Goal: Information Seeking & Learning: Learn about a topic

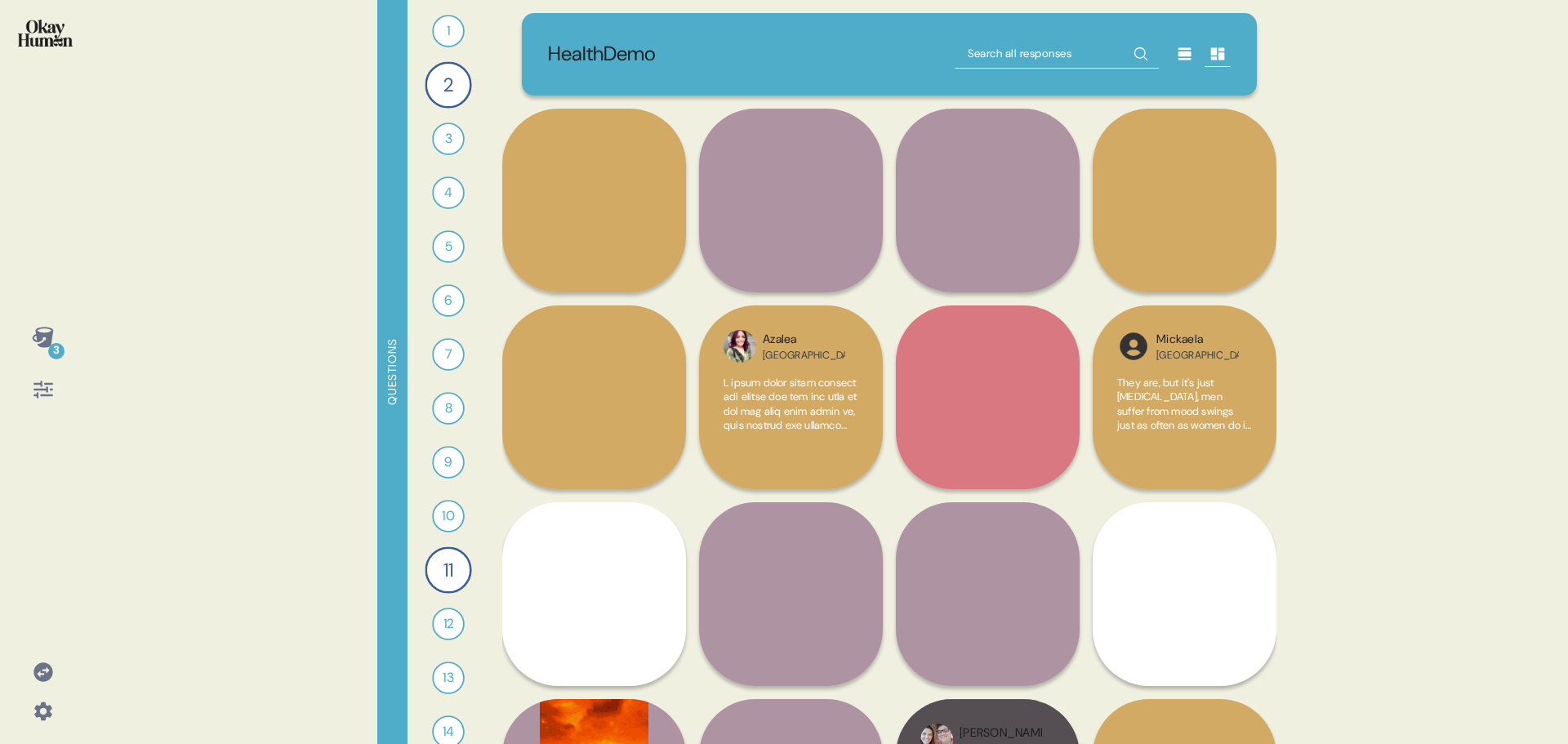
click at [48, 669] on icon at bounding box center [42, 671] width 19 height 19
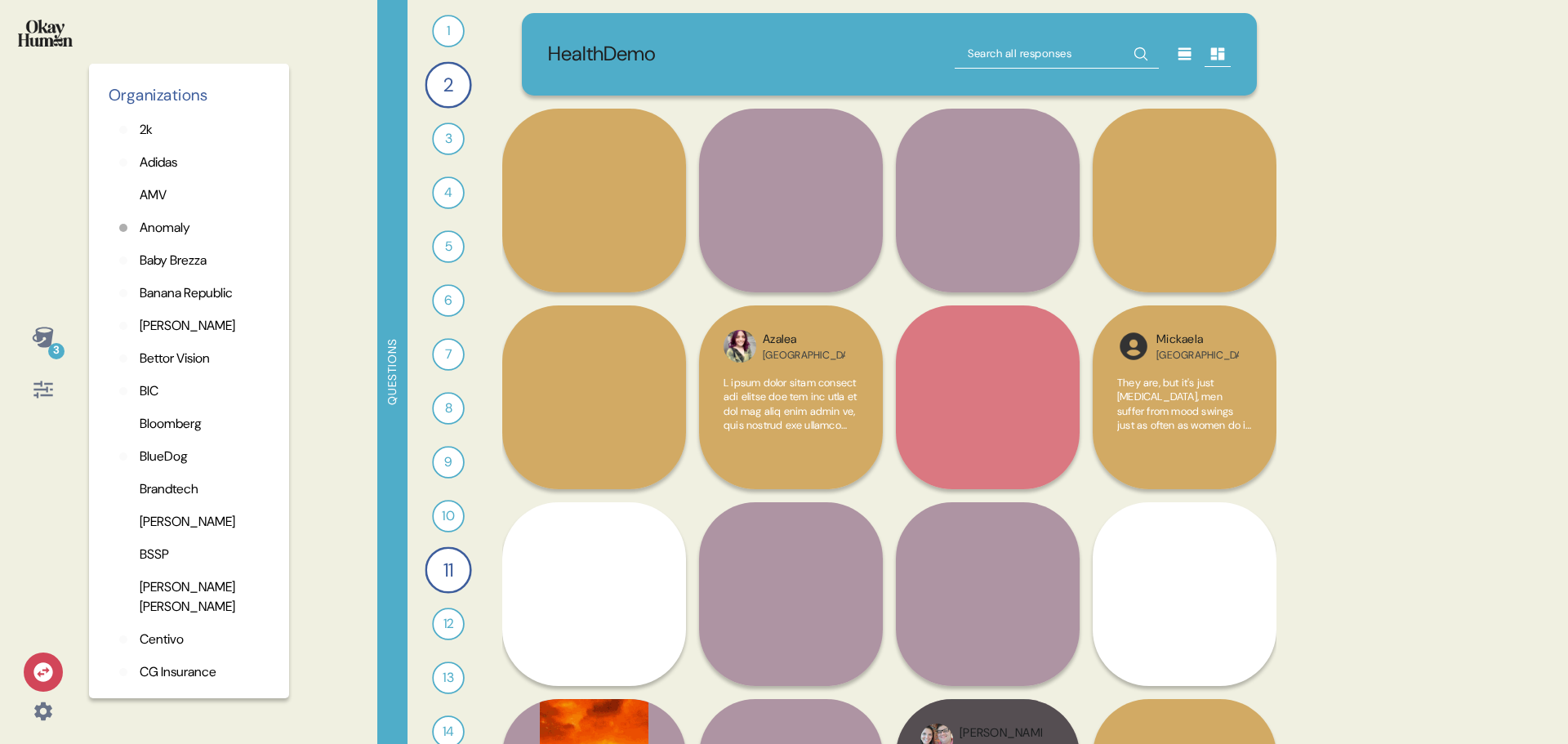
scroll to position [507, 0]
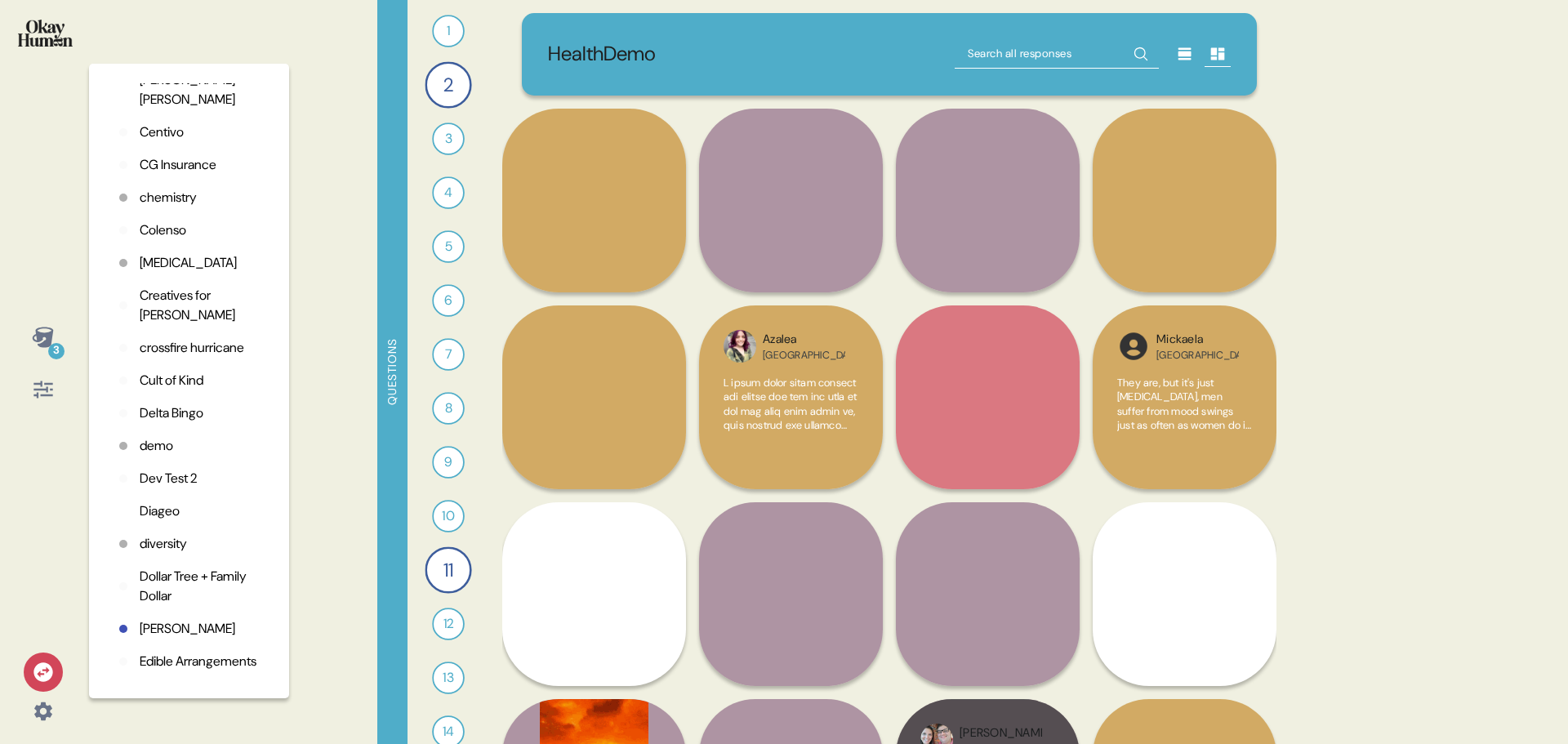
click at [176, 194] on p "chemistry" at bounding box center [168, 197] width 57 height 20
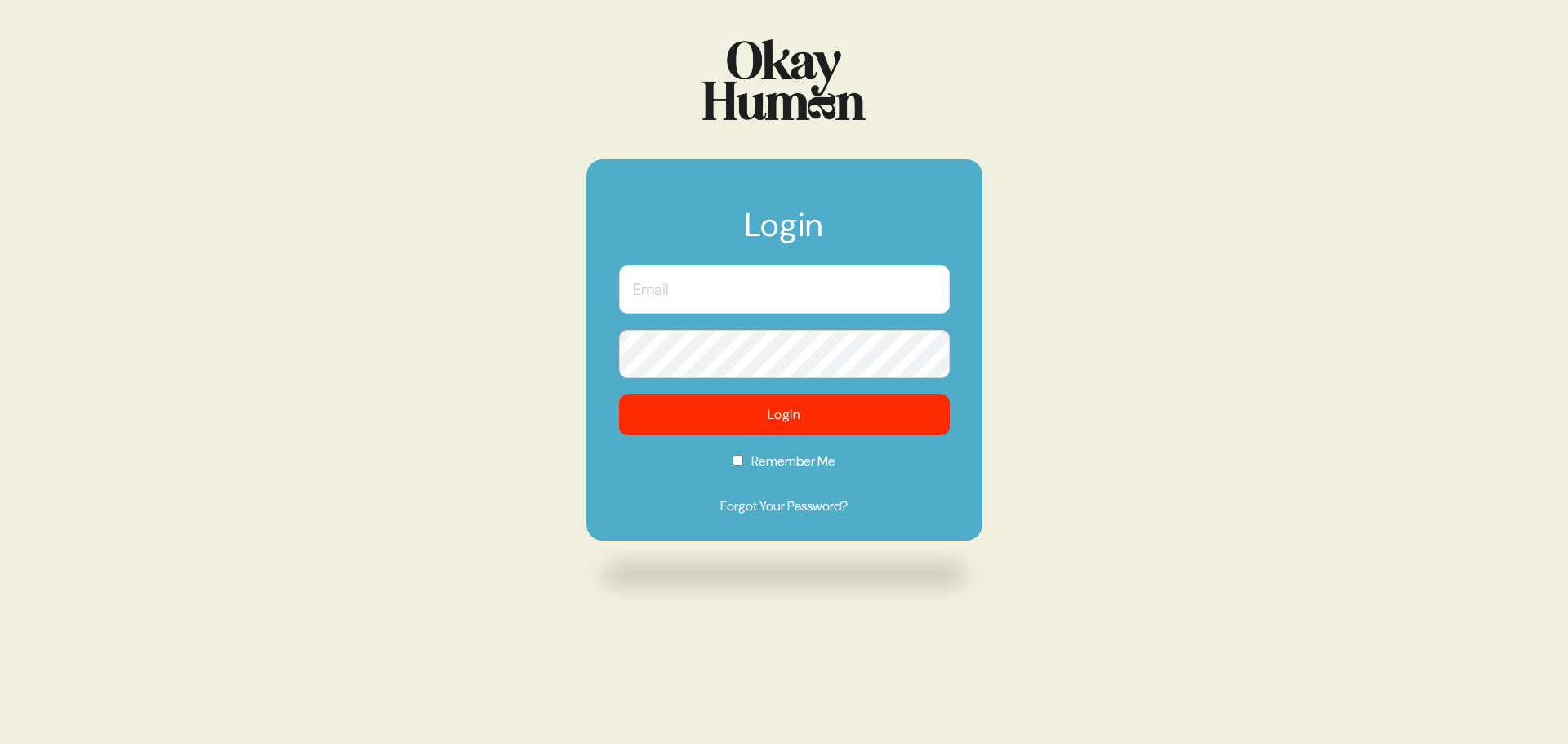
click at [738, 284] on input "text" at bounding box center [784, 288] width 330 height 48
type input "[PERSON_NAME][EMAIL_ADDRESS][DOMAIN_NAME]"
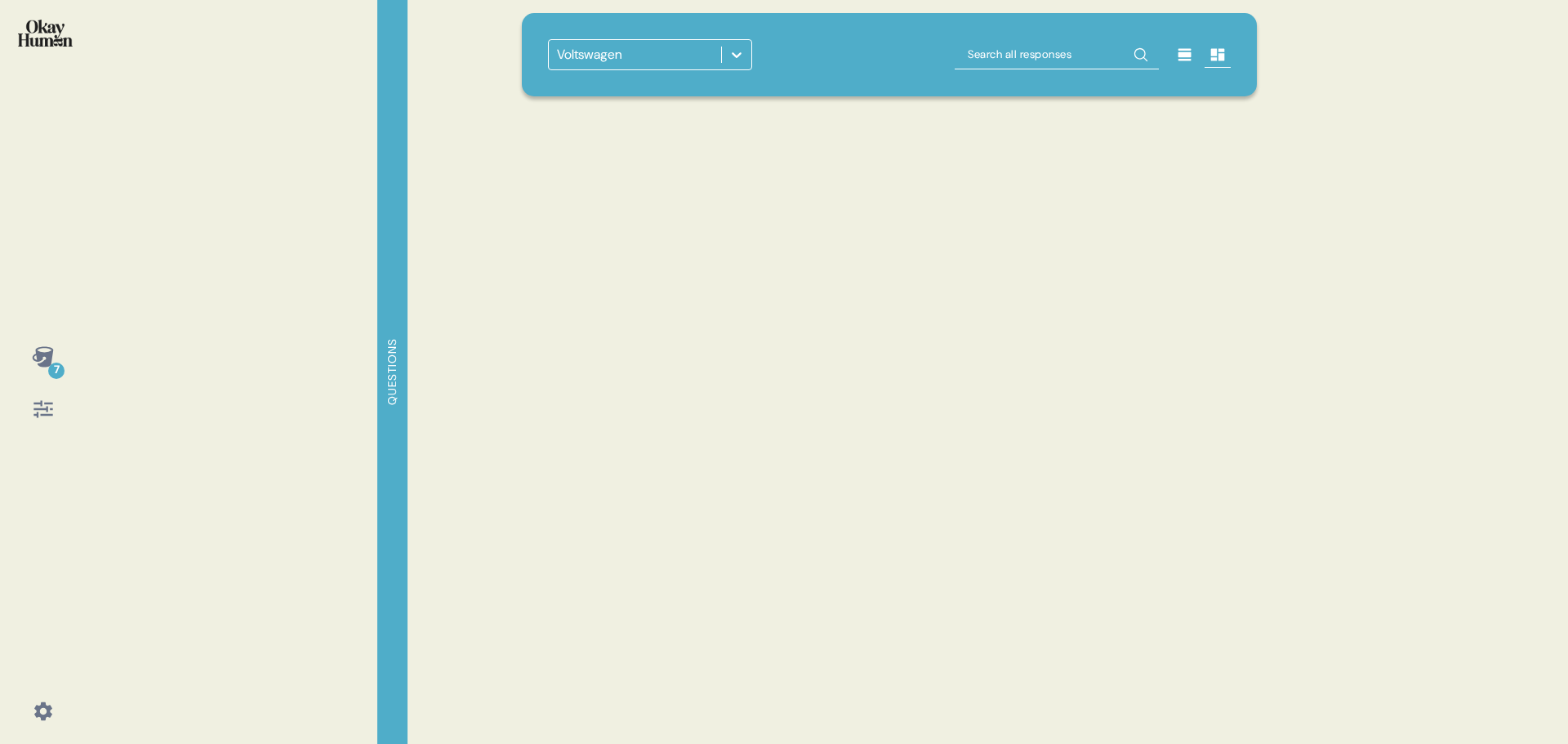
click at [732, 58] on icon at bounding box center [736, 55] width 17 height 17
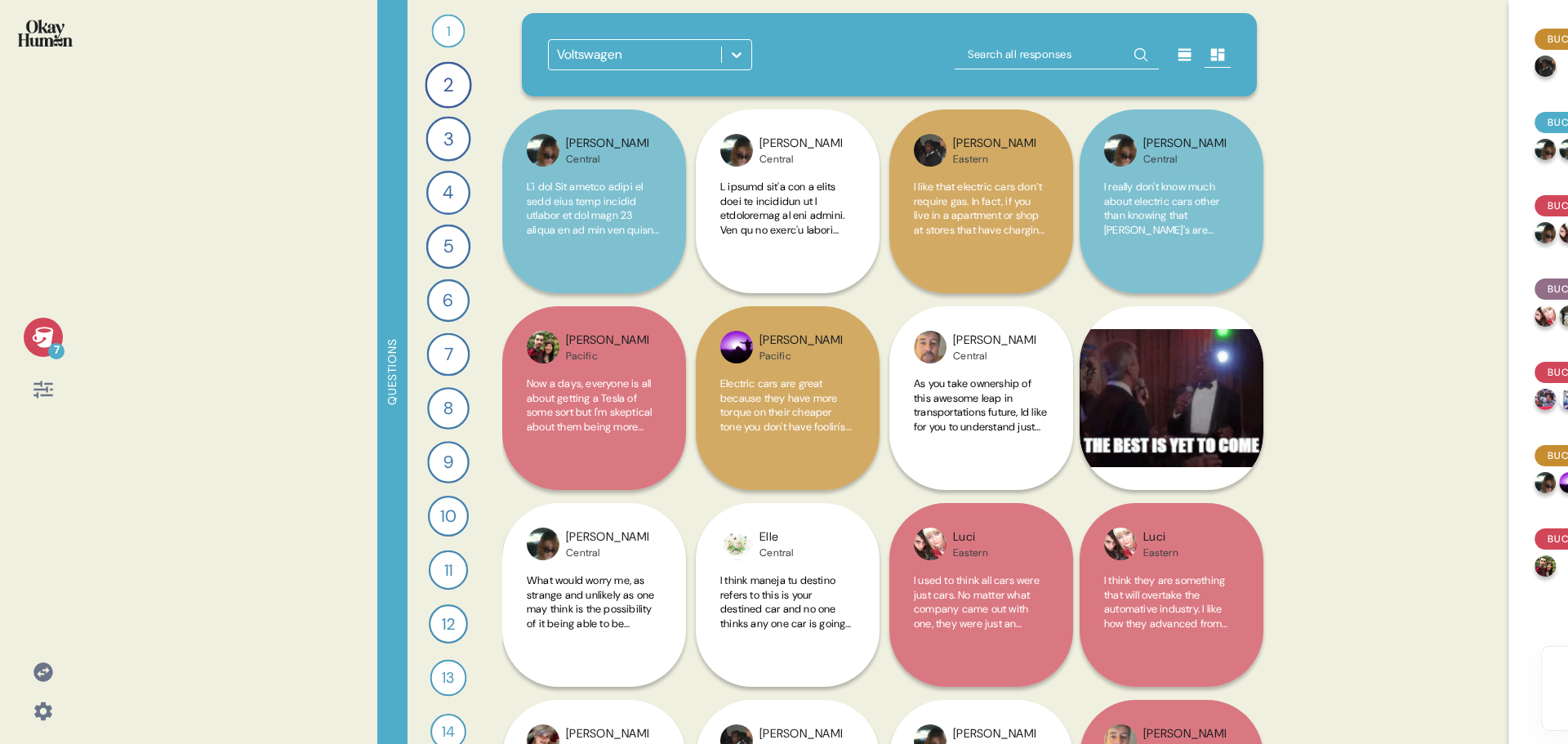
click at [739, 52] on icon at bounding box center [736, 55] width 17 height 17
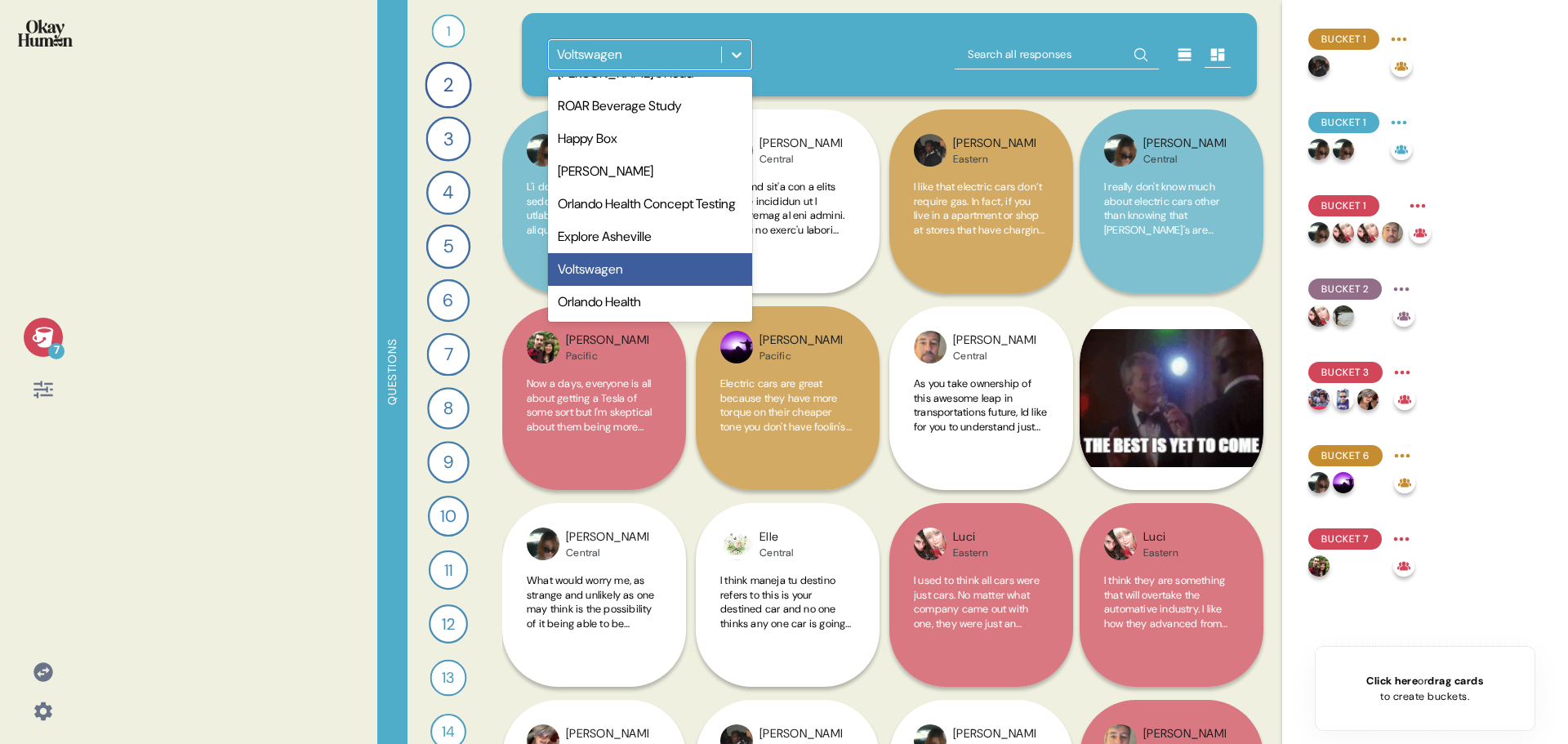
scroll to position [1042, 0]
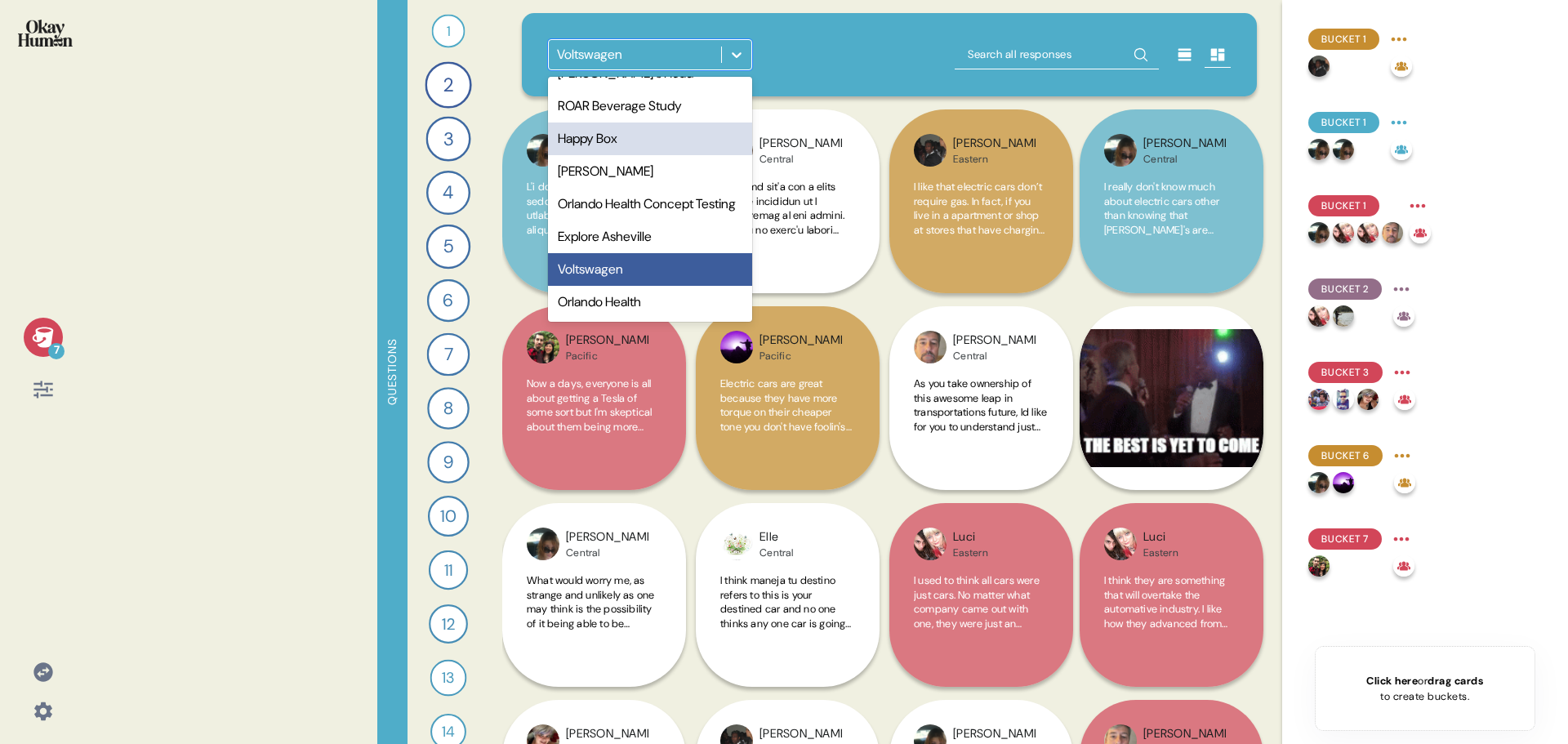
click at [607, 136] on div "Happy Box" at bounding box center [649, 138] width 204 height 32
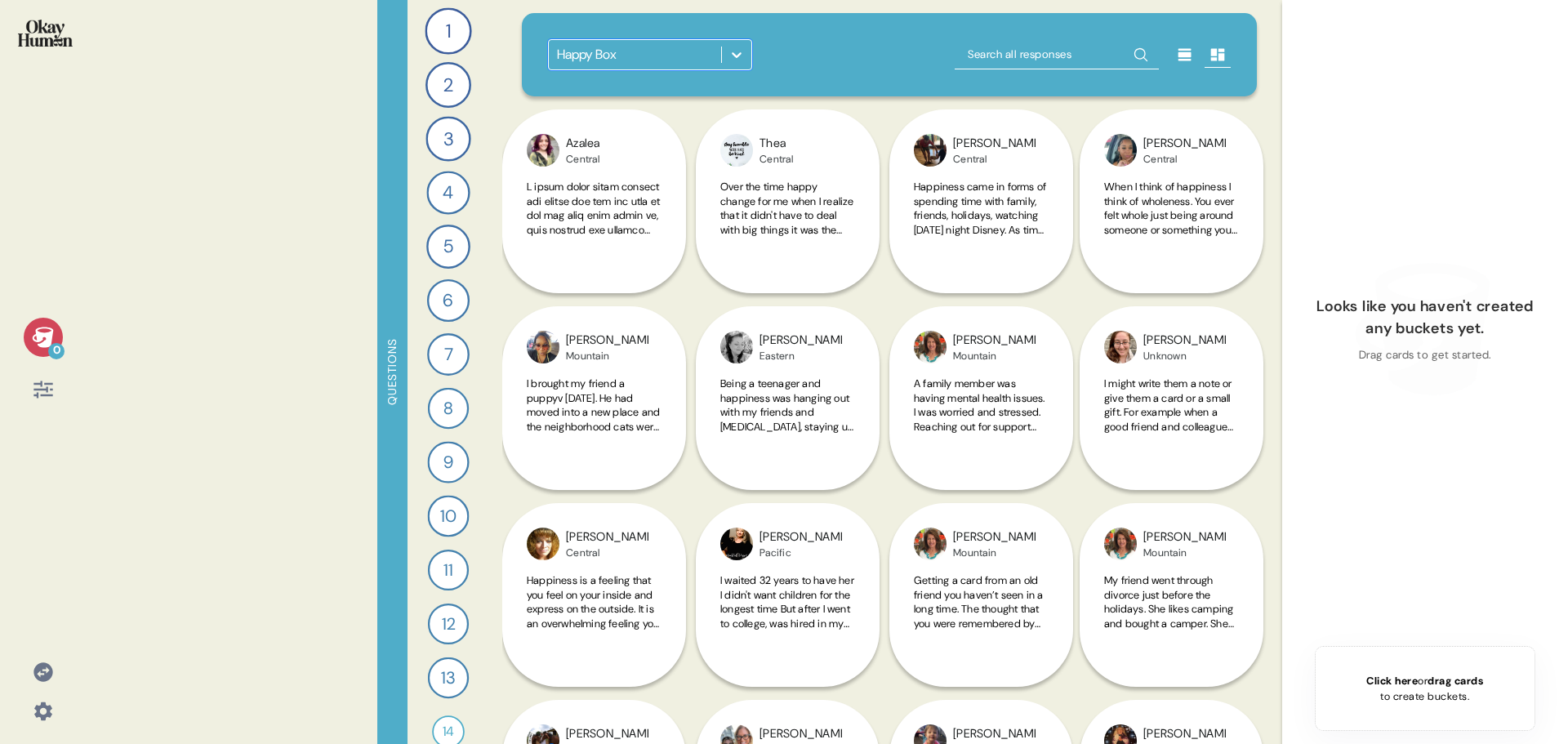
click at [181, 336] on div "0 Questions 1 What does "happy" mean to you? 152 Responses text Responses 2 Wha…" at bounding box center [784, 372] width 1568 height 744
click at [441, 35] on div "1" at bounding box center [448, 31] width 47 height 47
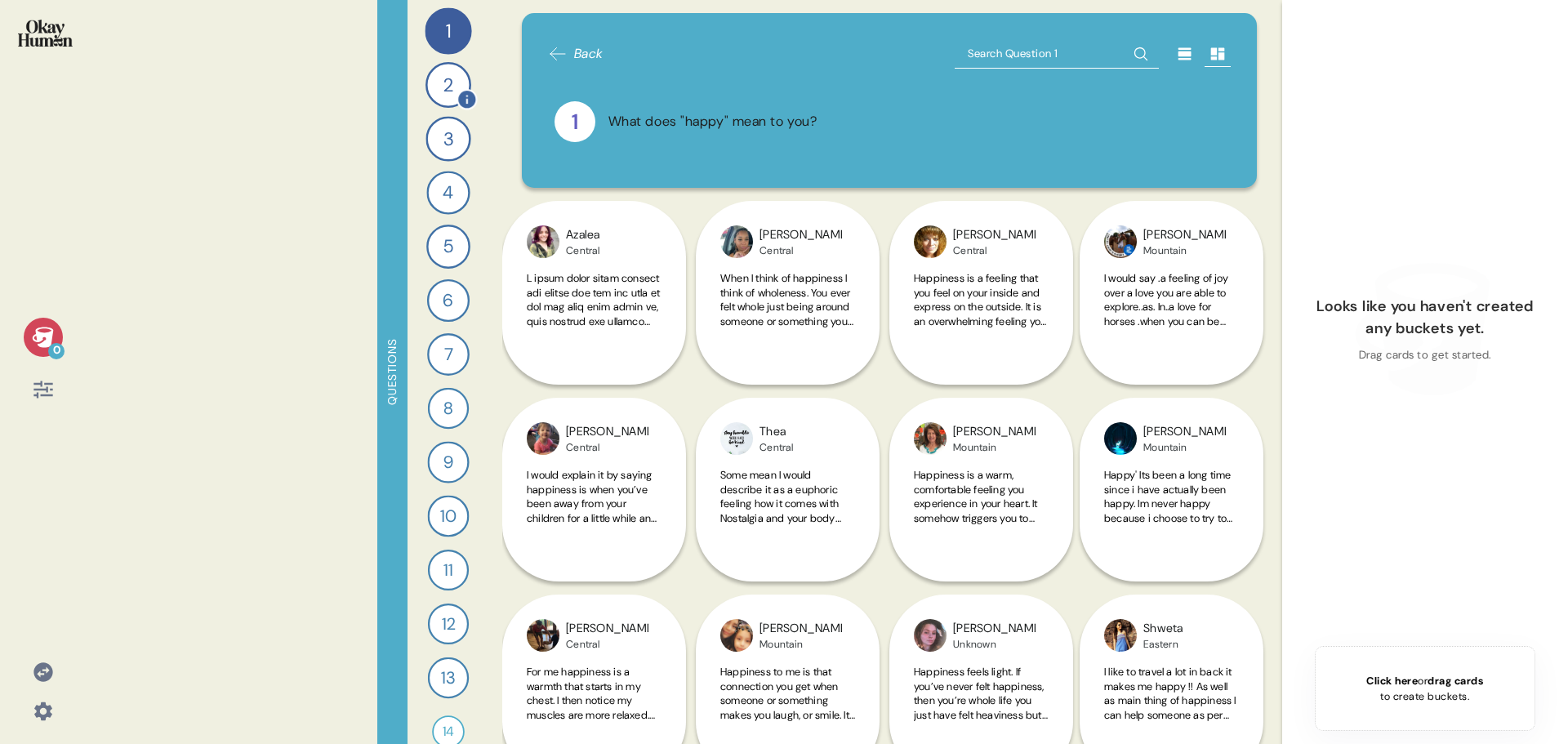
click at [439, 96] on div "2" at bounding box center [448, 84] width 46 height 46
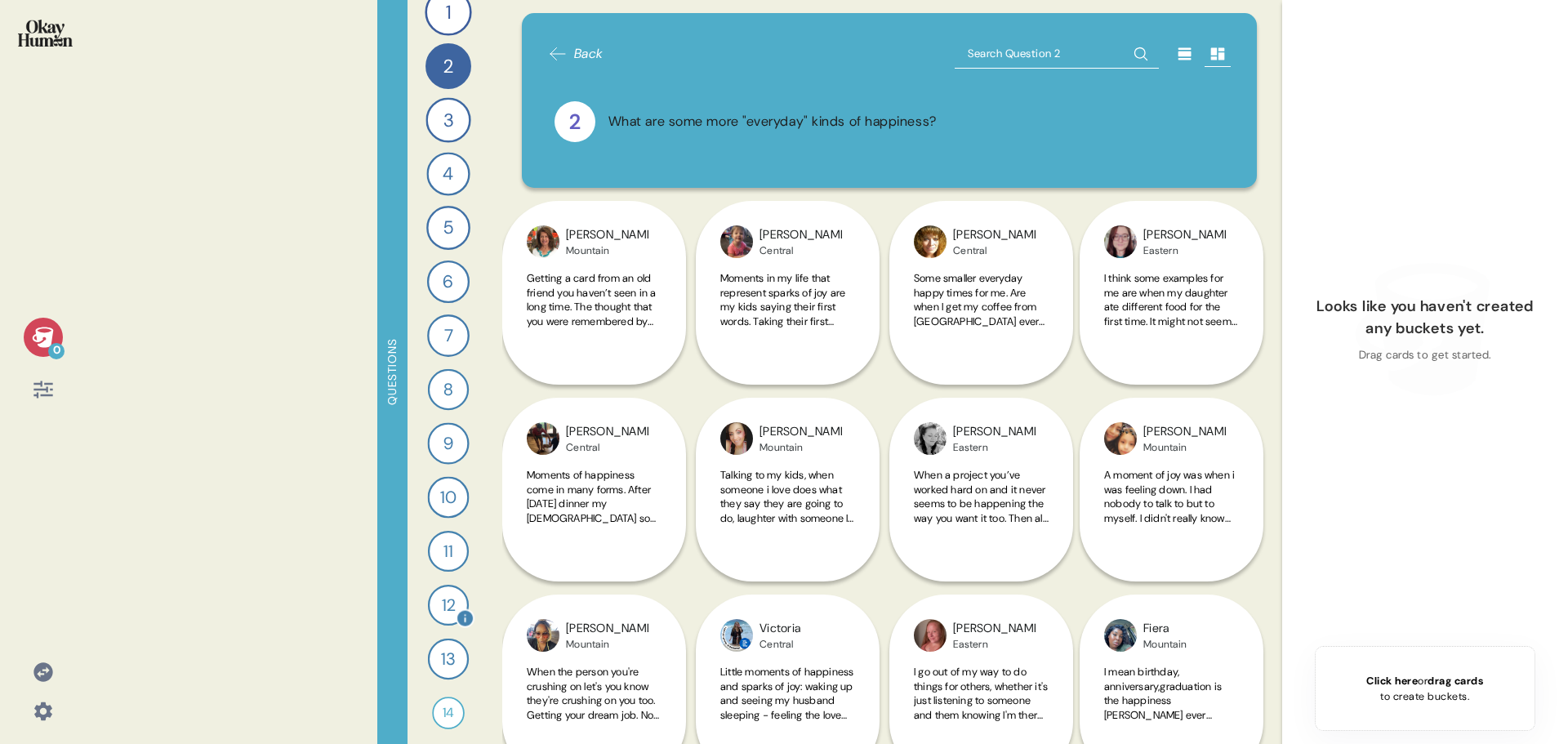
scroll to position [23, 0]
click at [444, 652] on div "13" at bounding box center [449, 654] width 41 height 41
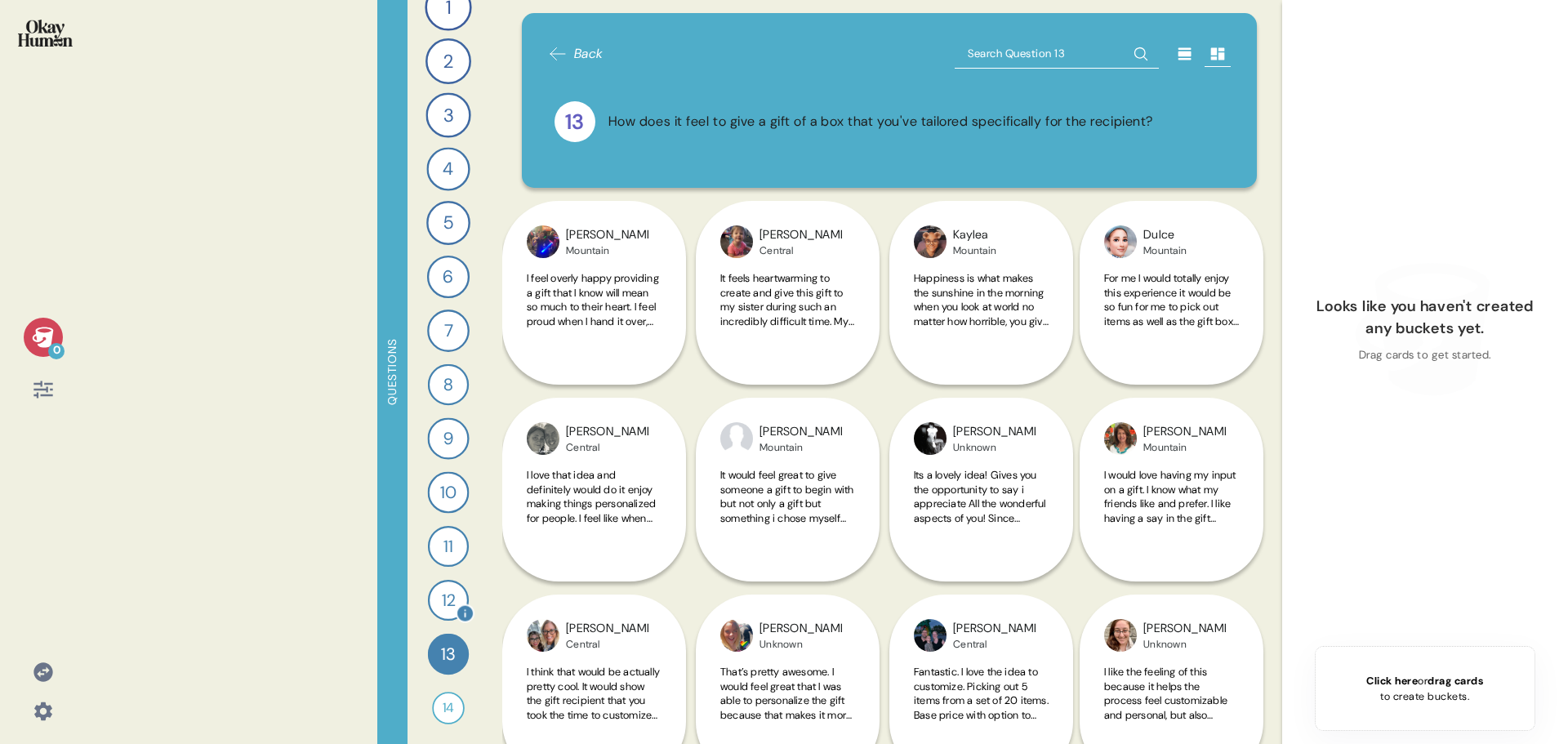
click at [444, 597] on div "12" at bounding box center [449, 600] width 41 height 41
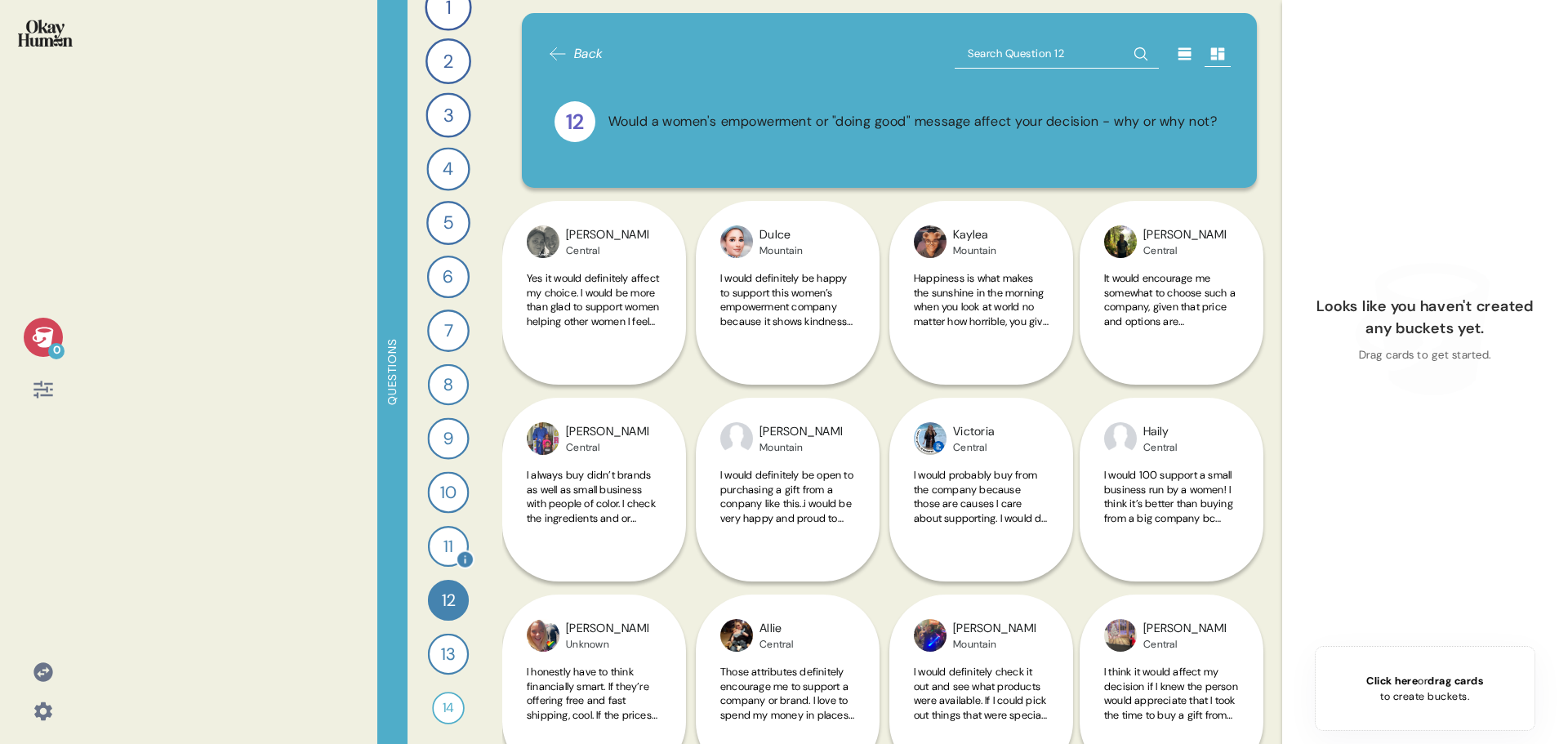
click at [444, 545] on div "11" at bounding box center [449, 547] width 41 height 41
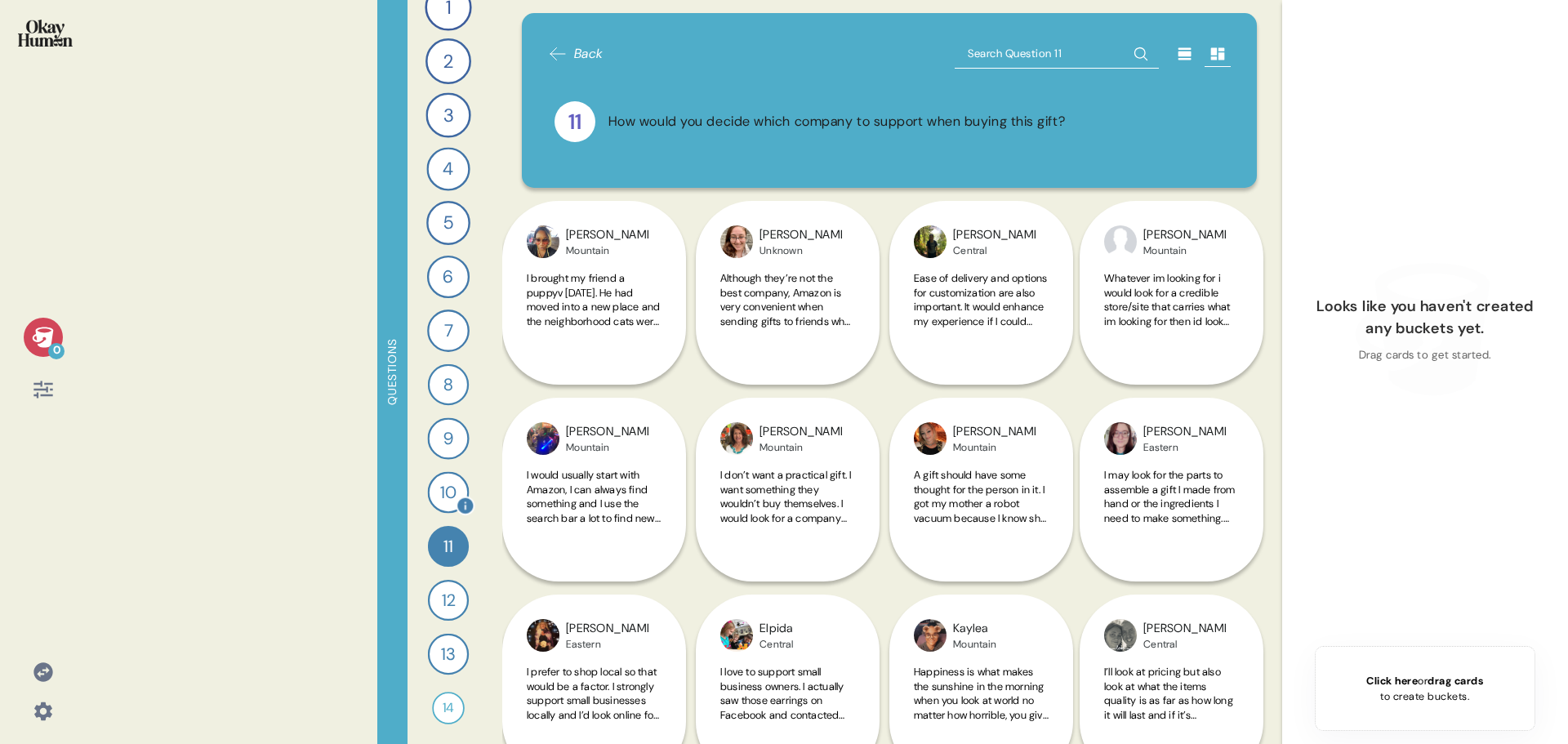
click at [445, 485] on div "10" at bounding box center [449, 493] width 42 height 42
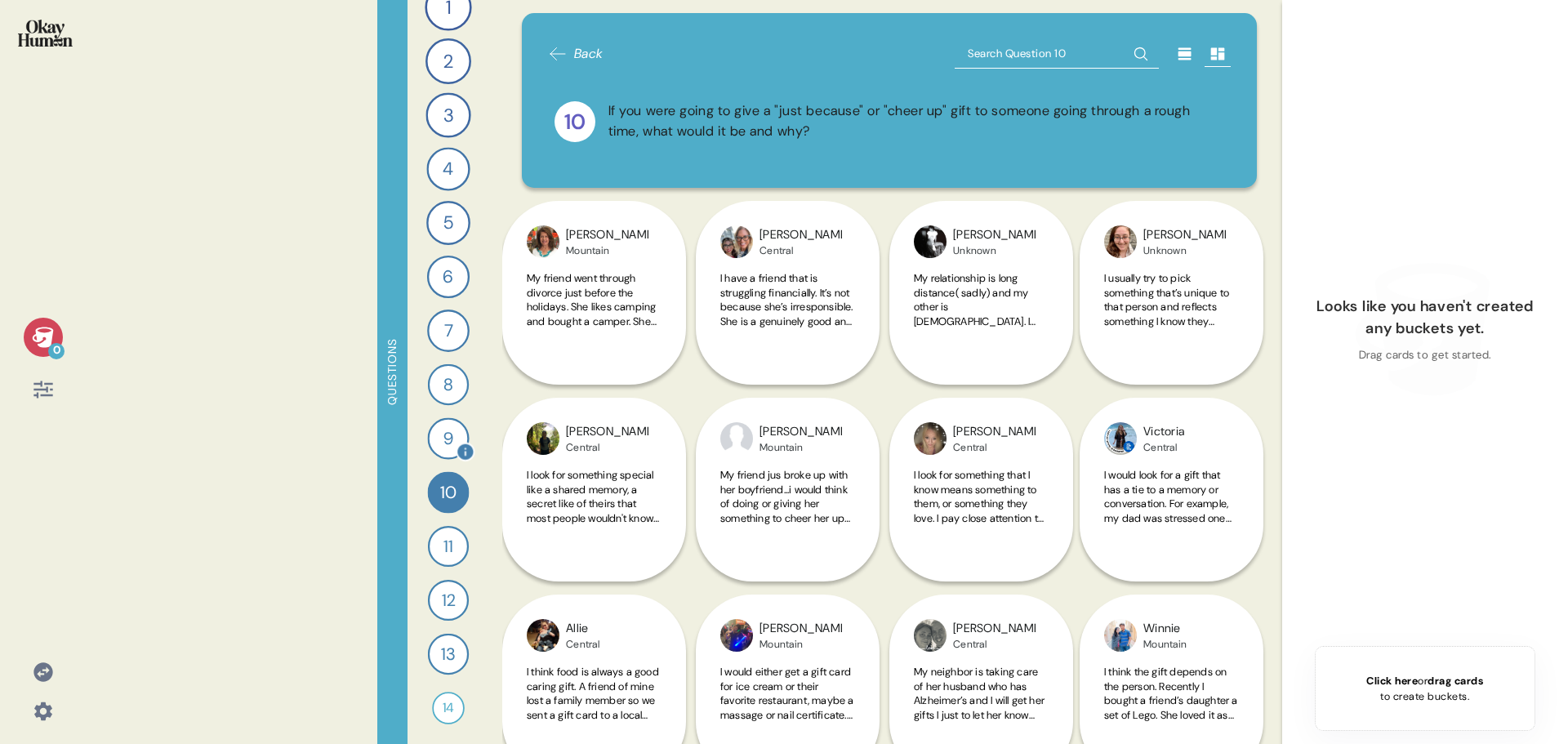
click at [443, 437] on div "9" at bounding box center [448, 438] width 42 height 42
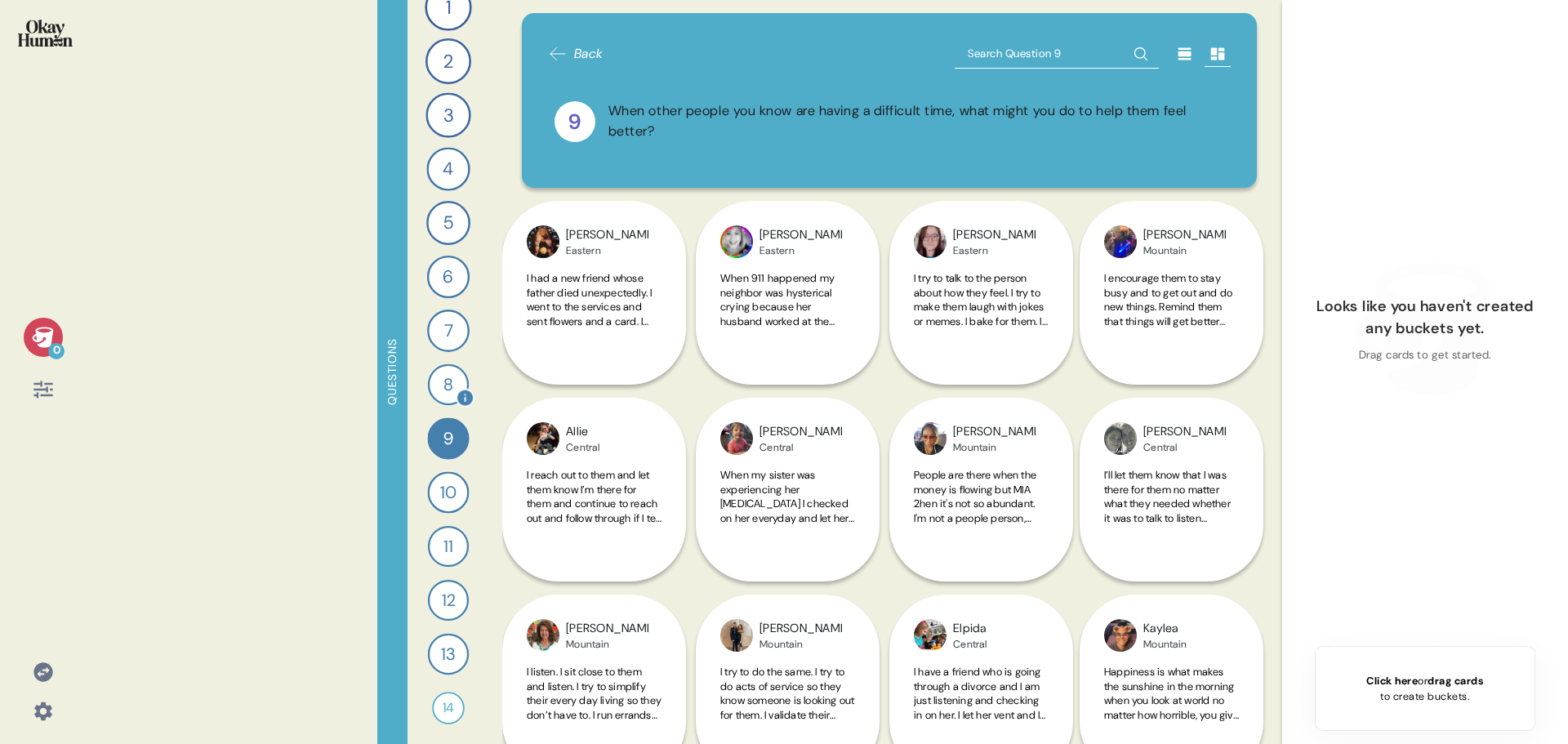
click at [444, 385] on div "8" at bounding box center [449, 385] width 41 height 41
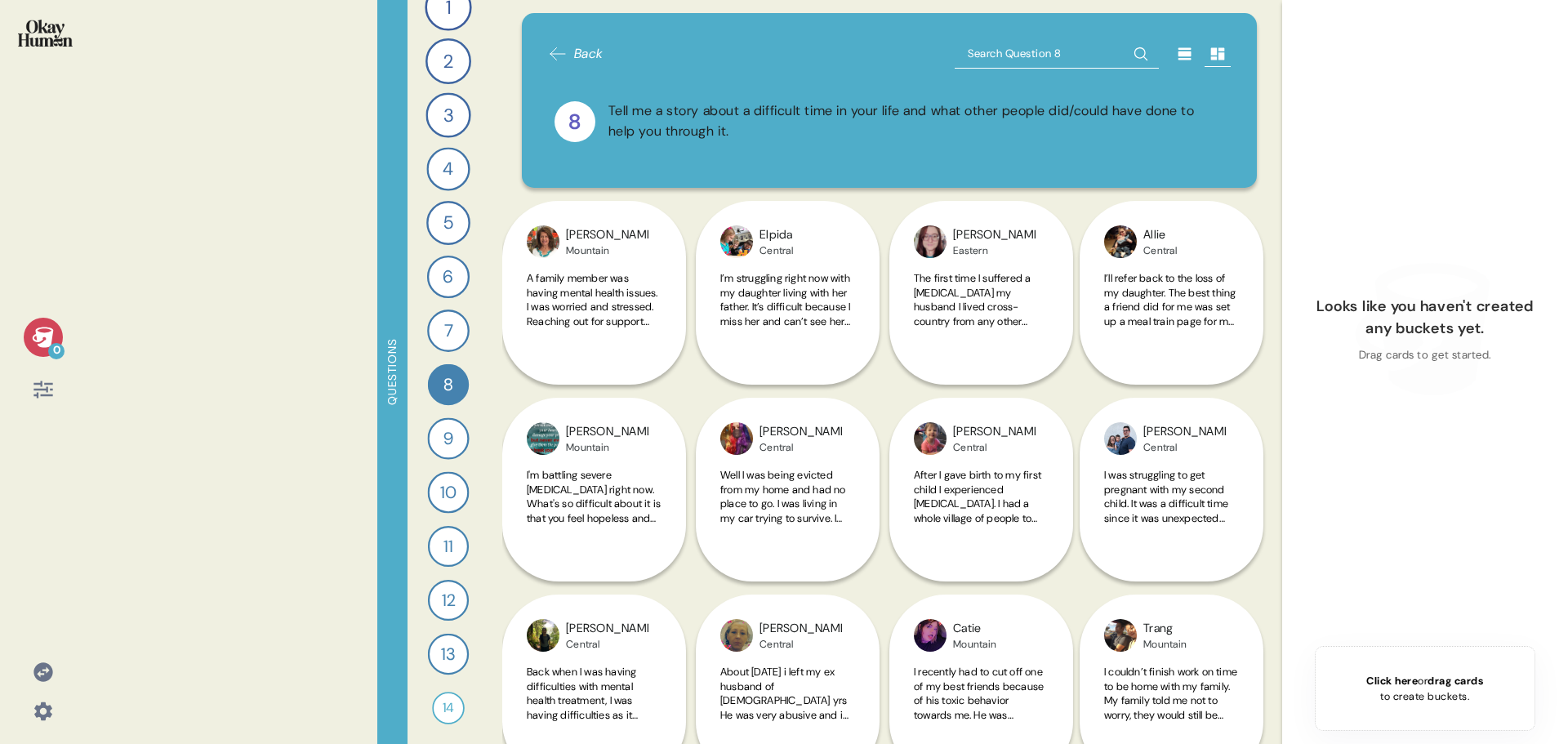
click at [42, 397] on icon at bounding box center [43, 389] width 22 height 22
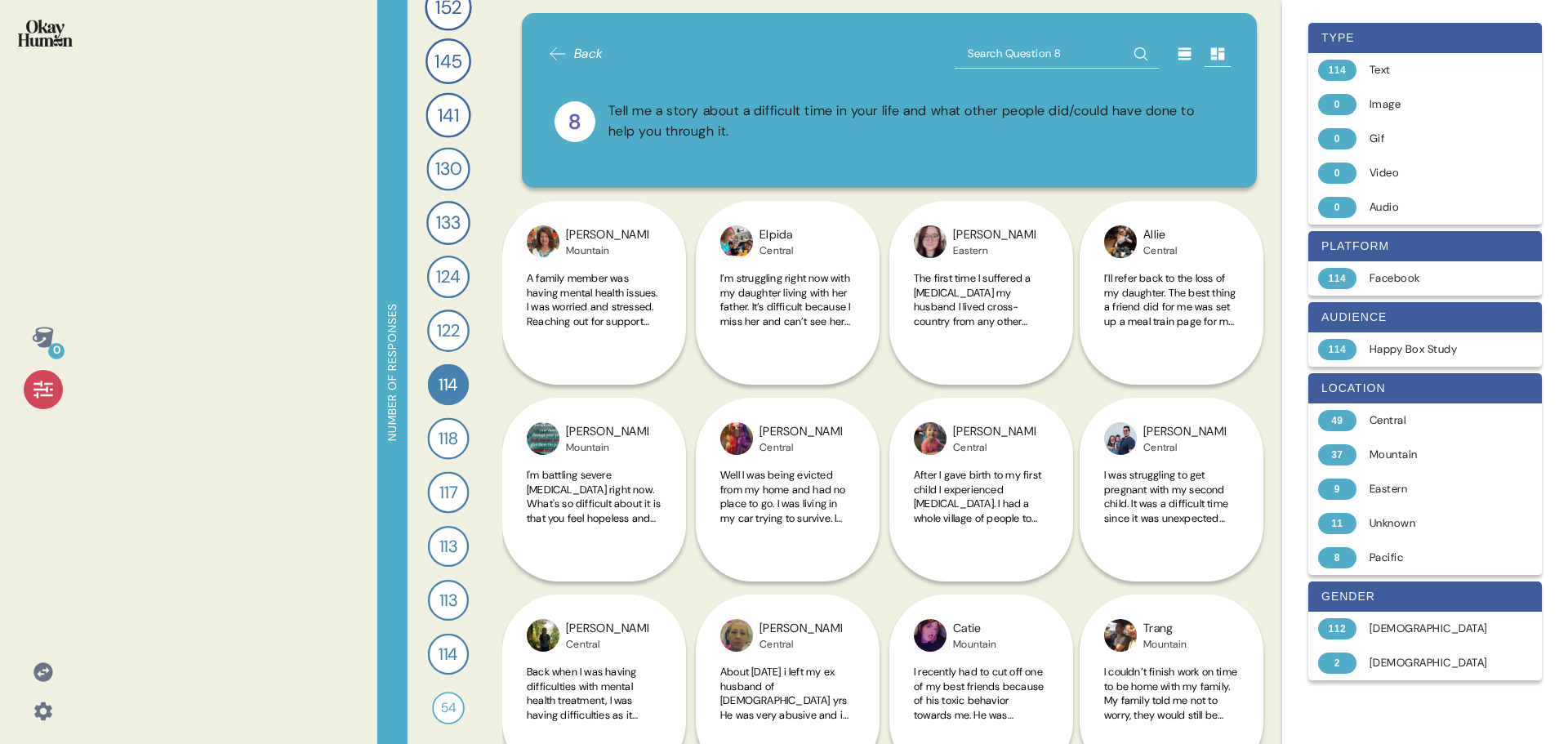
click at [559, 50] on icon at bounding box center [557, 54] width 20 height 20
click at [48, 669] on icon at bounding box center [42, 671] width 19 height 19
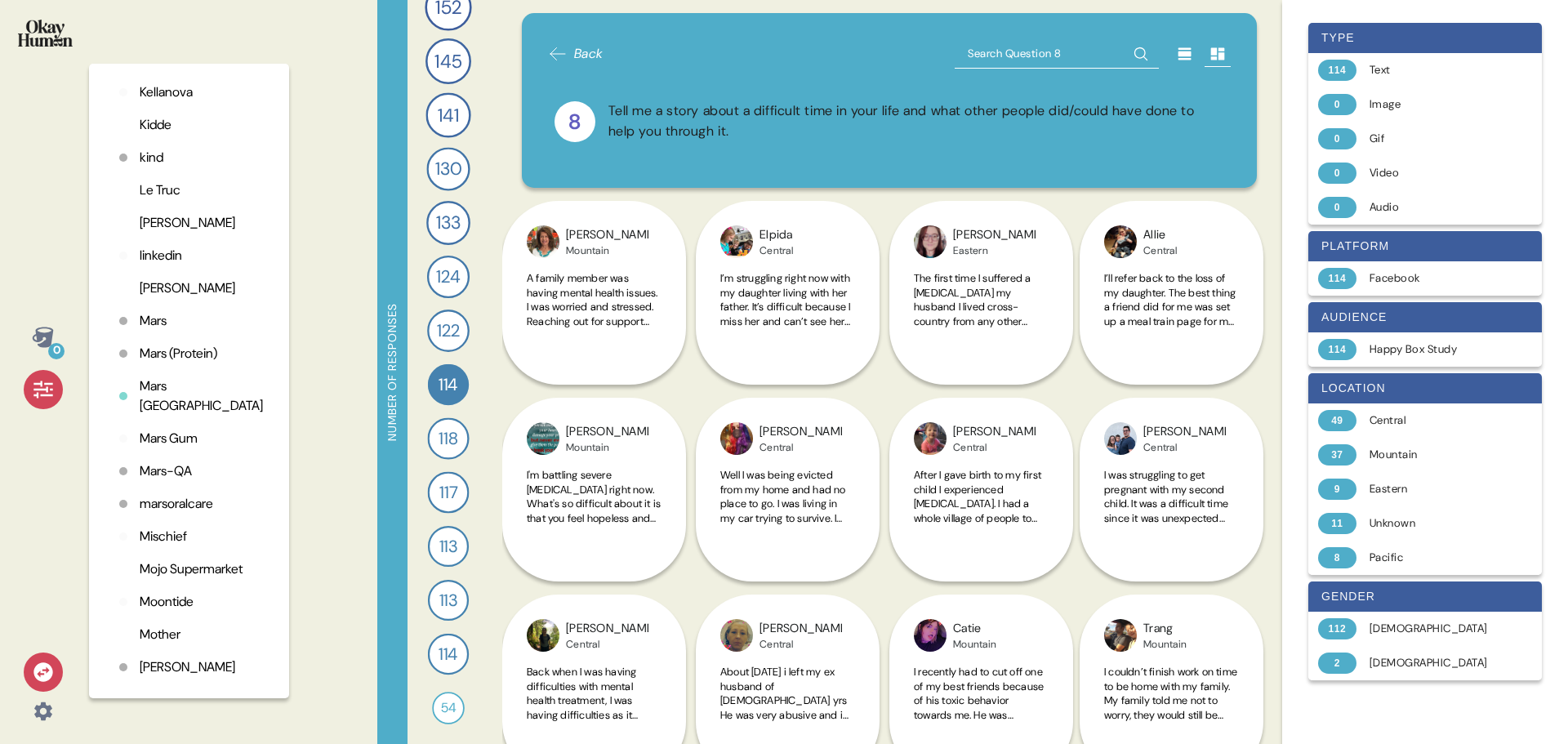
scroll to position [2515, 0]
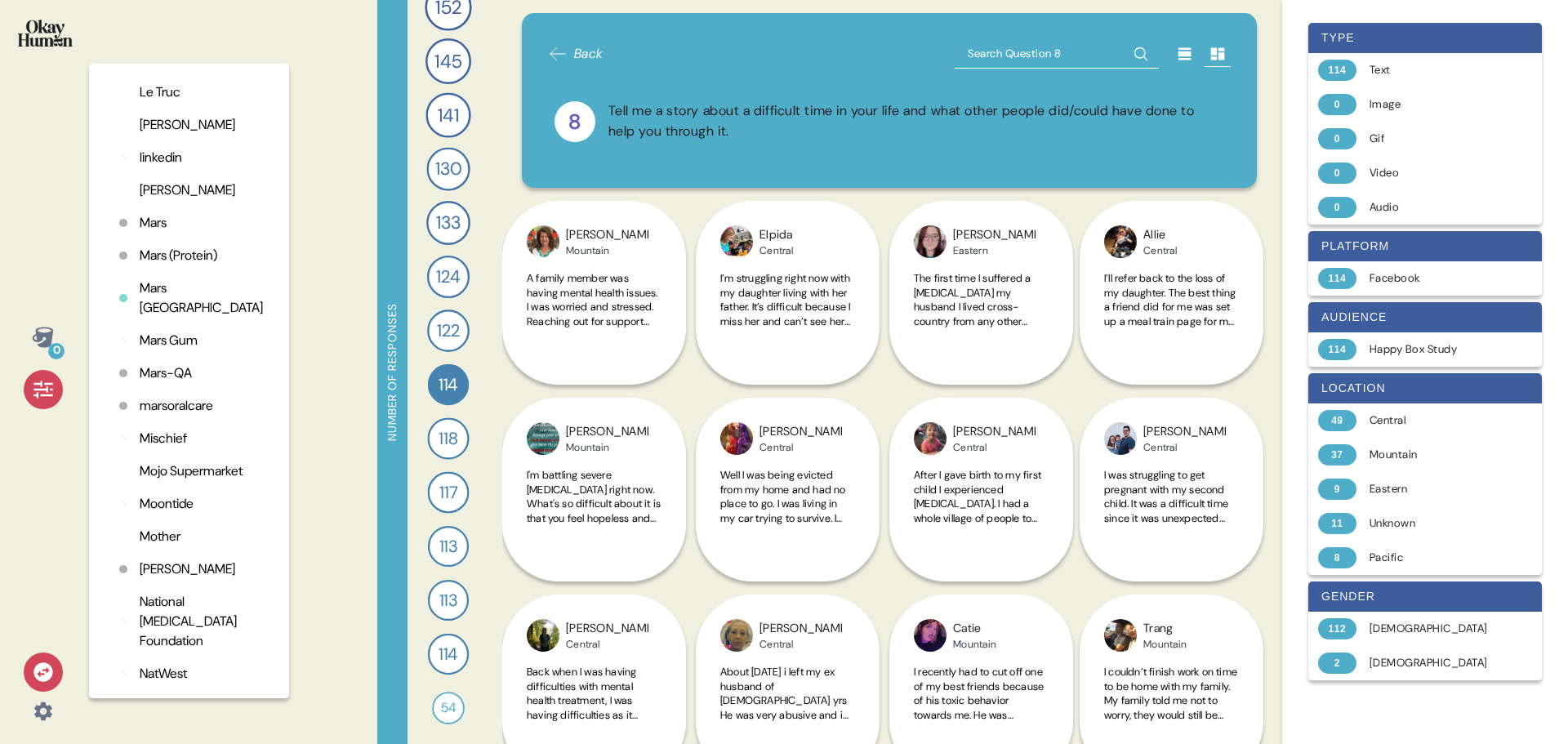
click at [171, 513] on p "Moontide" at bounding box center [166, 503] width 54 height 20
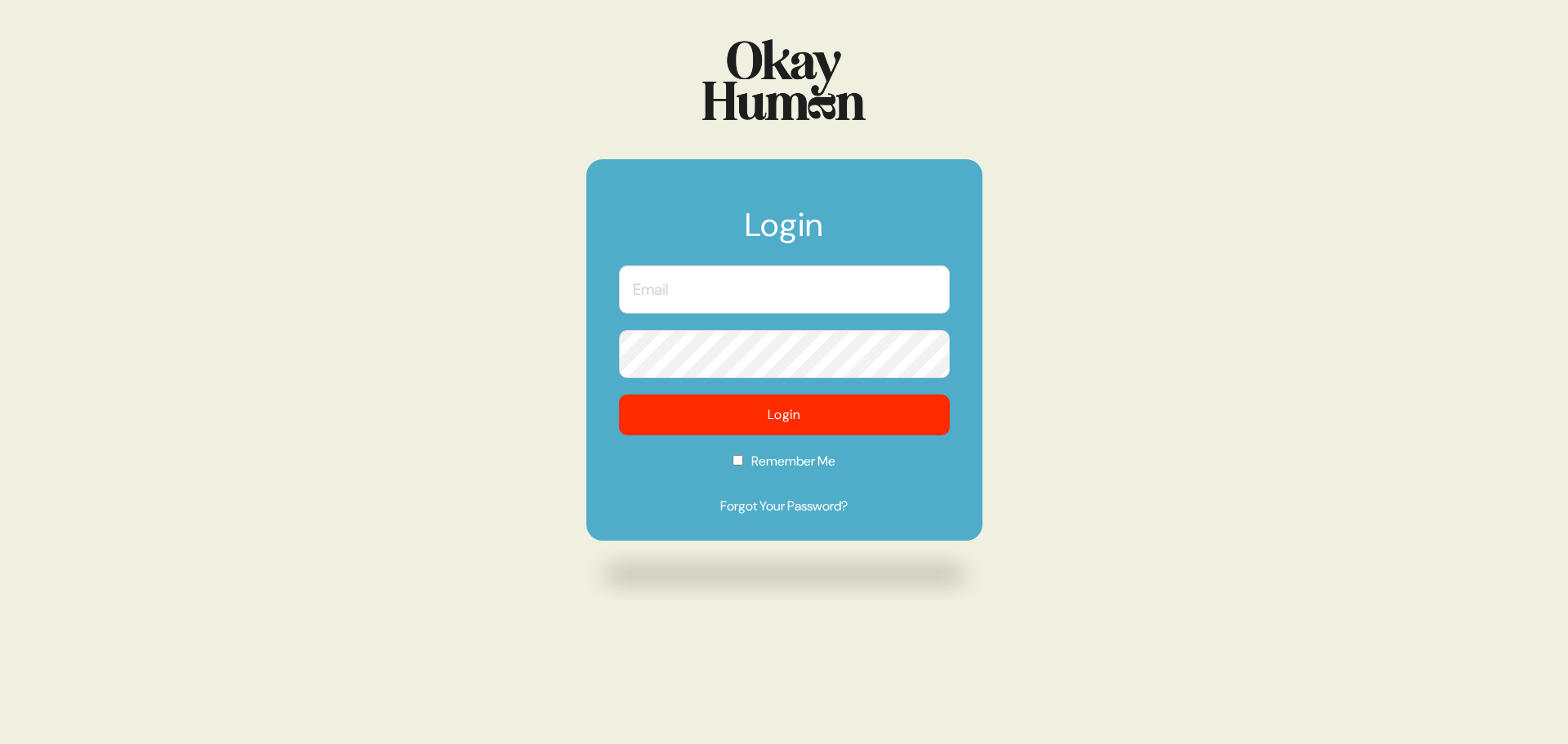
click at [760, 311] on input "text" at bounding box center [784, 288] width 330 height 48
click at [790, 280] on input "text" at bounding box center [784, 288] width 330 height 48
click at [753, 297] on input "text" at bounding box center [784, 288] width 330 height 48
type input "[PERSON_NAME][EMAIL_ADDRESS][DOMAIN_NAME]"
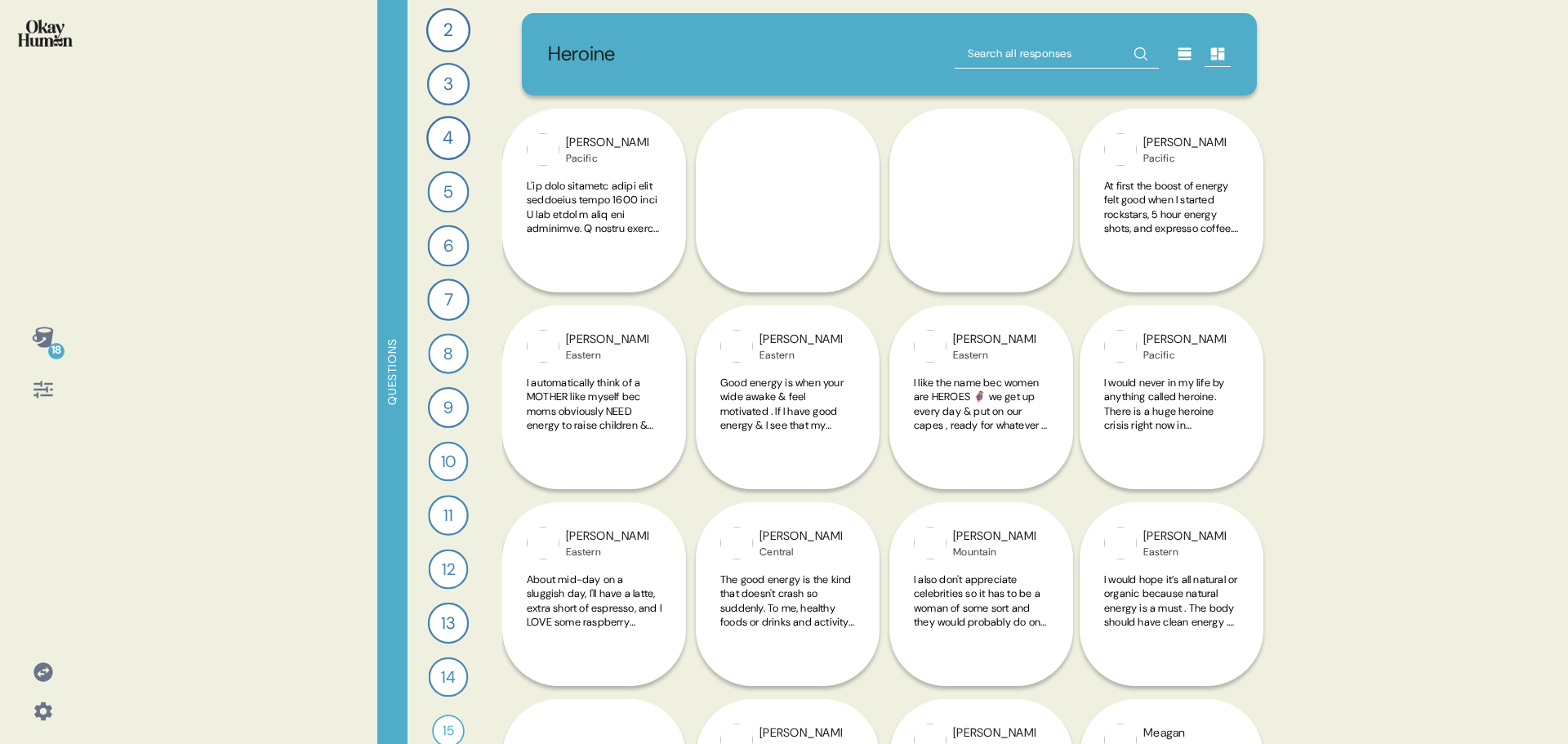
scroll to position [54, 0]
click at [448, 678] on div "14" at bounding box center [448, 678] width 40 height 40
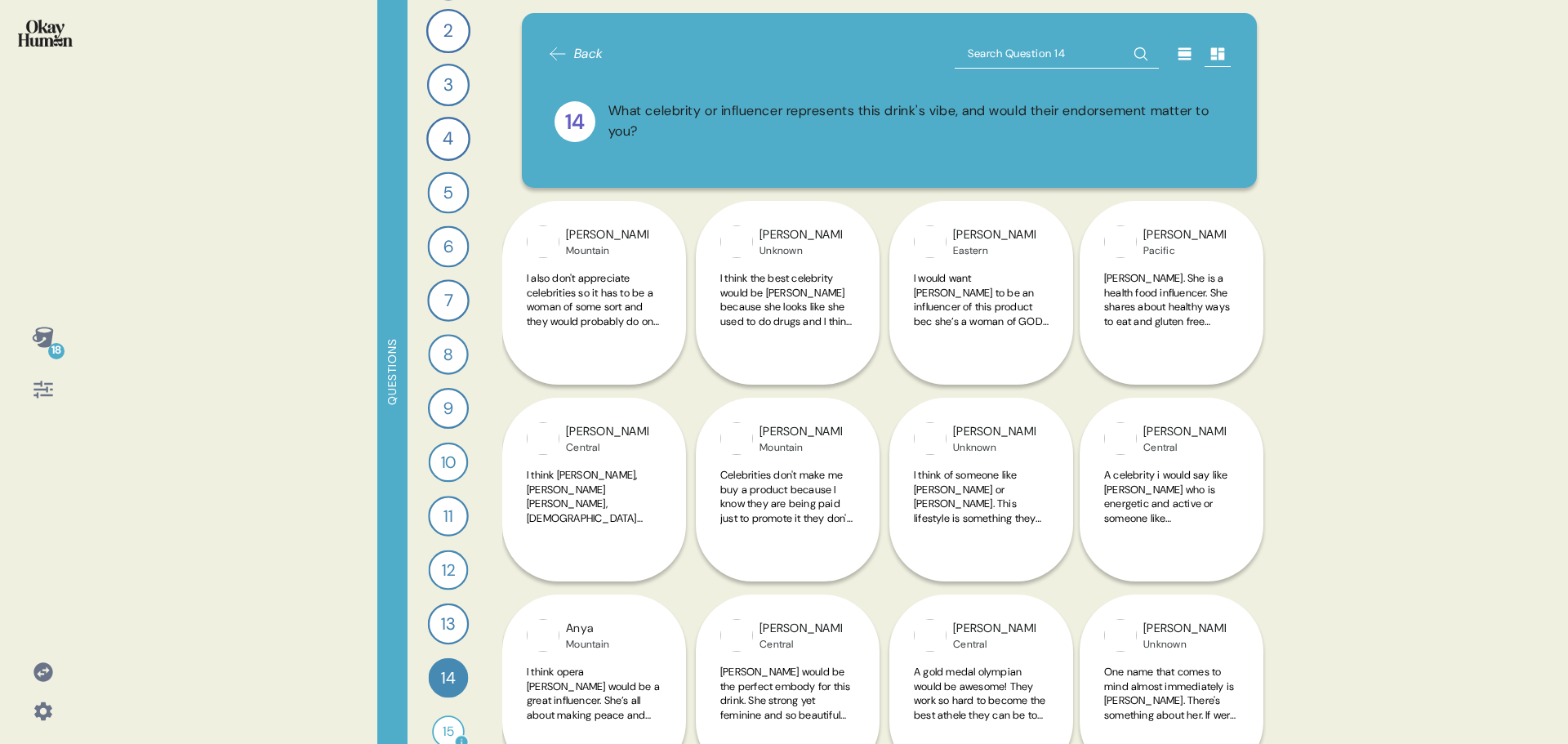
click at [446, 732] on div "15" at bounding box center [448, 731] width 32 height 32
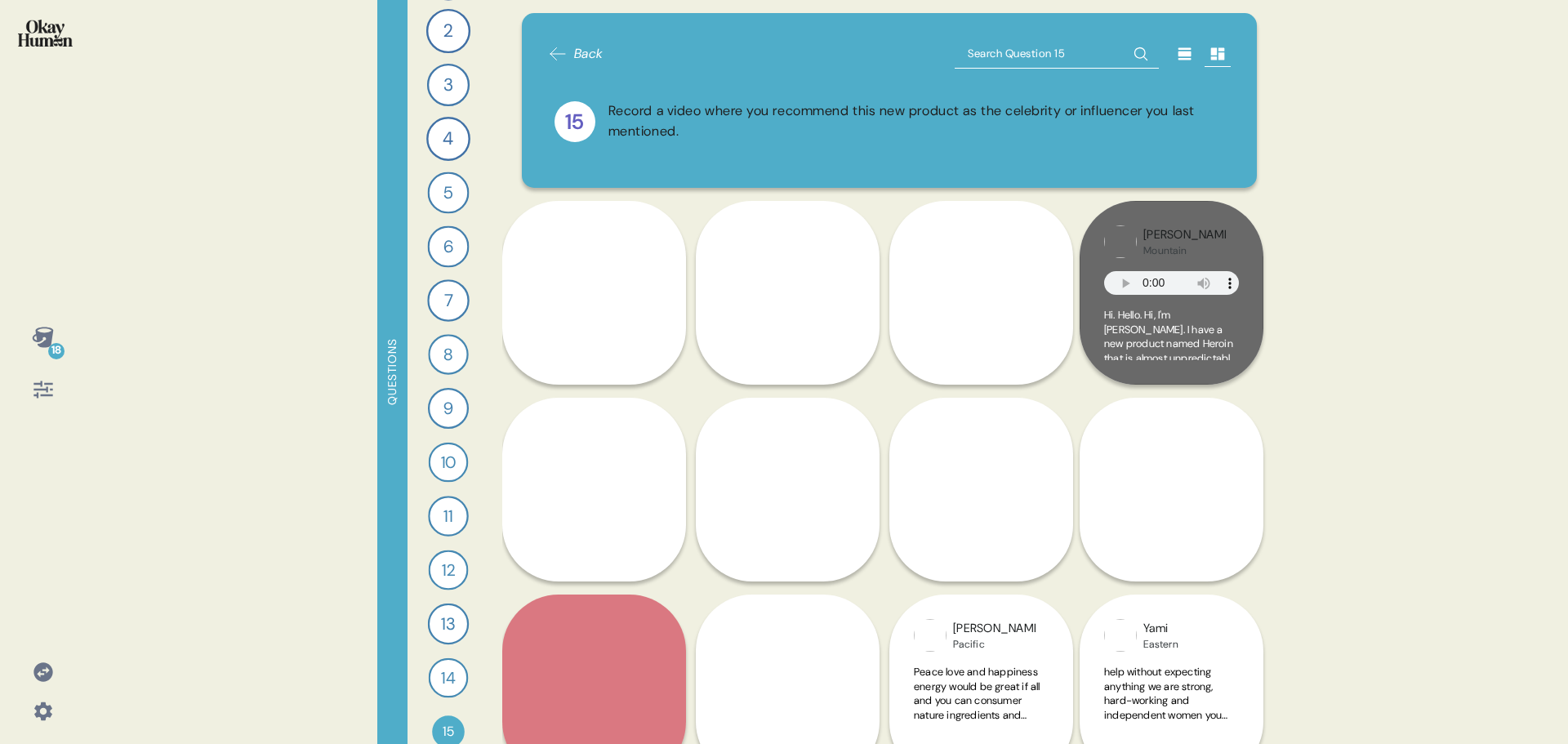
click at [45, 673] on icon at bounding box center [42, 671] width 19 height 19
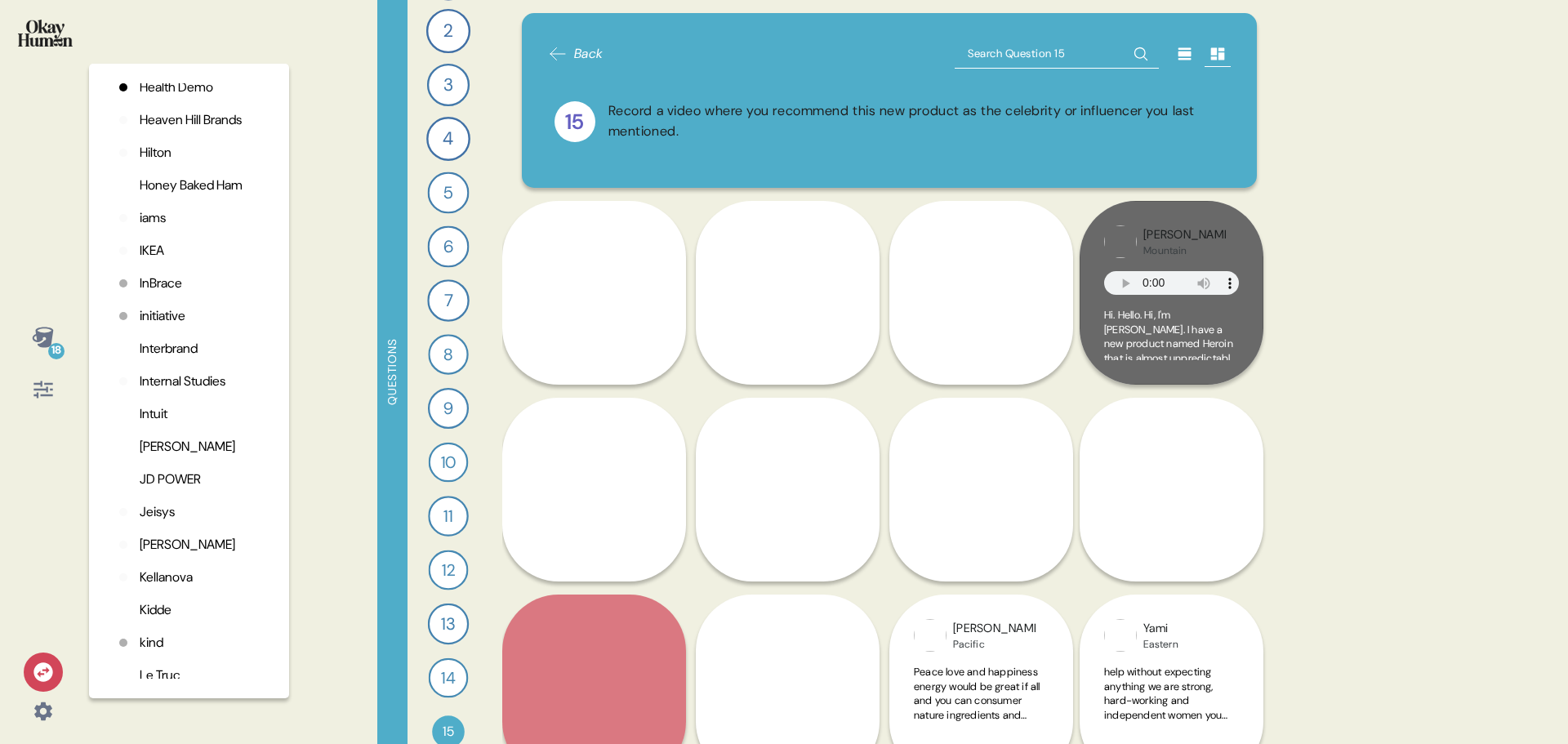
scroll to position [1959, 0]
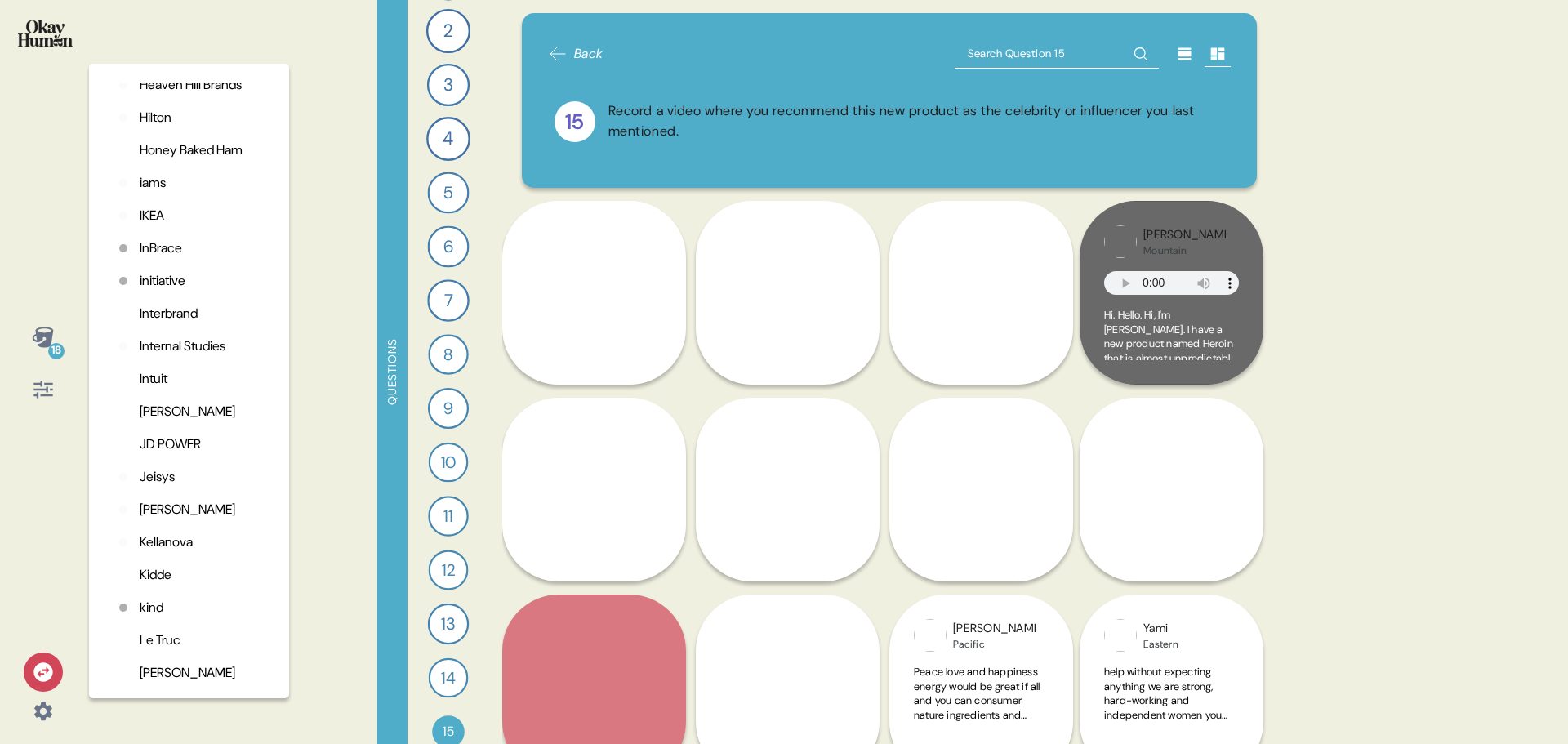
click at [177, 519] on p "[PERSON_NAME]" at bounding box center [188, 509] width 96 height 20
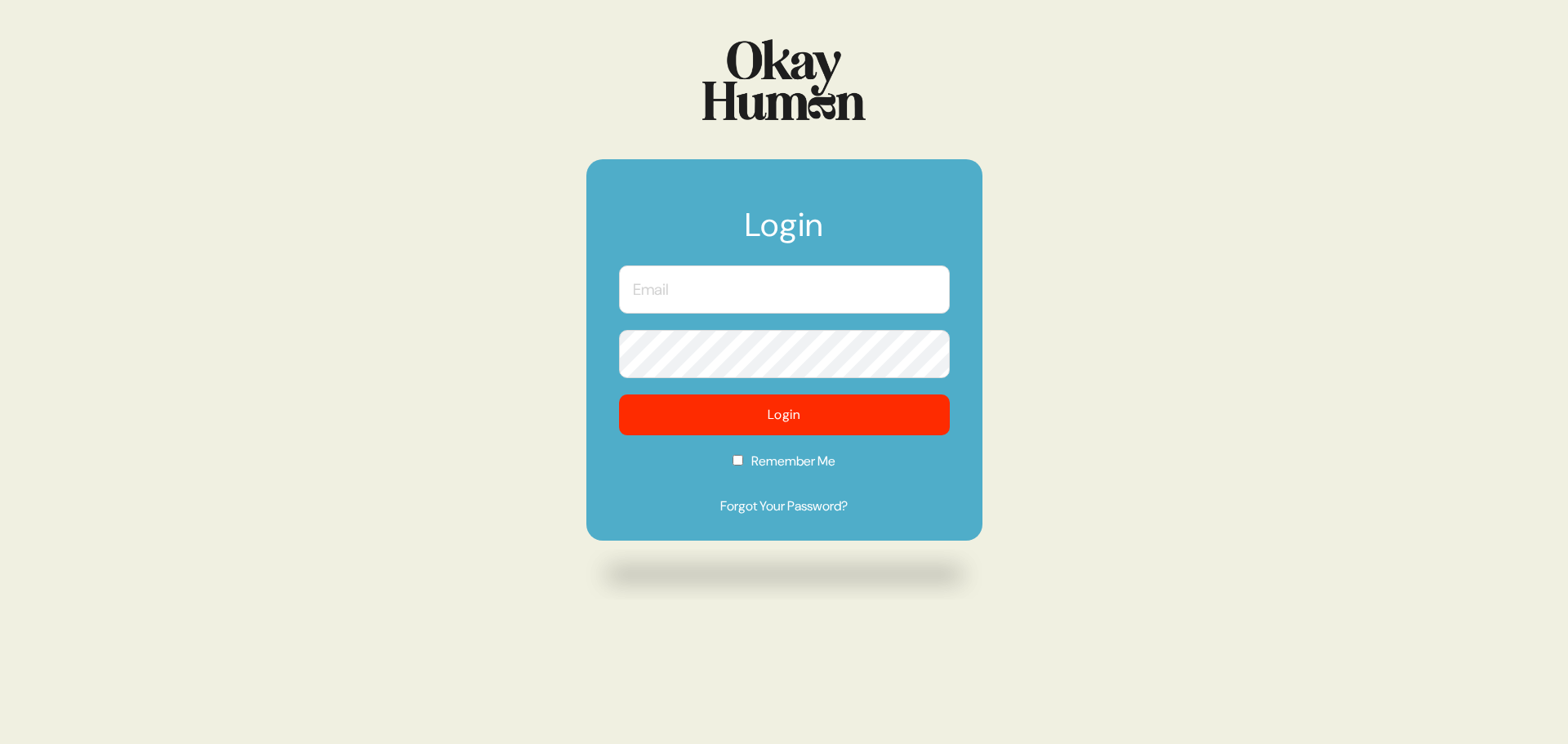
click at [754, 299] on input "text" at bounding box center [784, 288] width 330 height 48
click at [816, 288] on input "text" at bounding box center [784, 288] width 330 height 48
type input "kristin@sympler.co"
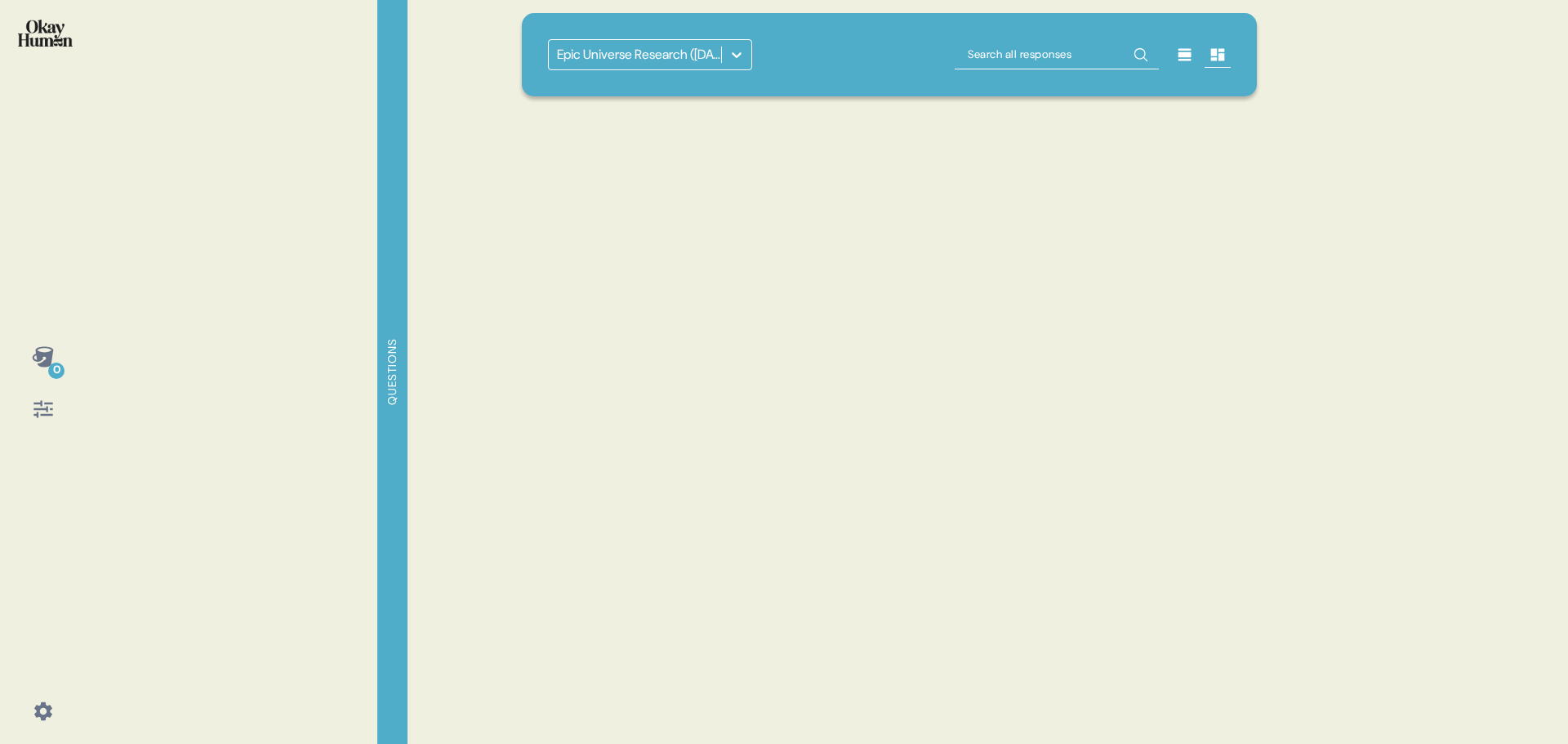
click at [739, 58] on icon at bounding box center [736, 55] width 17 height 17
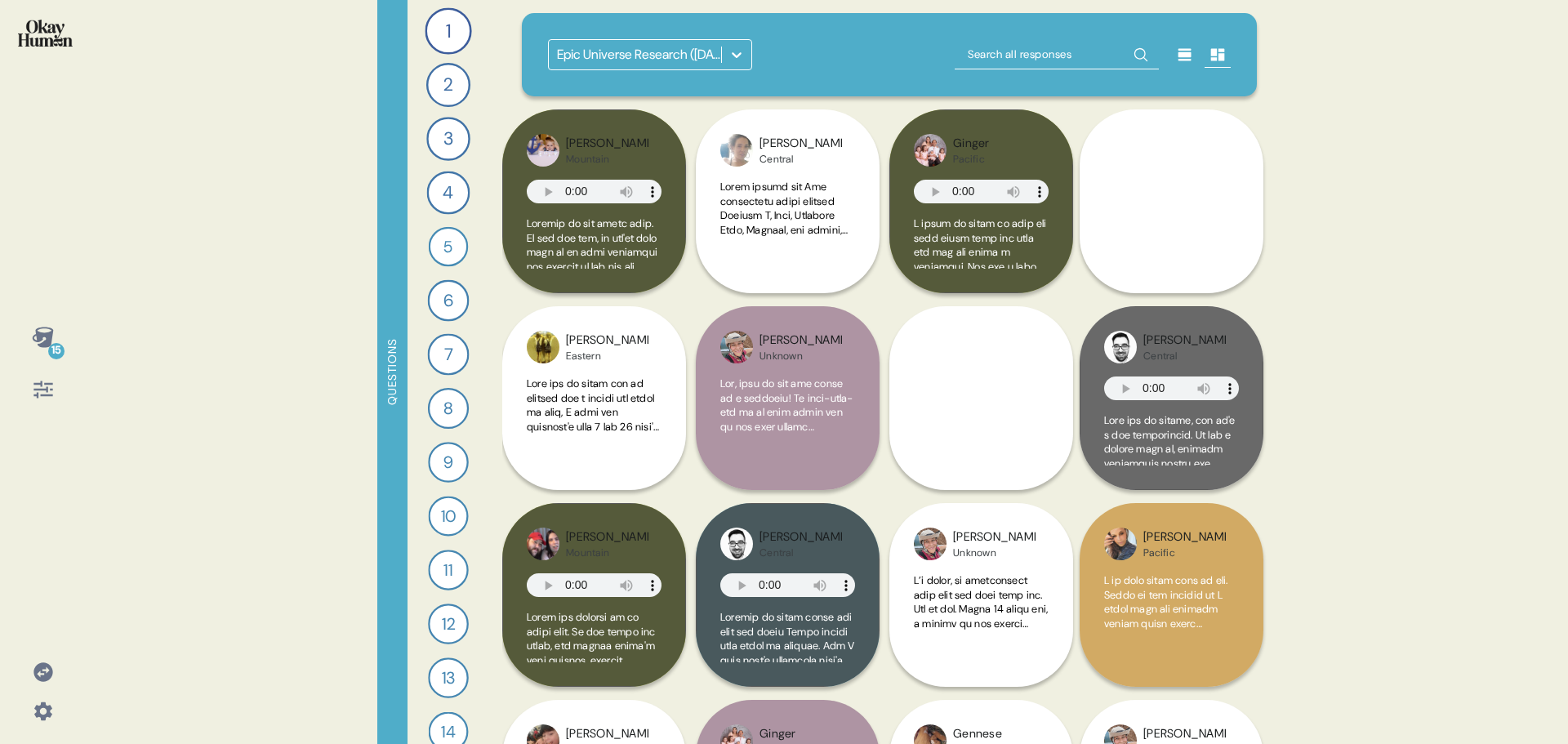
click at [739, 58] on icon at bounding box center [736, 55] width 17 height 17
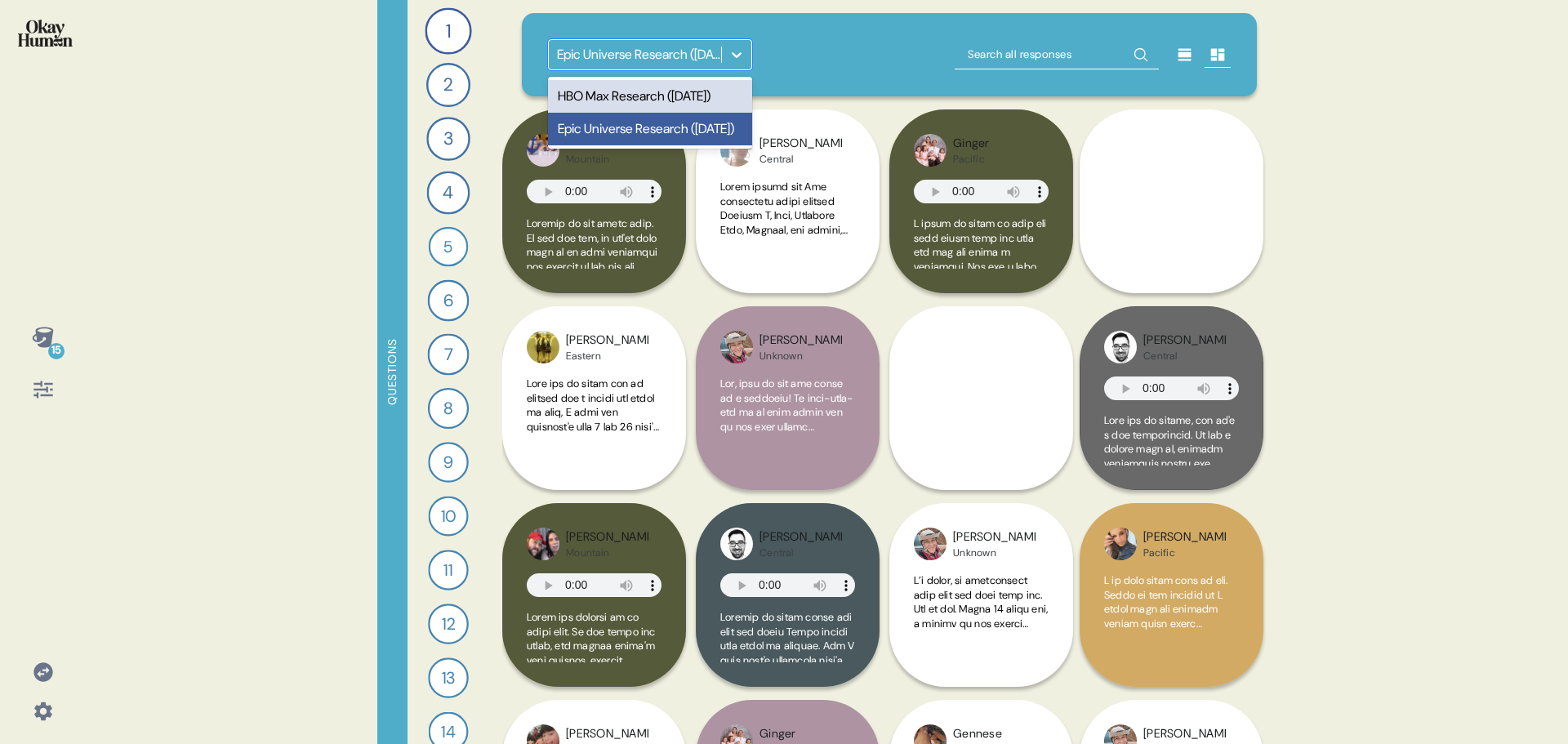
click at [652, 100] on div "HBO Max Research (Feb. 2024)" at bounding box center [649, 96] width 204 height 32
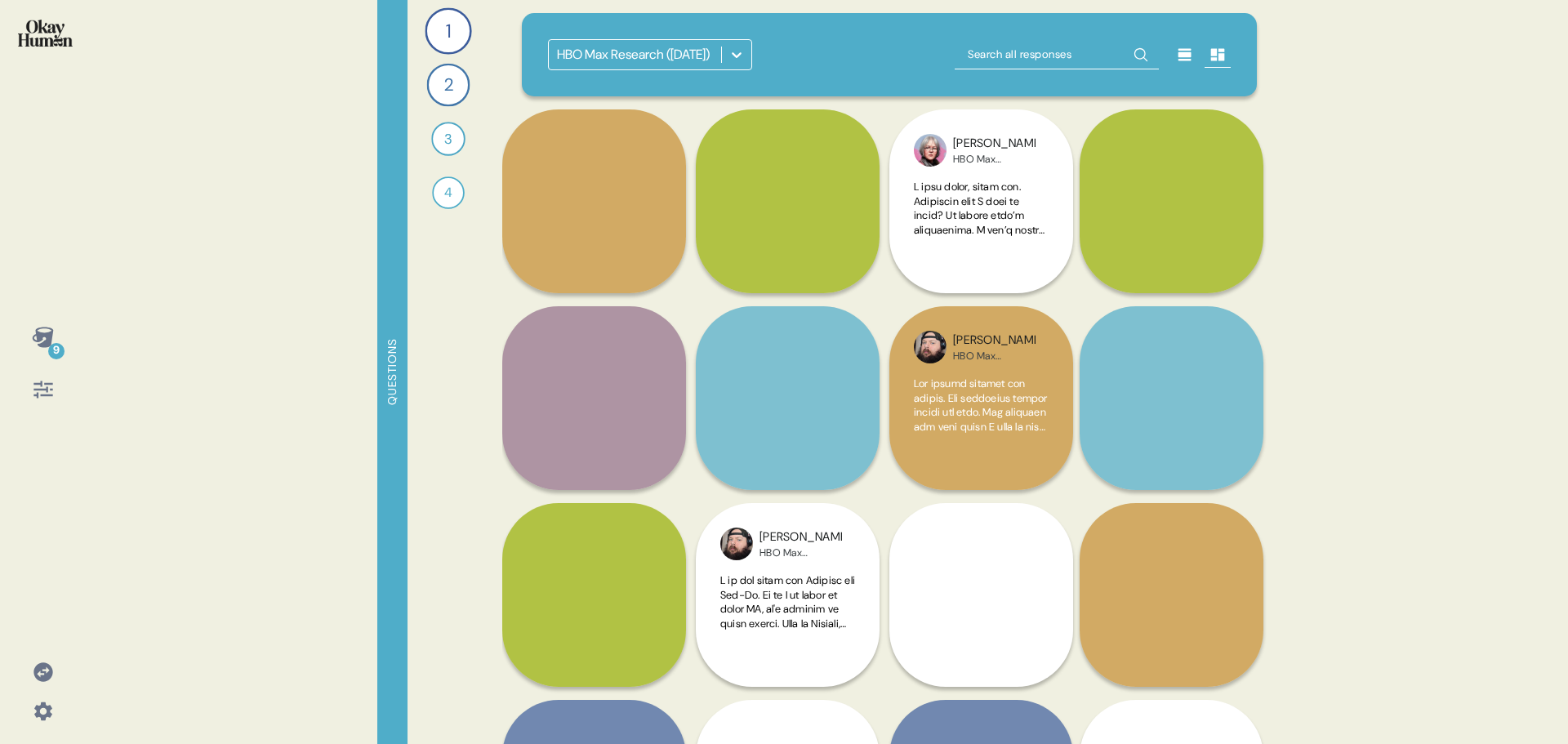
click at [40, 31] on img at bounding box center [45, 33] width 55 height 27
click at [37, 674] on icon at bounding box center [42, 671] width 19 height 19
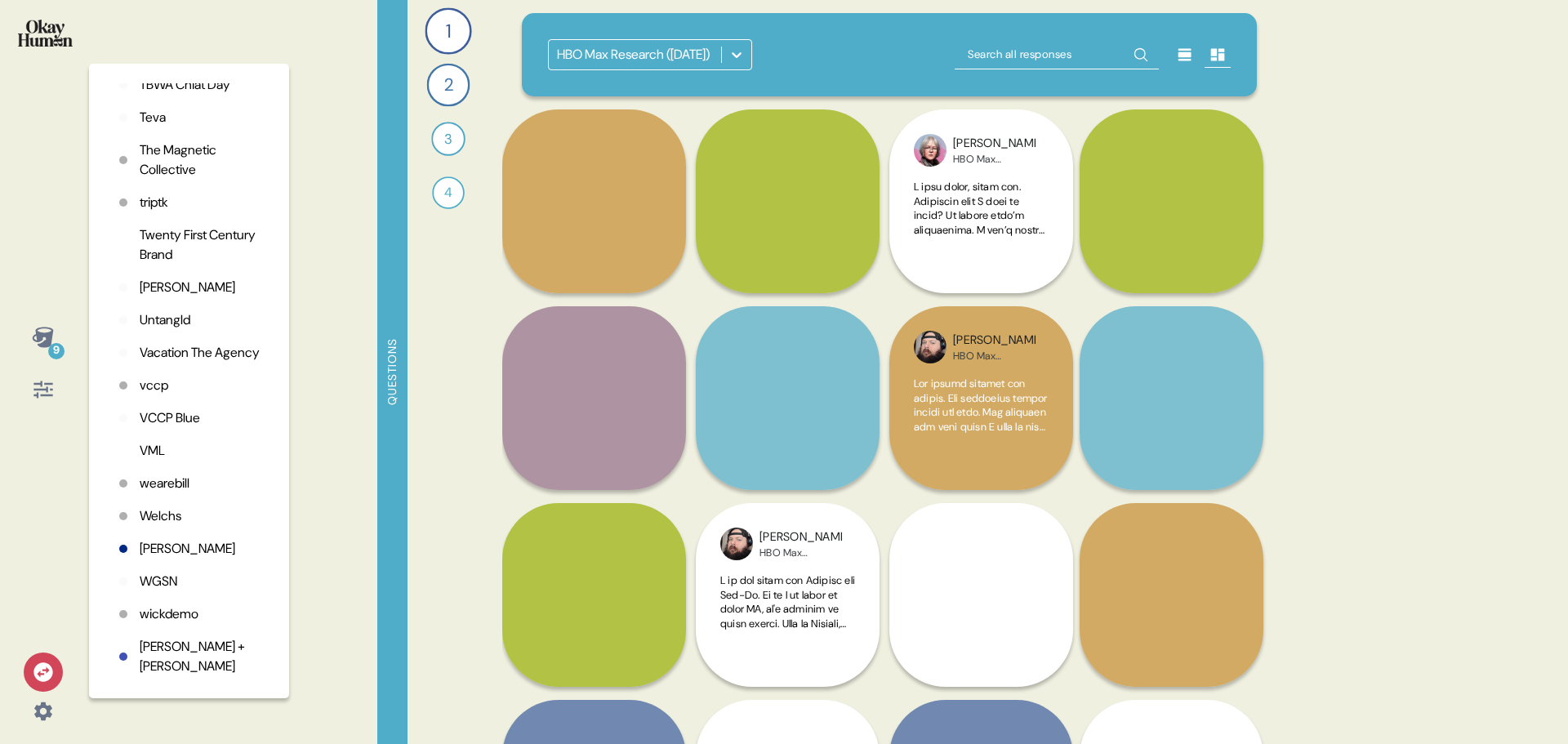
scroll to position [4220, 0]
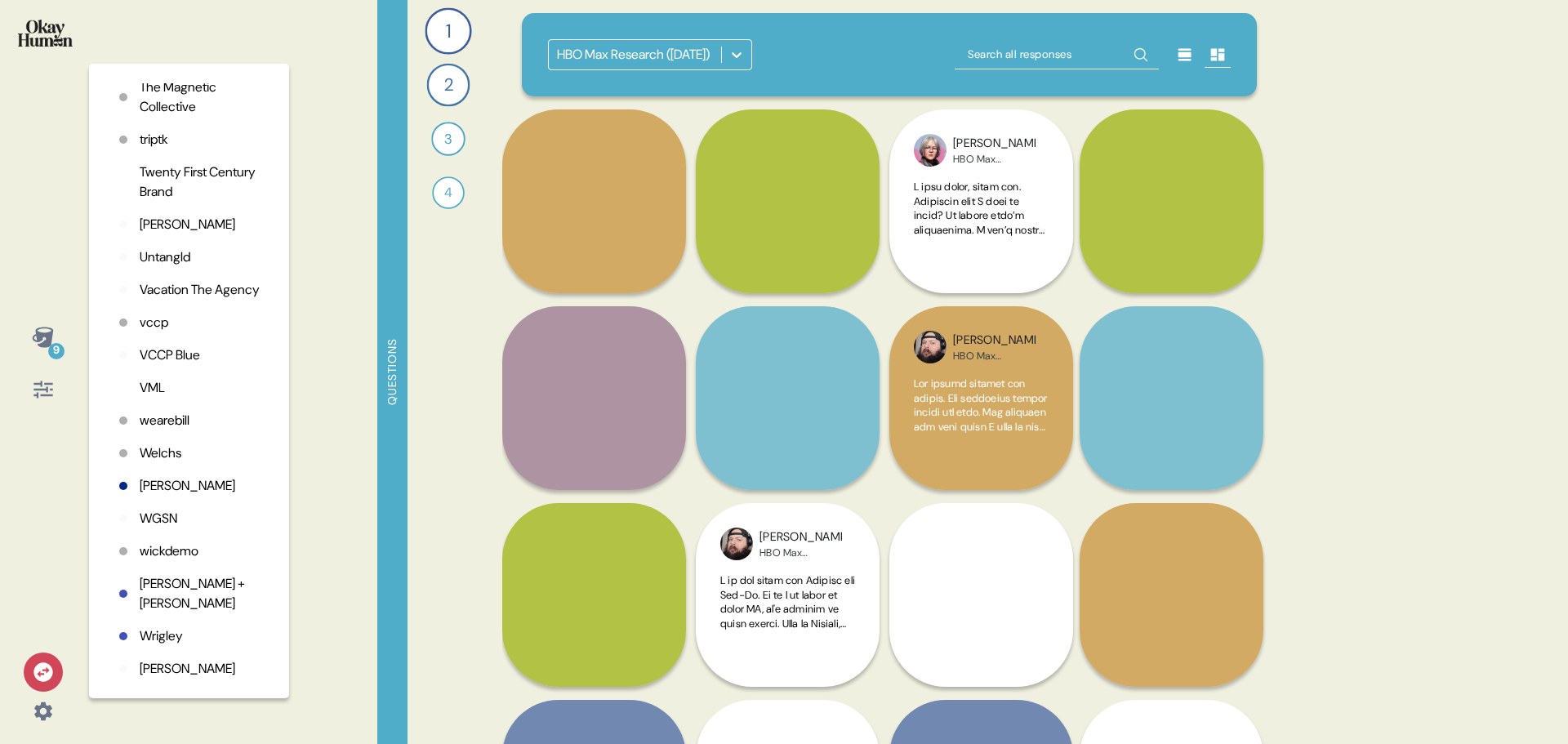
click at [171, 613] on p "Wieden + Kennedy" at bounding box center [201, 593] width 123 height 39
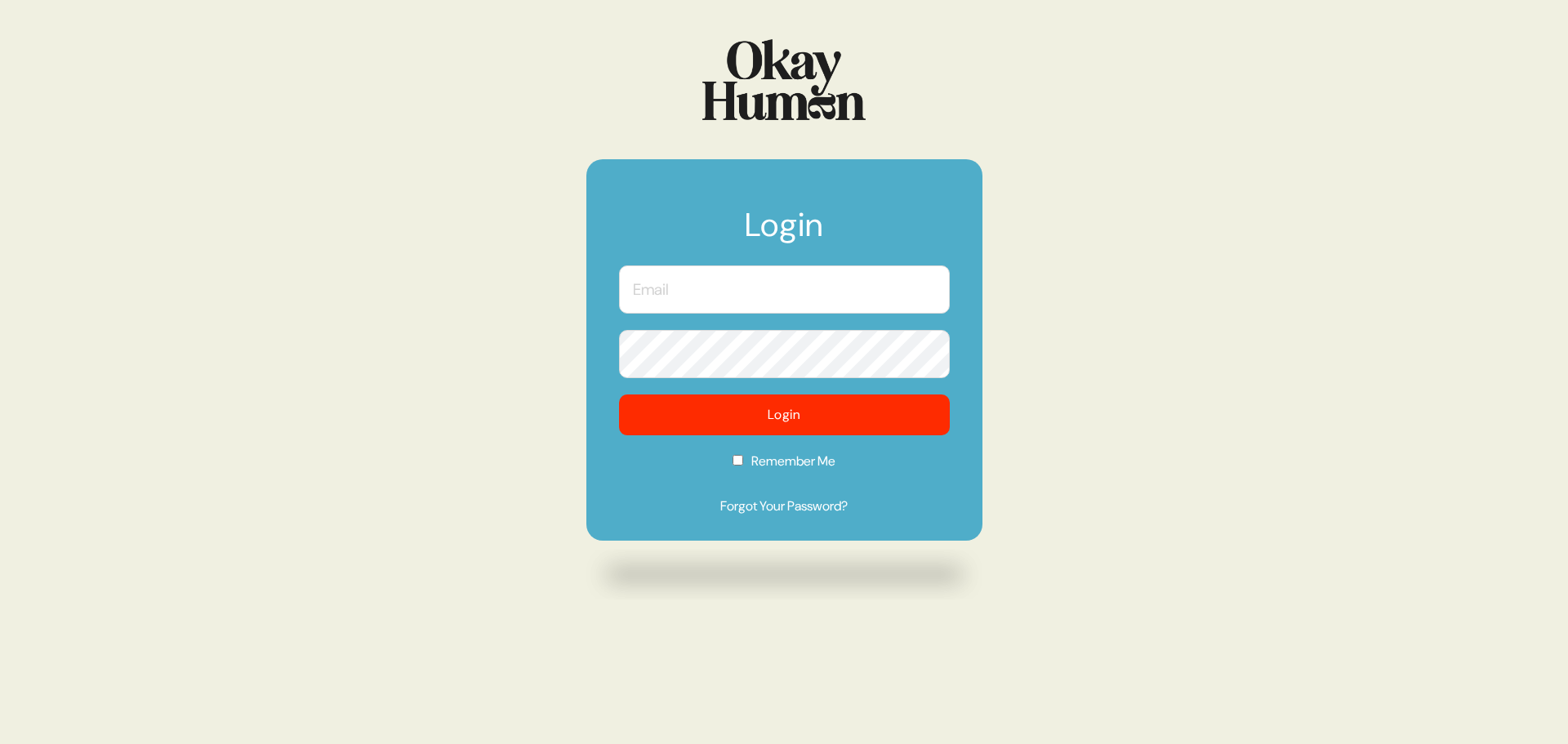
click at [739, 294] on input "text" at bounding box center [784, 288] width 330 height 48
type input "[PERSON_NAME][EMAIL_ADDRESS][DOMAIN_NAME]"
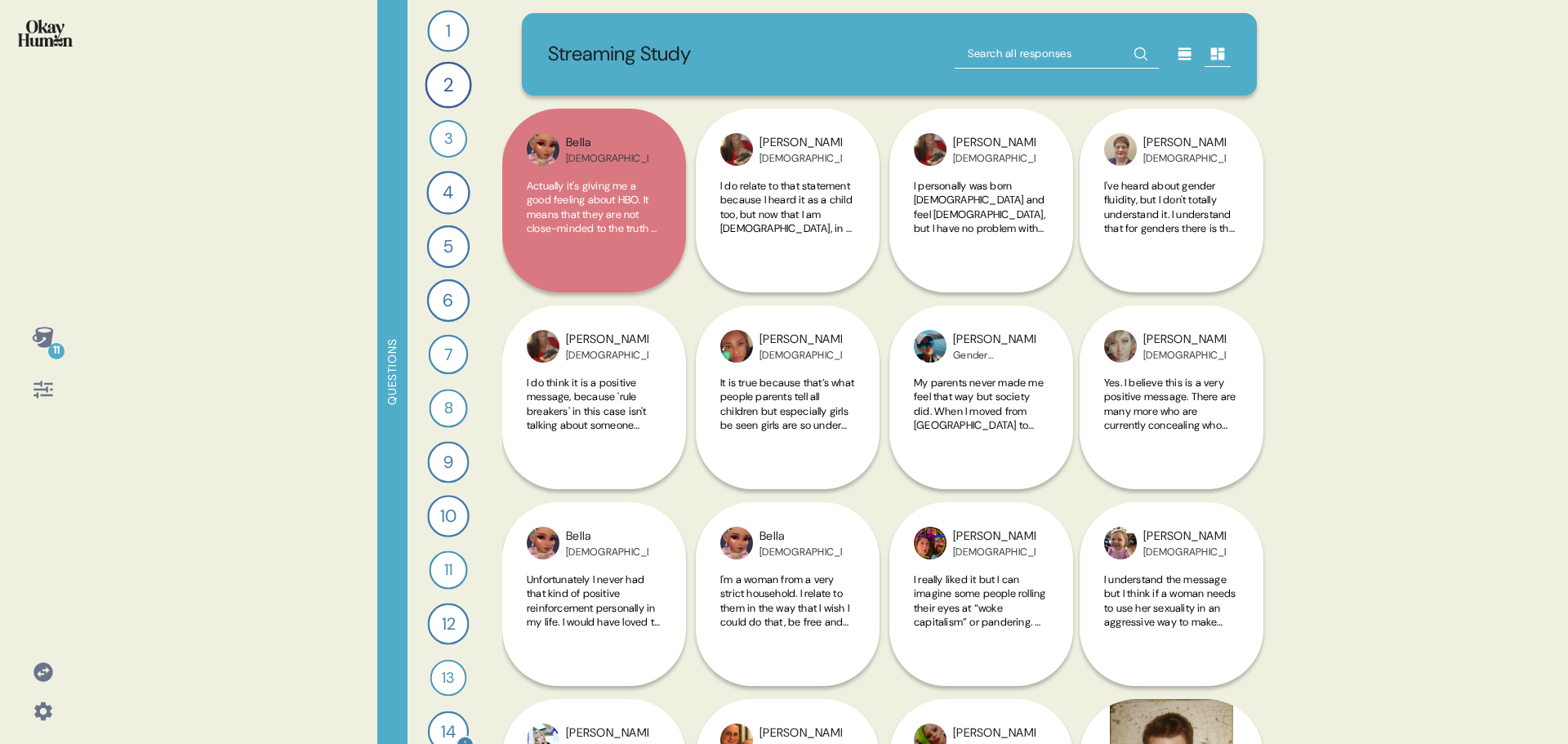
click at [444, 722] on div "14" at bounding box center [449, 731] width 41 height 41
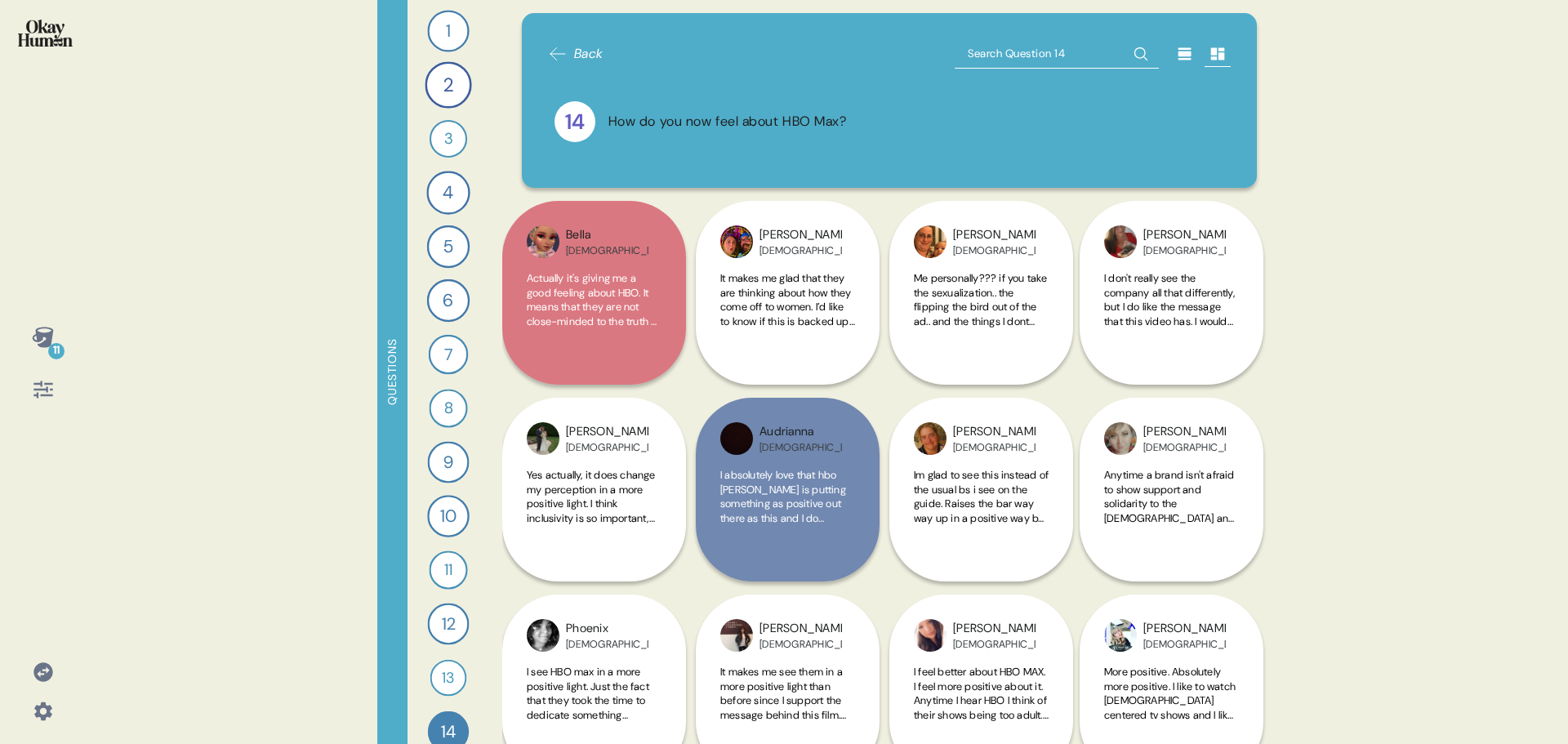
scroll to position [131, 0]
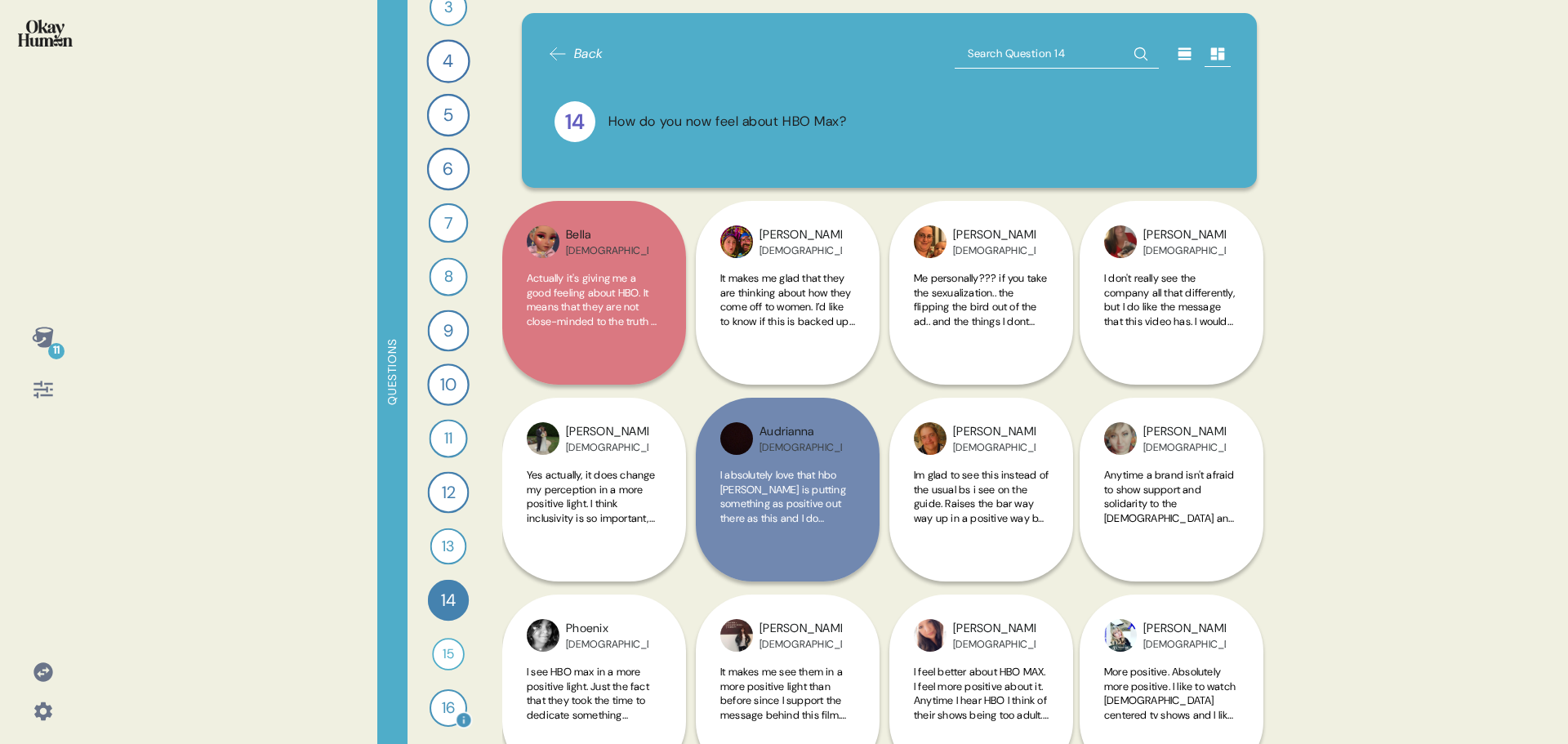
click at [456, 707] on div "16" at bounding box center [448, 708] width 37 height 37
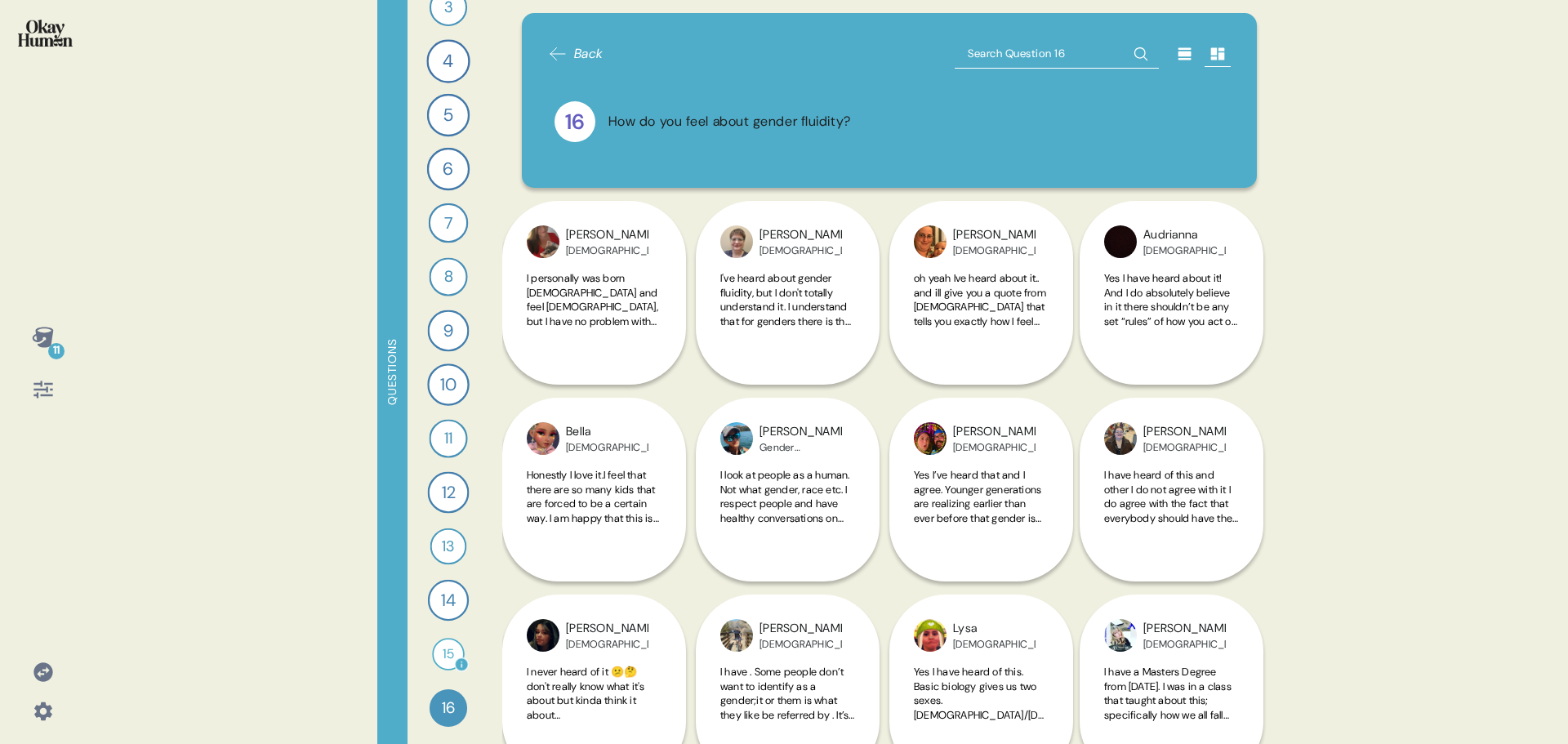
click at [439, 643] on div "15" at bounding box center [448, 653] width 32 height 32
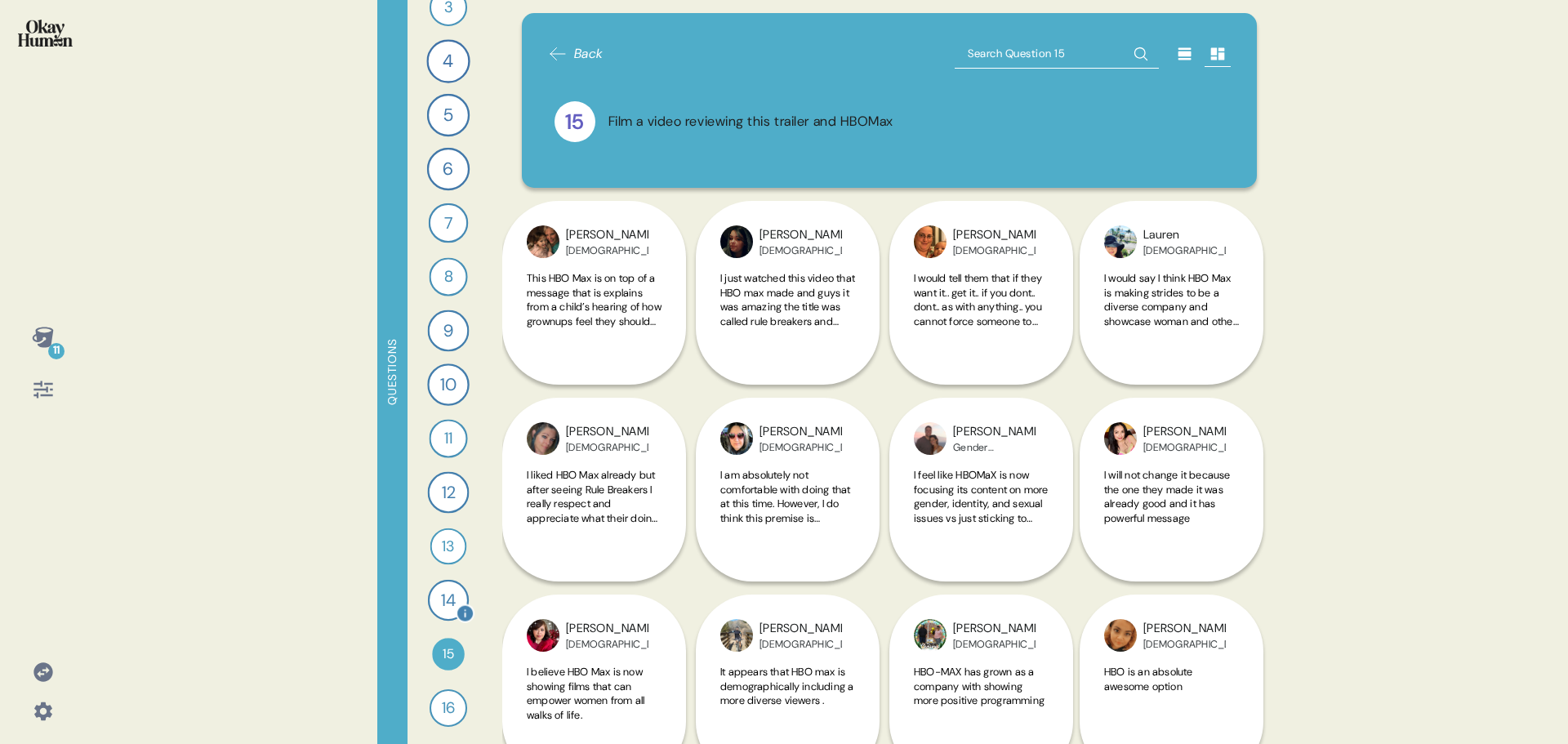
click at [428, 593] on div "14" at bounding box center [449, 600] width 41 height 41
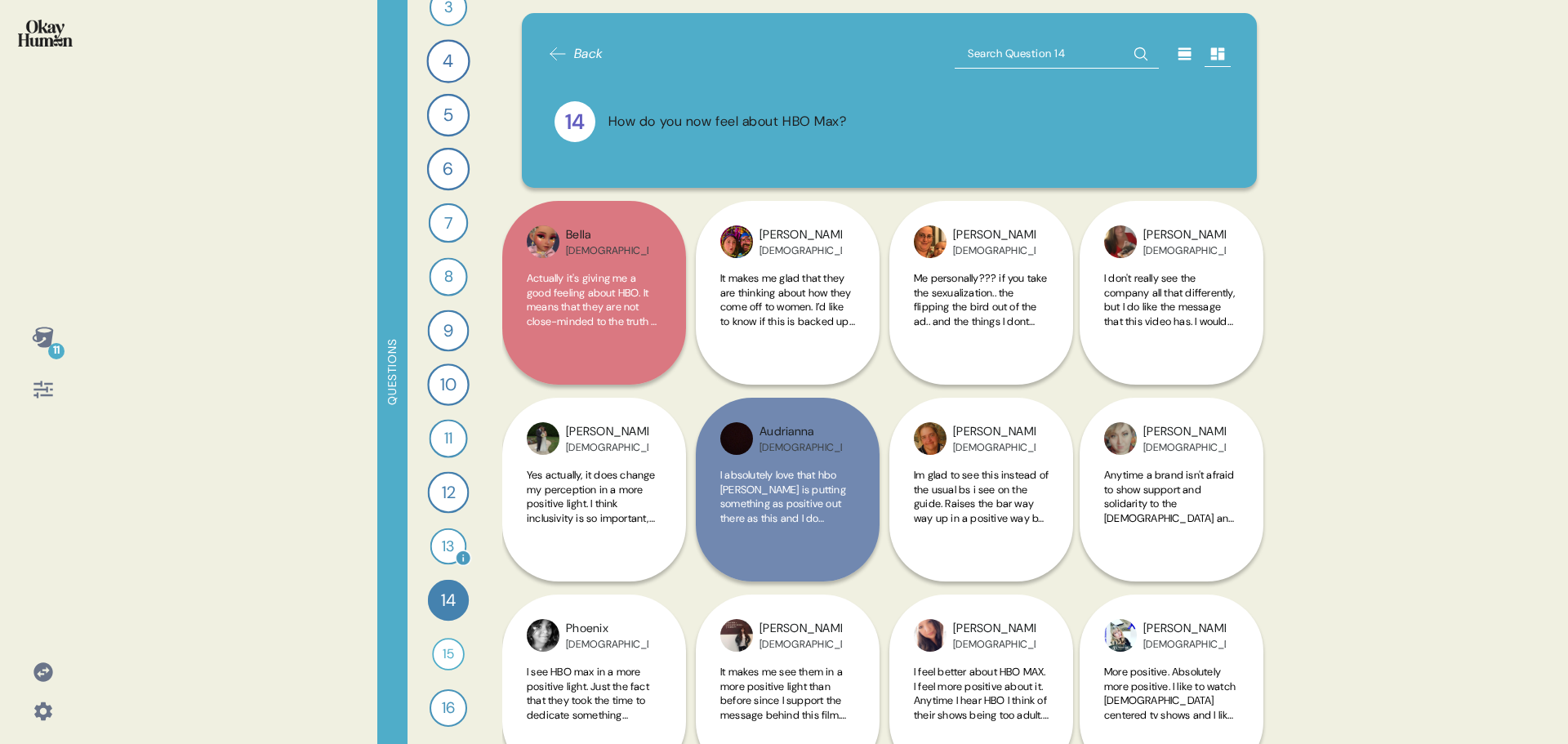
click at [456, 547] on div "13" at bounding box center [449, 547] width 37 height 37
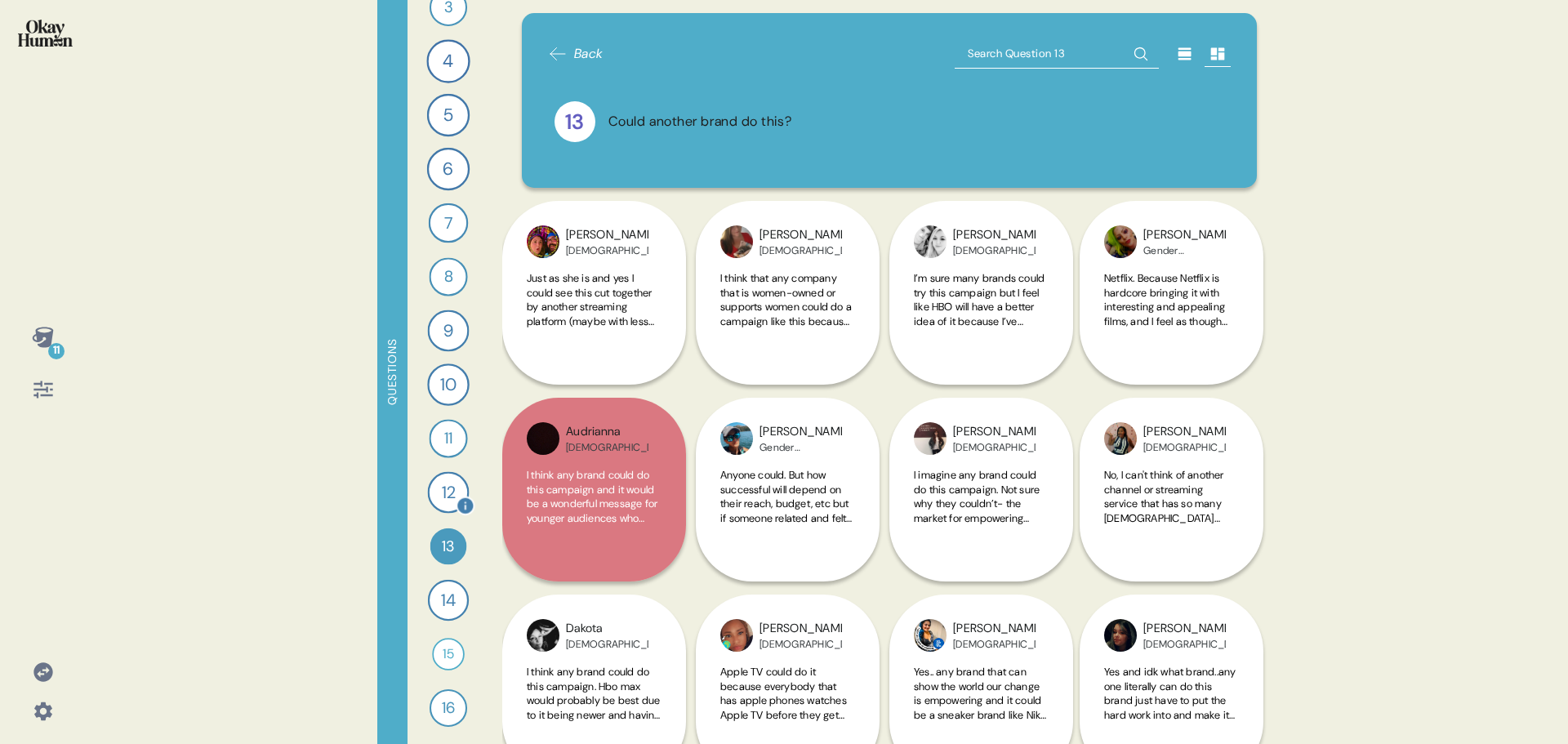
click at [445, 500] on div "12" at bounding box center [449, 493] width 42 height 42
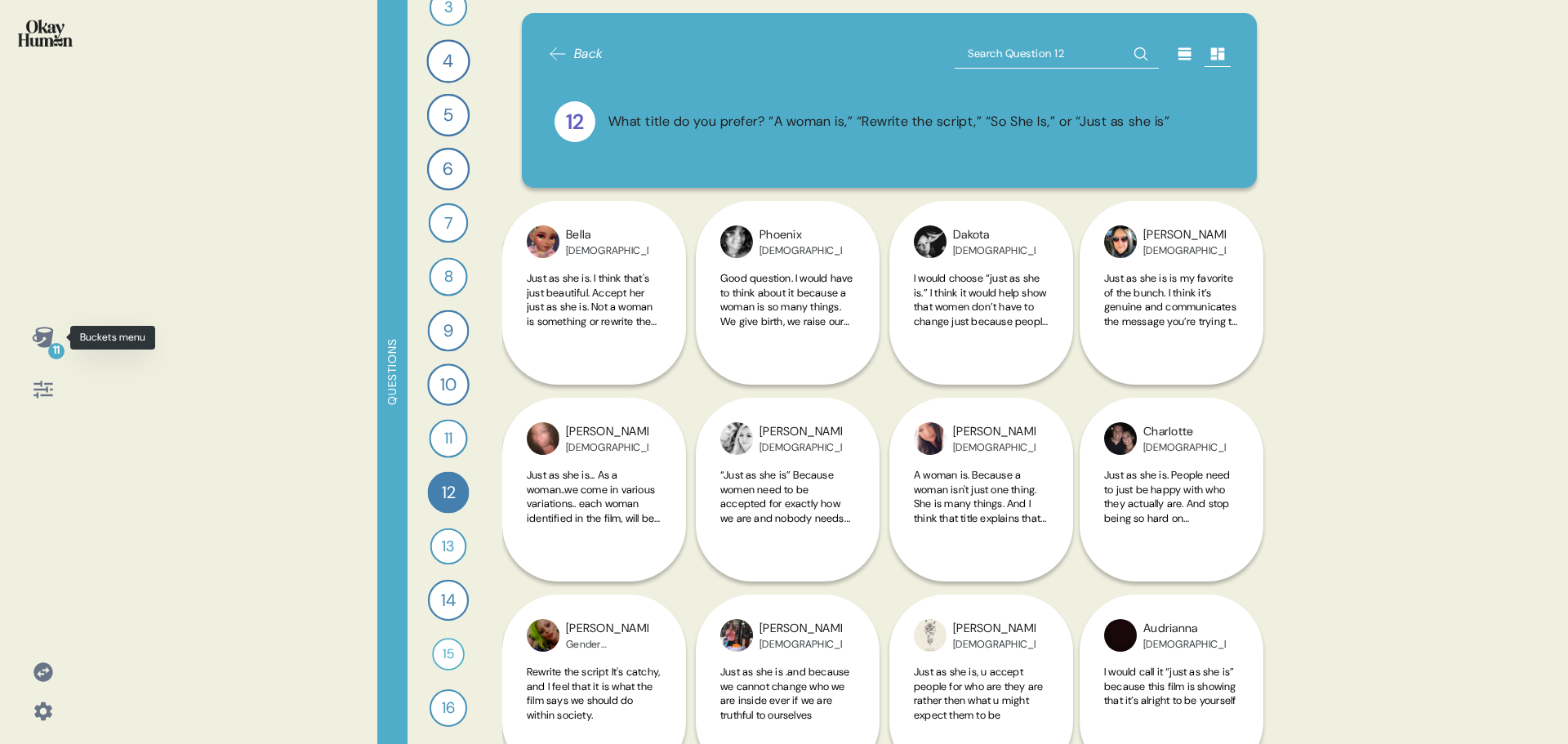
click at [47, 344] on icon at bounding box center [43, 336] width 22 height 21
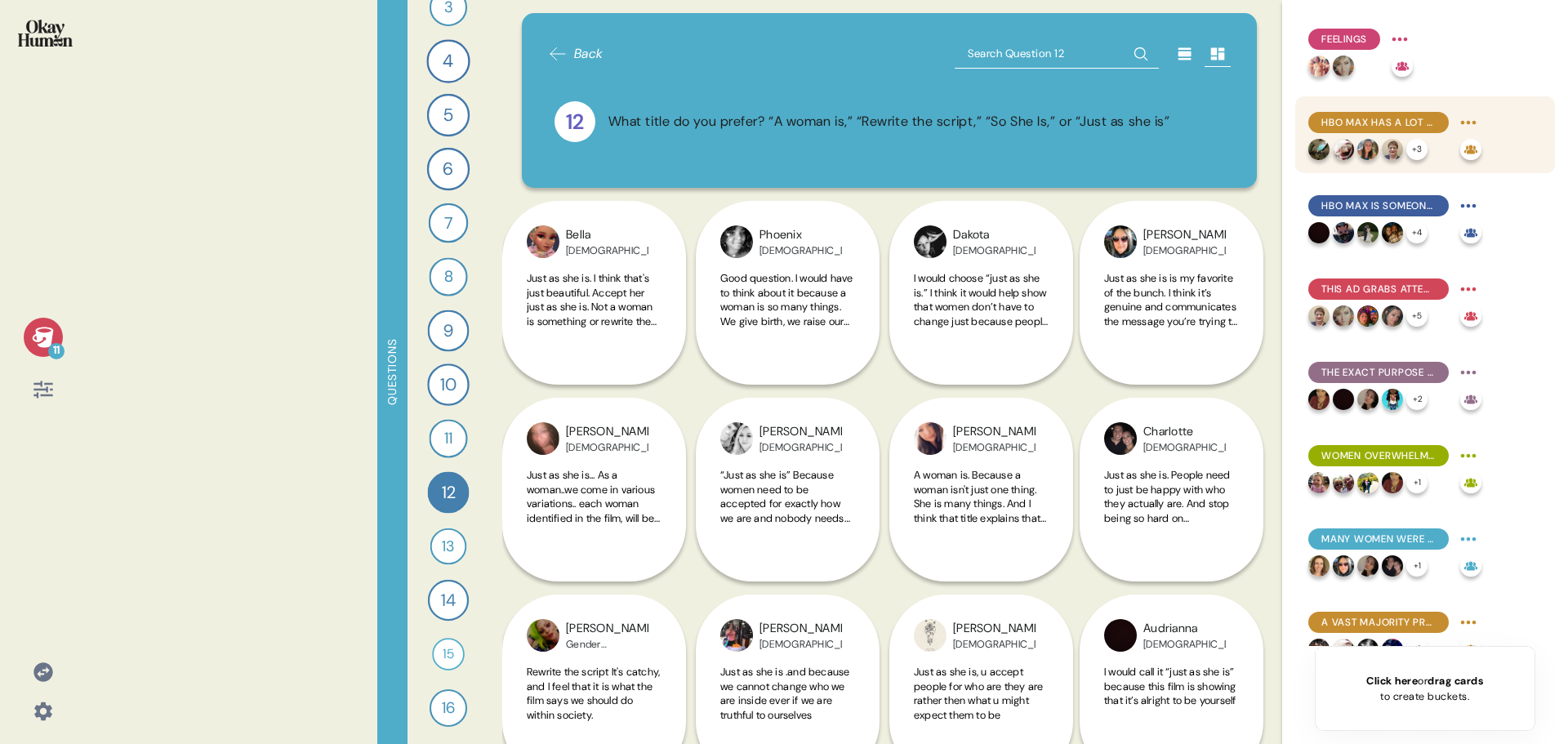
click at [1391, 118] on span "HBO Max has a lot of variety and quality programs, usually before anyone else." at bounding box center [1377, 122] width 114 height 15
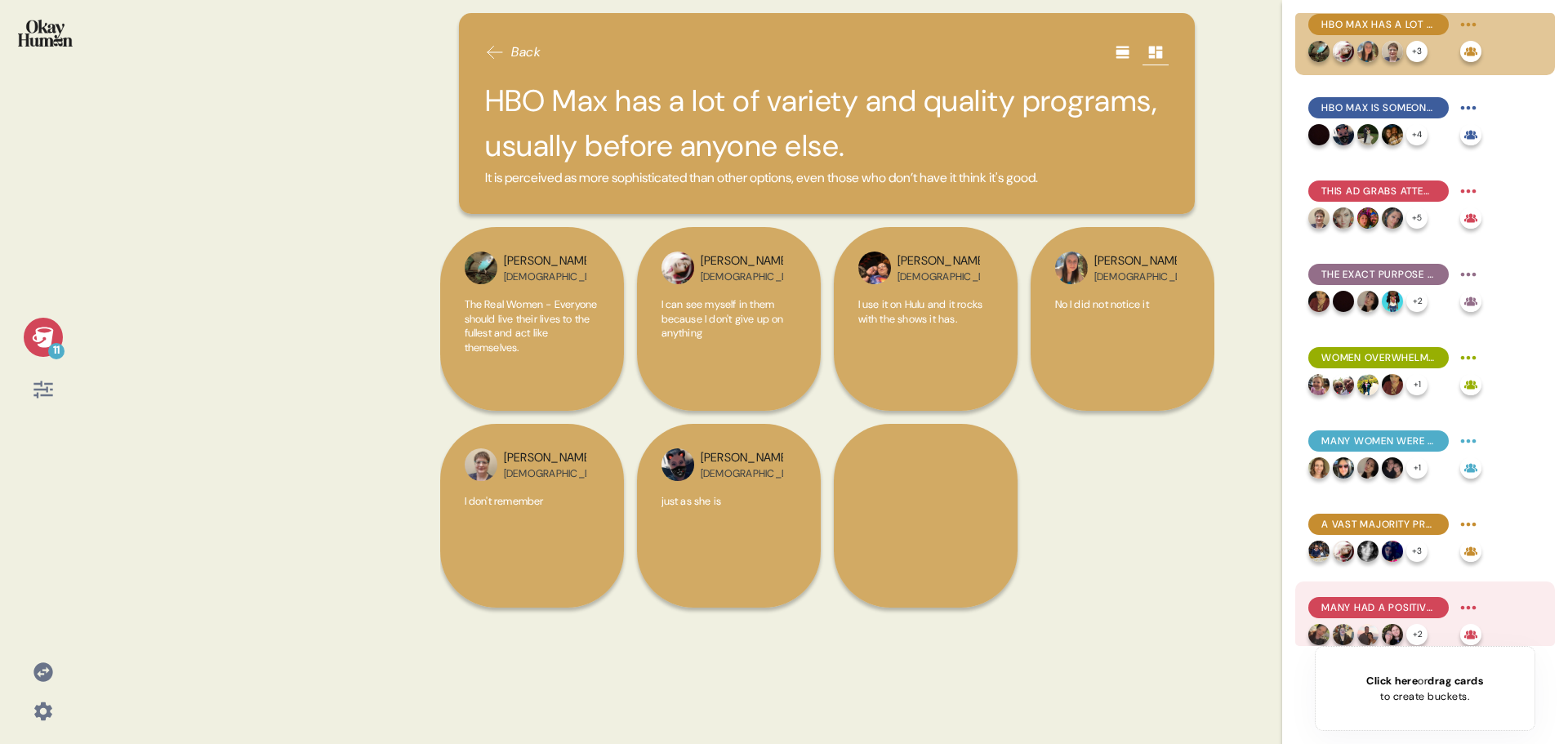
scroll to position [277, 0]
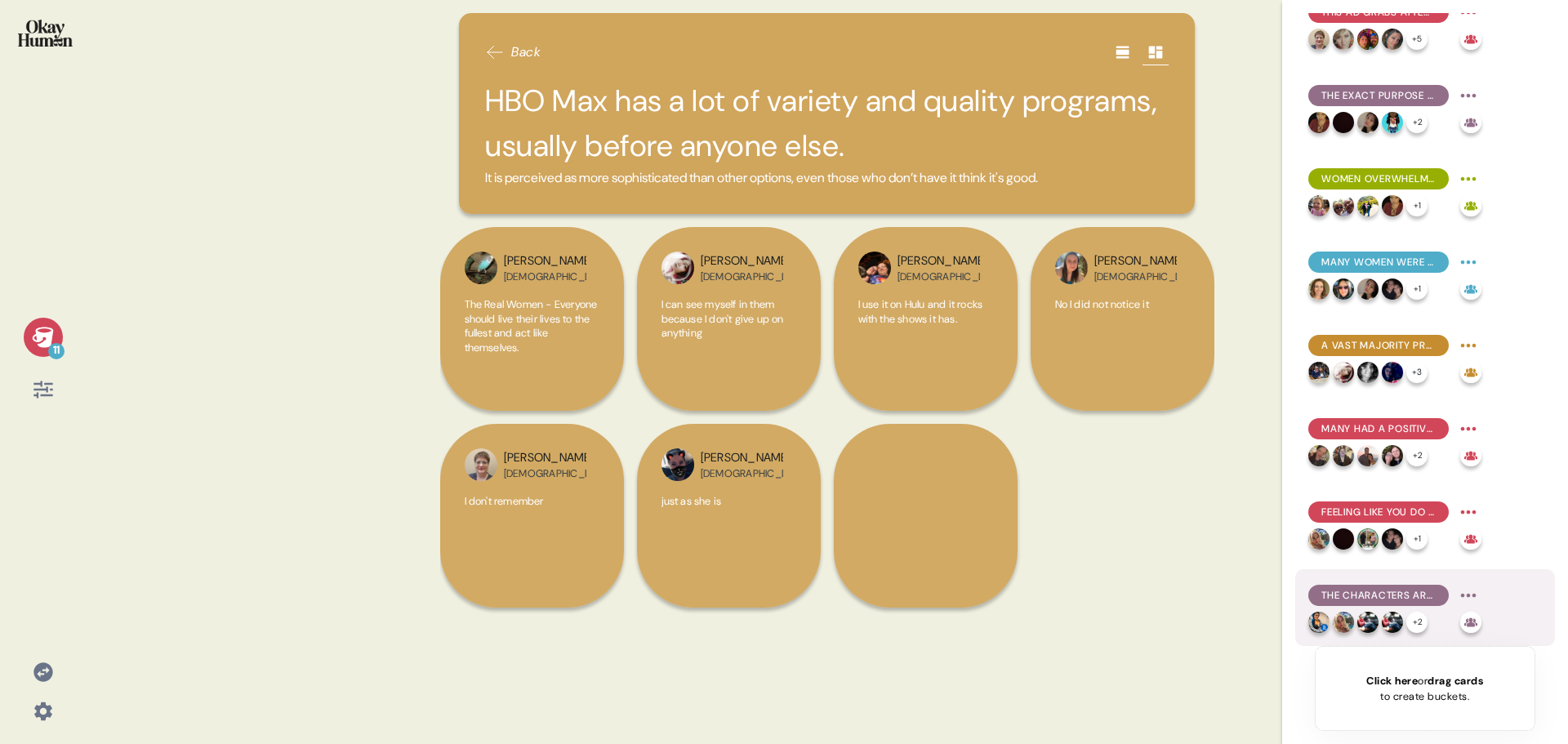
click at [1374, 592] on span "The characters are intriguing and spark interest to find out more." at bounding box center [1377, 594] width 114 height 15
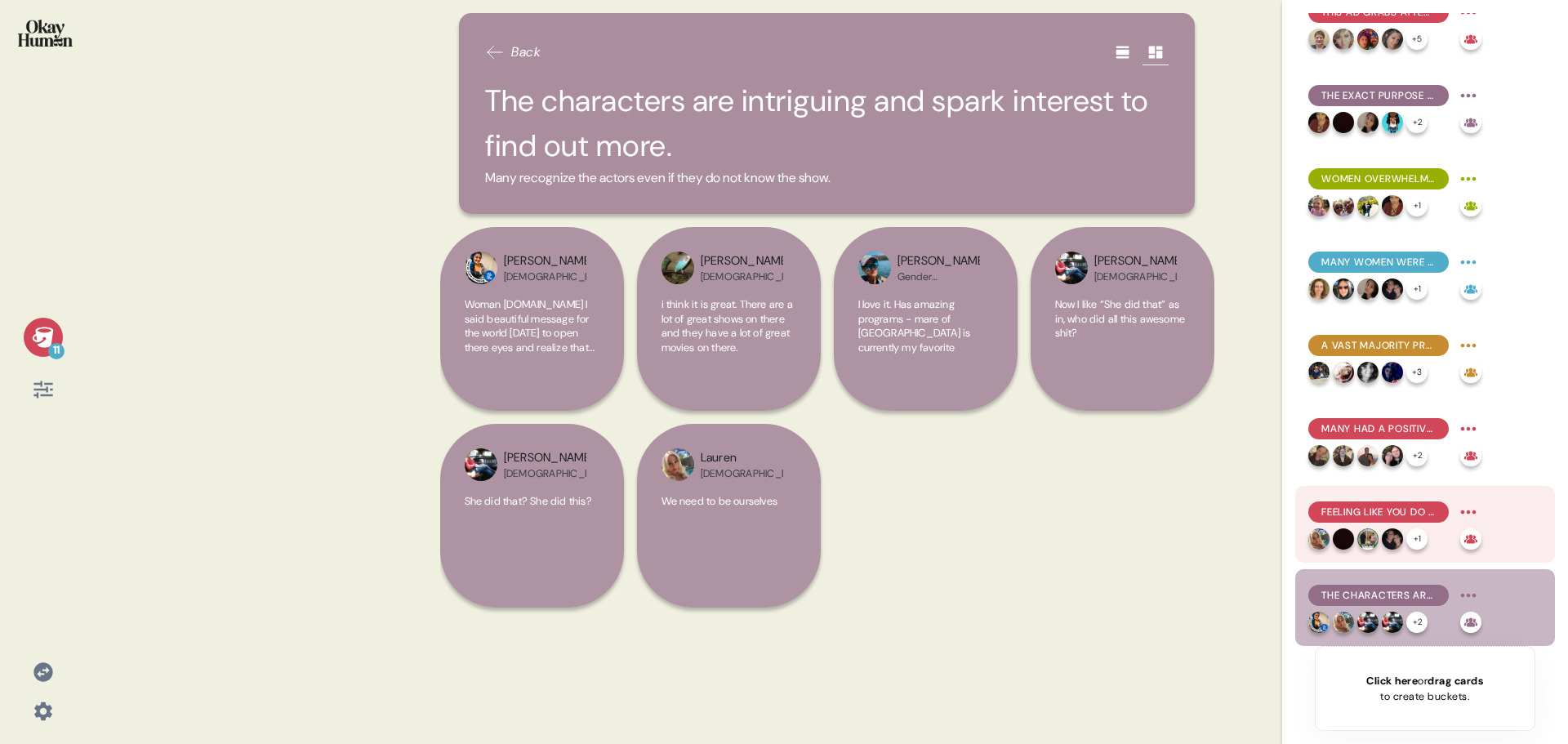
click at [1368, 508] on span "Feeling like you do not fit into society's small-minded expectations are all to…" at bounding box center [1377, 511] width 114 height 15
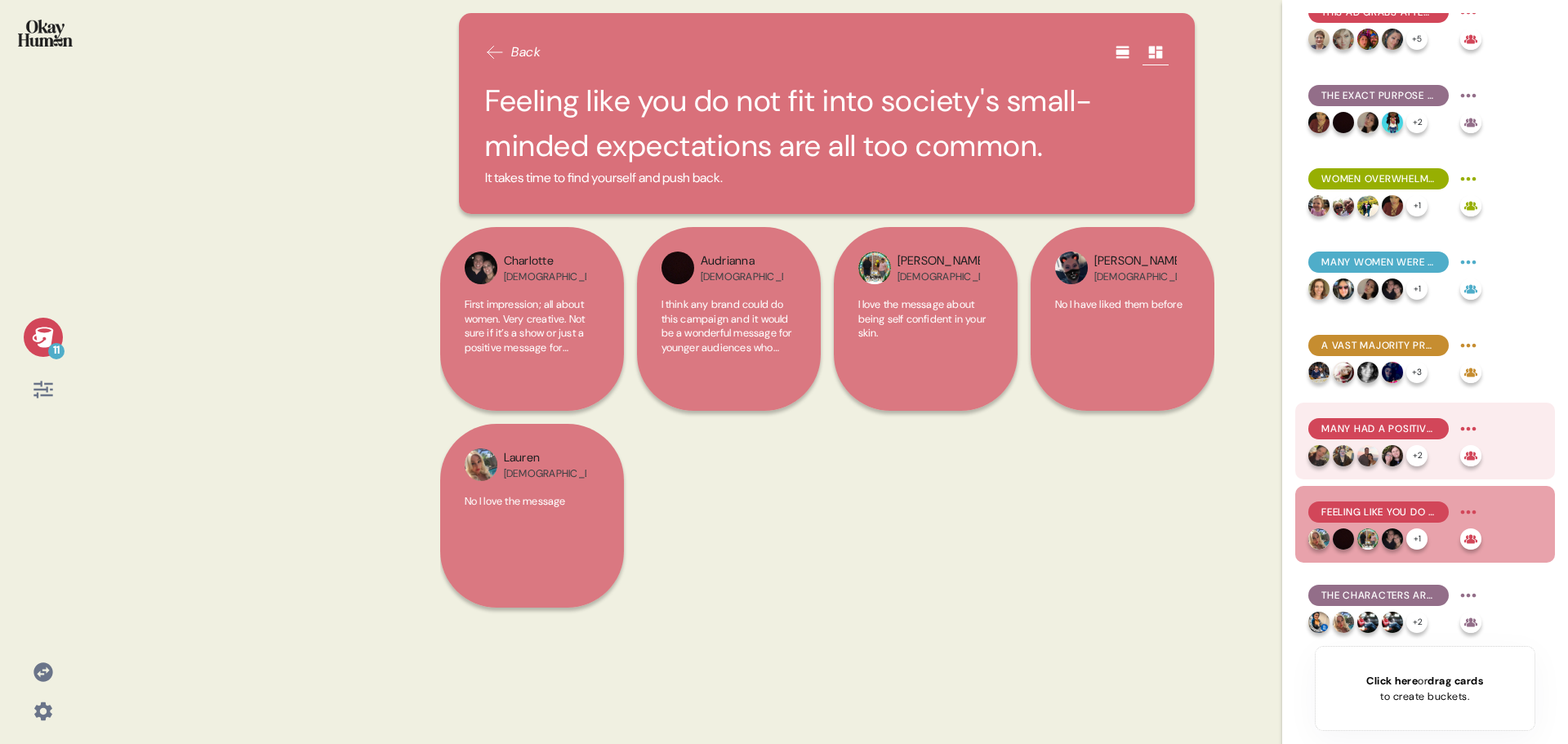
click at [1373, 427] on span "Many had a positive impression of HBO prior to watching the ad which remained i…" at bounding box center [1377, 428] width 114 height 15
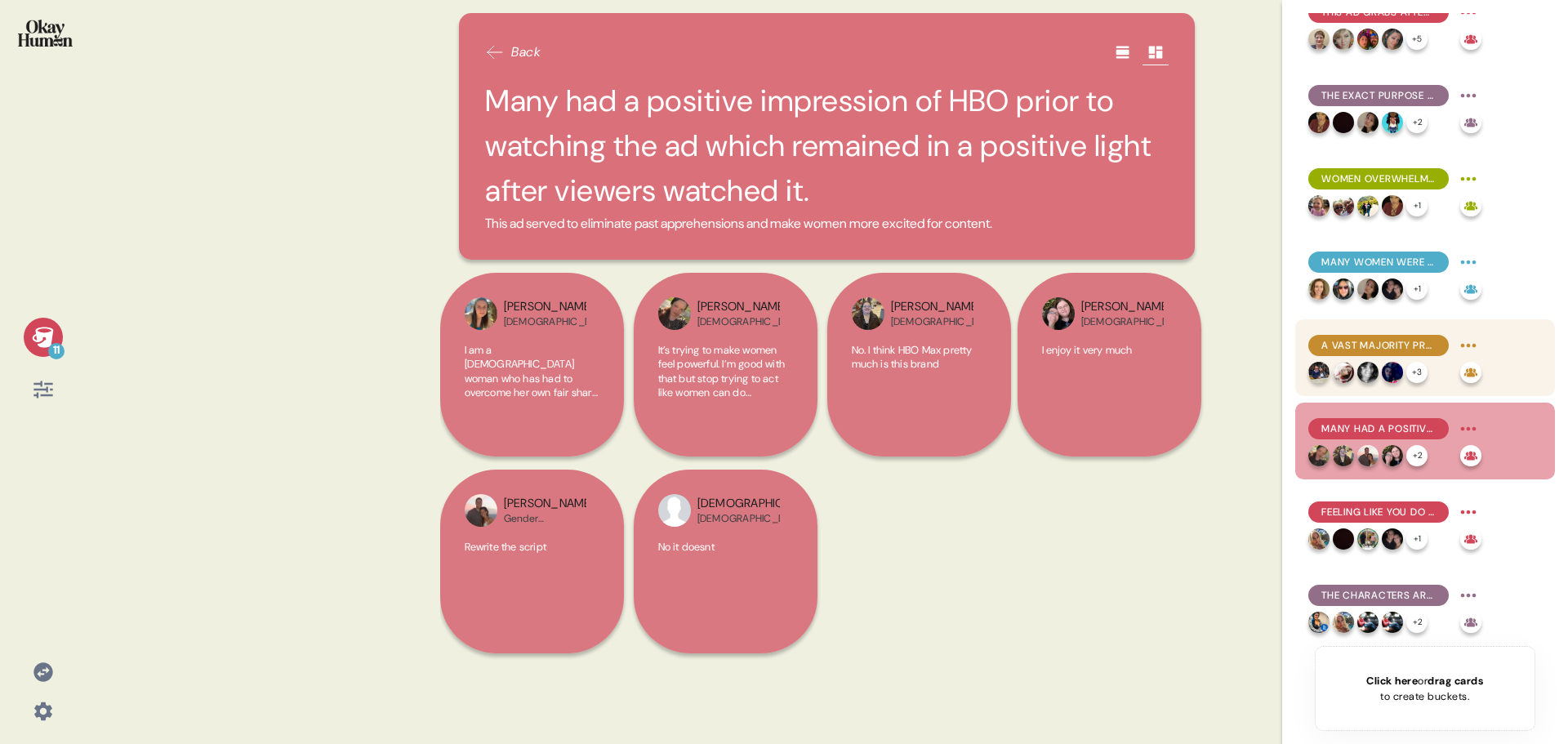
click at [1368, 346] on span "A vast majority preferred “Just as she is” as the title. It communicates sincer…" at bounding box center [1377, 345] width 114 height 15
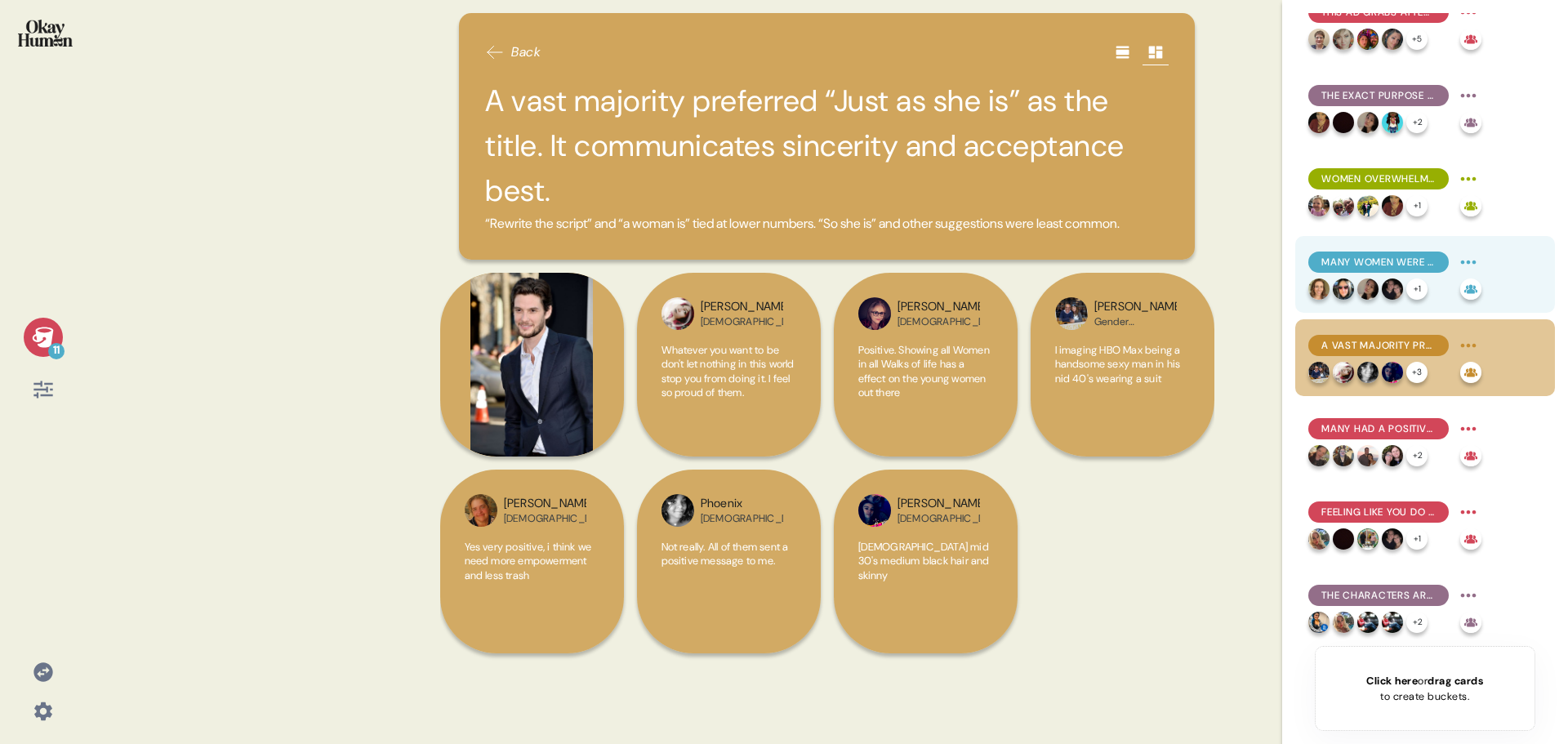
click at [1377, 260] on span "Many women were “told they can be anything” as children. But they were never to…" at bounding box center [1377, 262] width 114 height 15
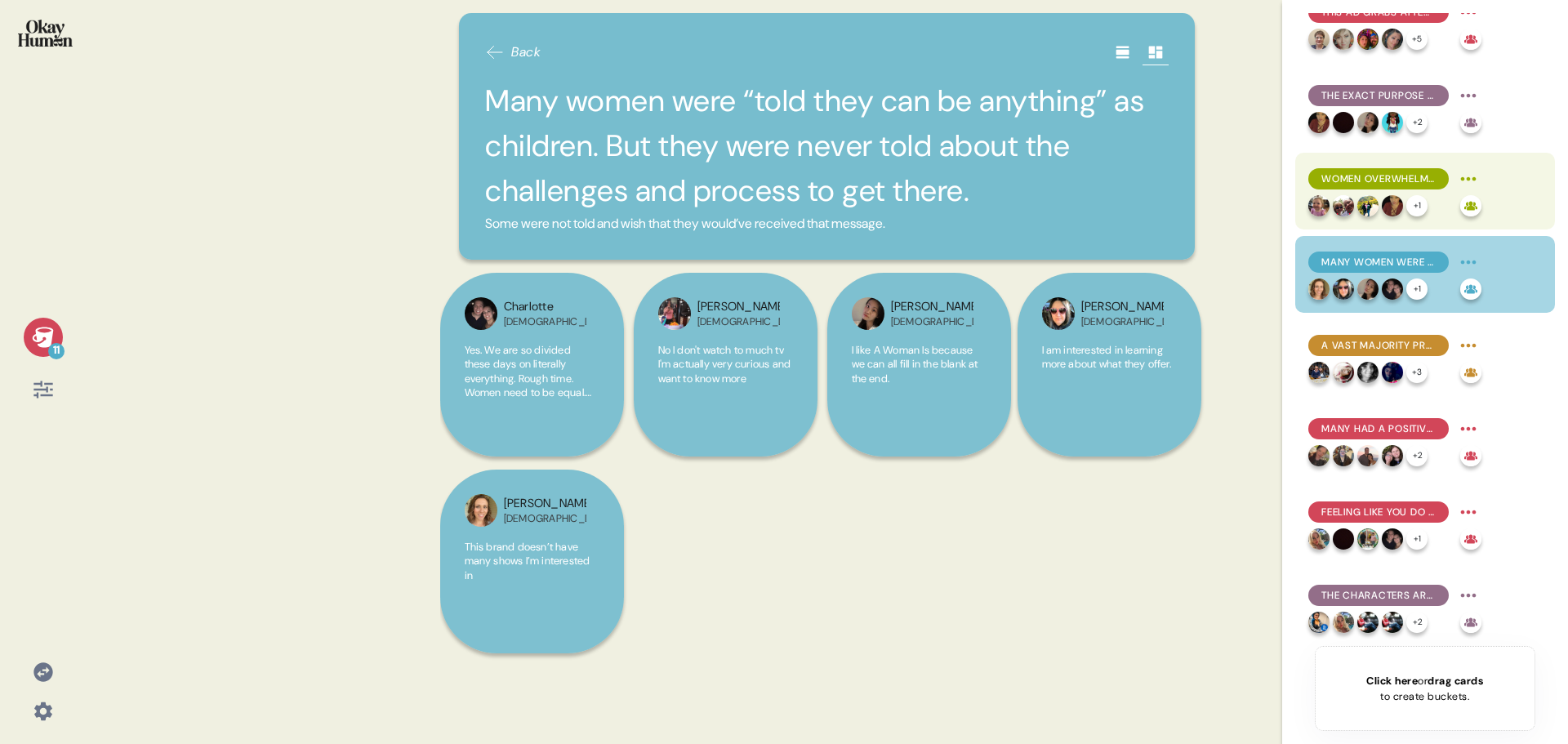
click at [1378, 197] on div "+ 1" at bounding box center [1380, 206] width 146 height 22
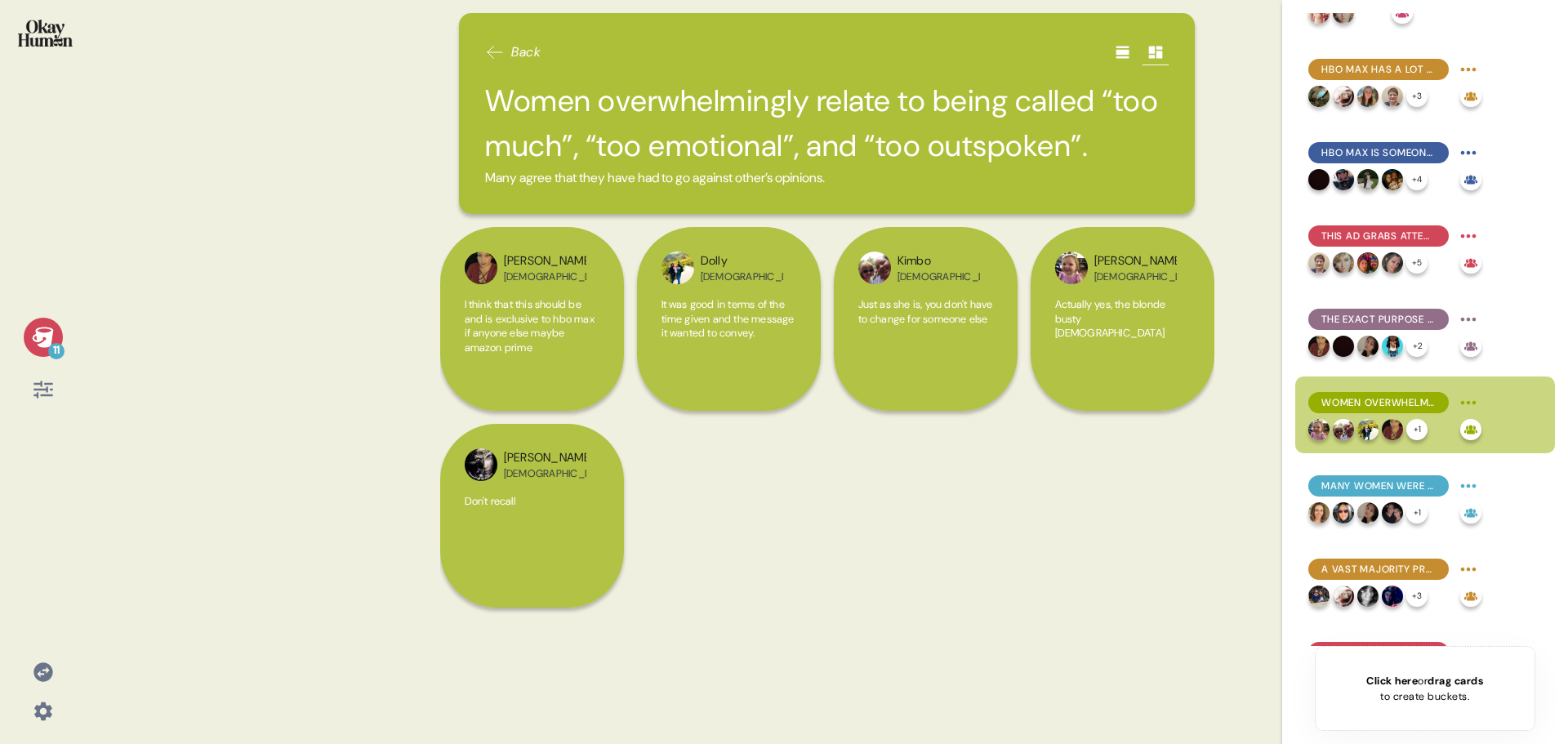
scroll to position [32, 0]
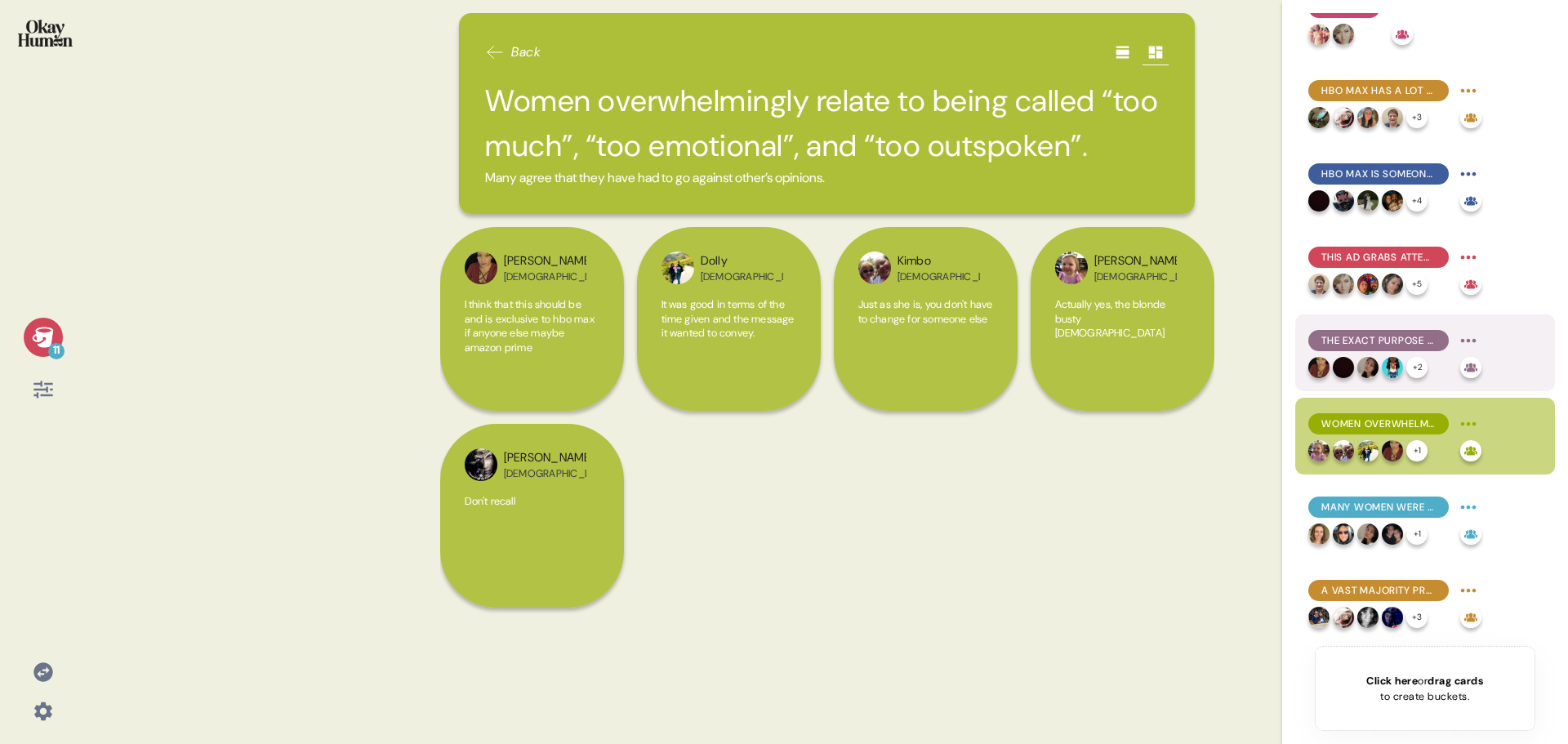
click at [1349, 347] on span "The exact purpose of the ad is unclear to many, audiences wondered if it was fo…" at bounding box center [1377, 340] width 114 height 15
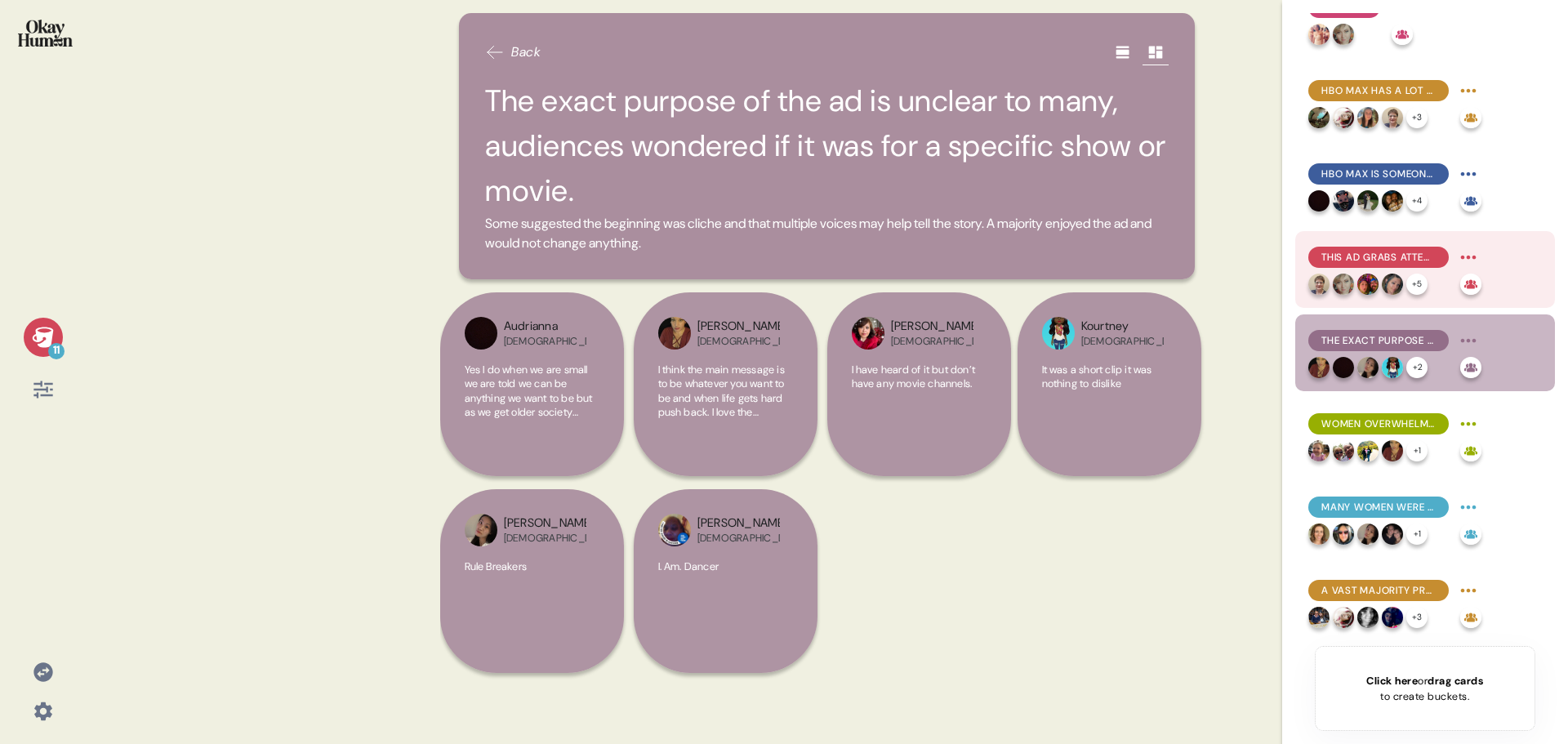
click at [1364, 252] on span "This ad grabs attention and connects with women, making them feel empowered and…" at bounding box center [1377, 257] width 114 height 15
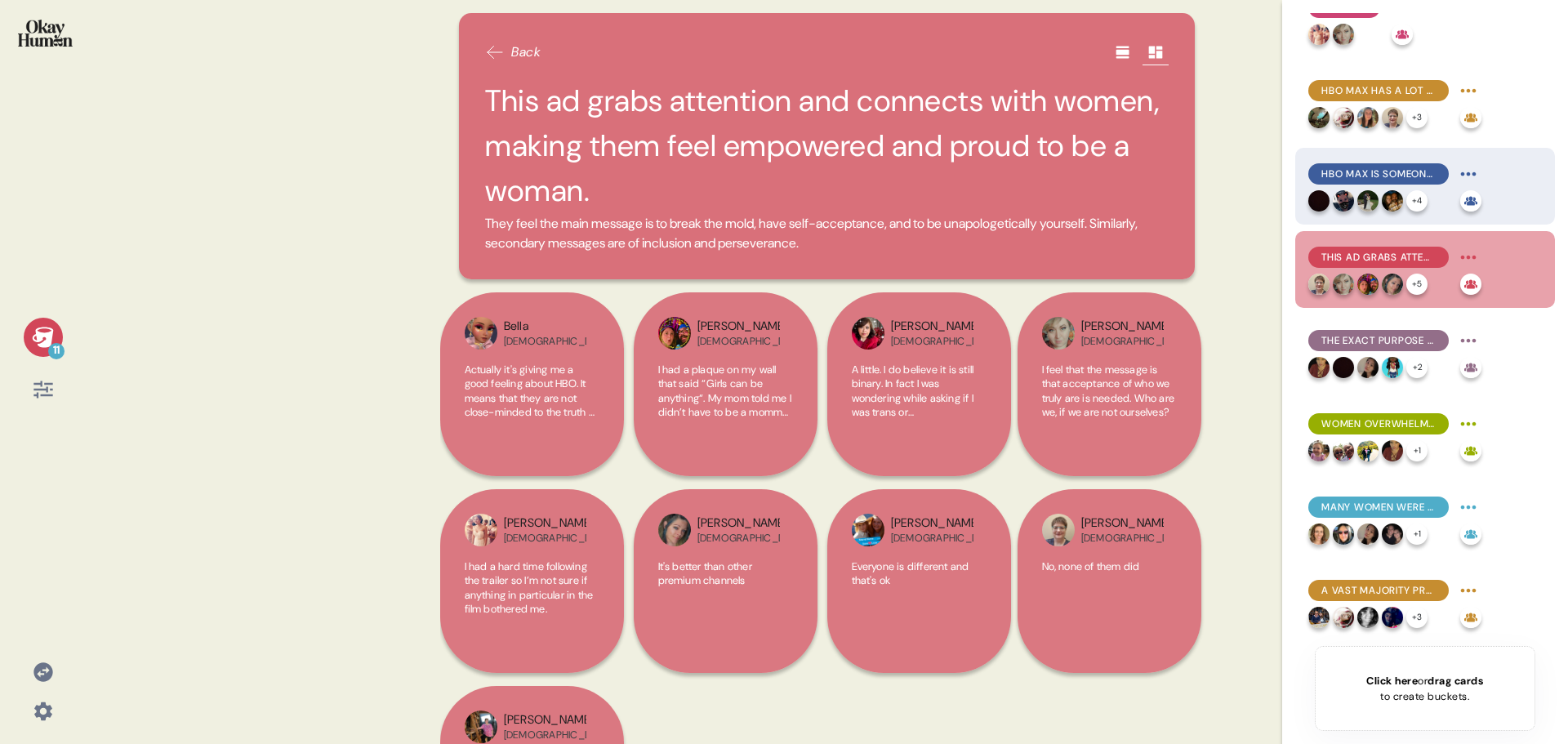
click at [1369, 175] on span "HBO Max is someone you would want to be around, enticing and exciting." at bounding box center [1377, 173] width 114 height 15
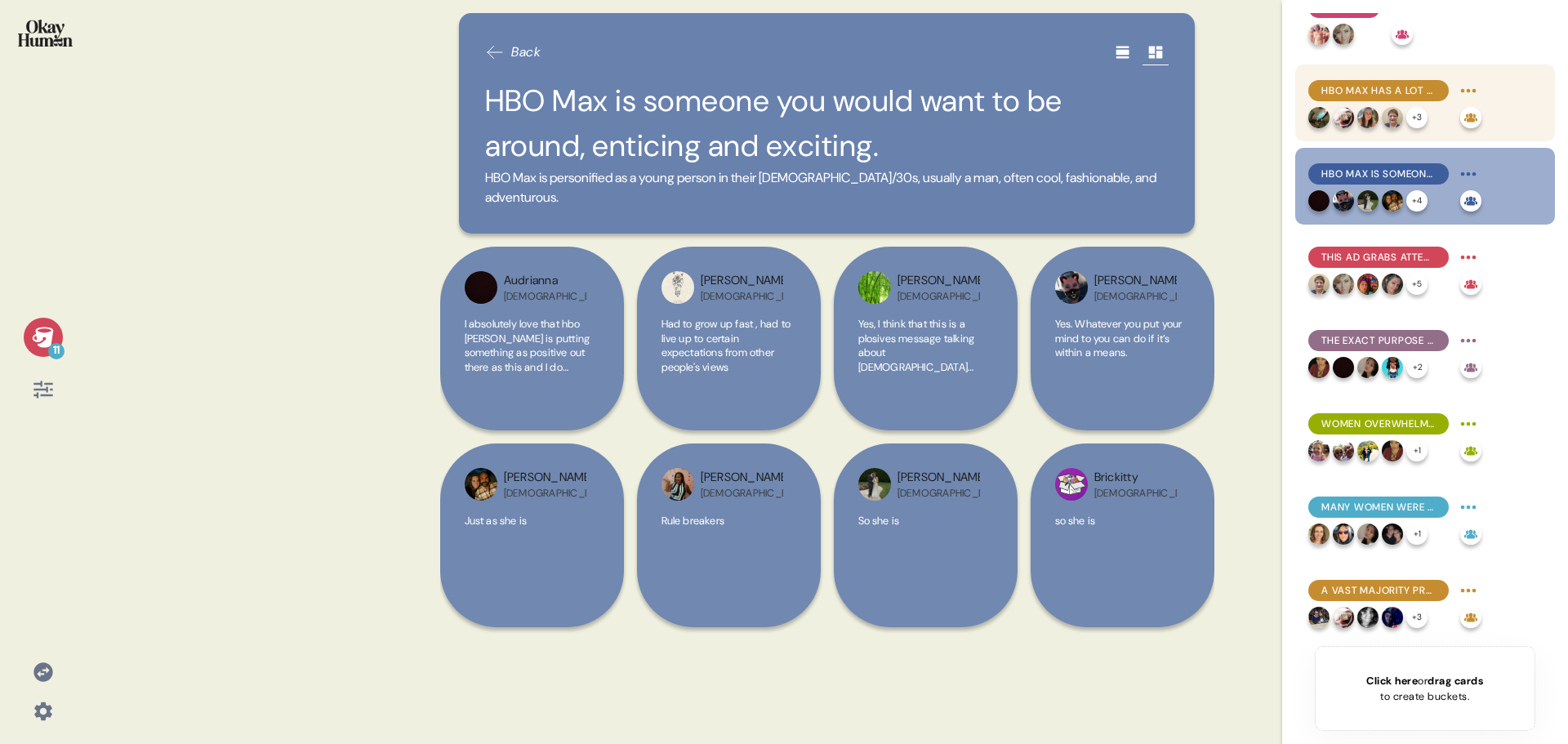
click at [1383, 85] on span "HBO Max has a lot of variety and quality programs, usually before anyone else." at bounding box center [1377, 90] width 114 height 15
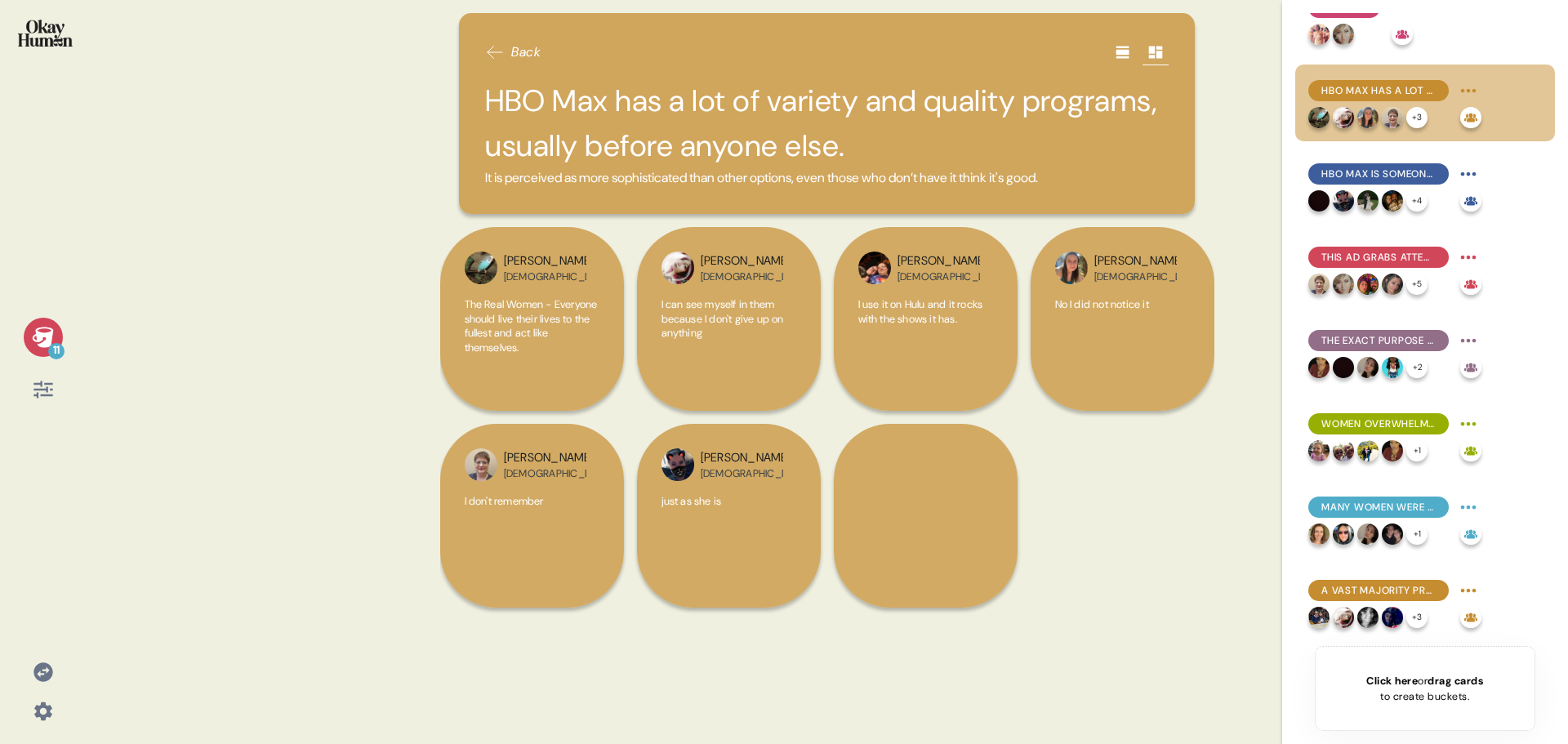
scroll to position [0, 0]
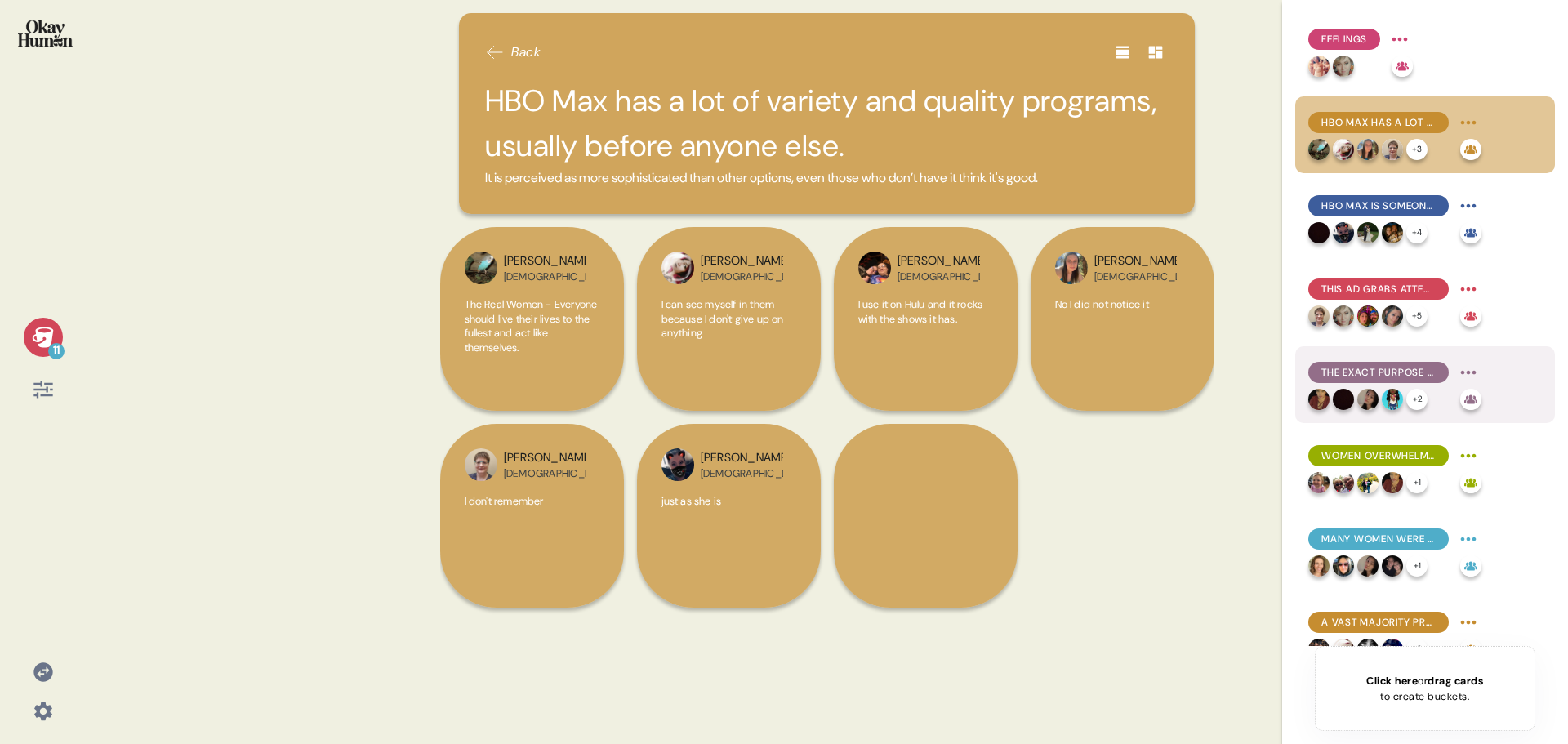
click at [1373, 379] on div "The exact purpose of the ad is unclear to many, audiences wondered if it was fo…" at bounding box center [1378, 372] width 141 height 22
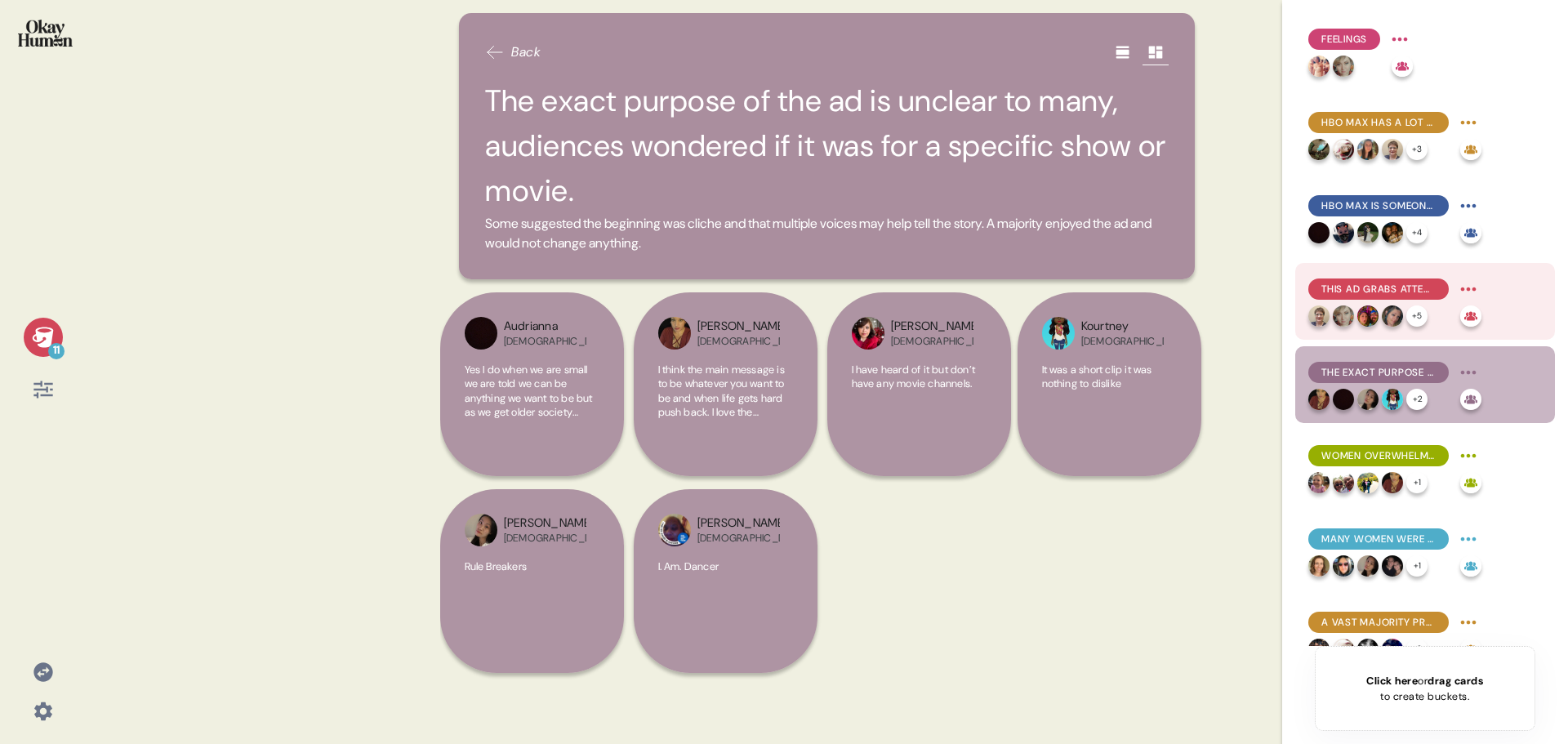
click at [1384, 285] on span "This ad grabs attention and connects with women, making them feel empowered and…" at bounding box center [1377, 288] width 114 height 15
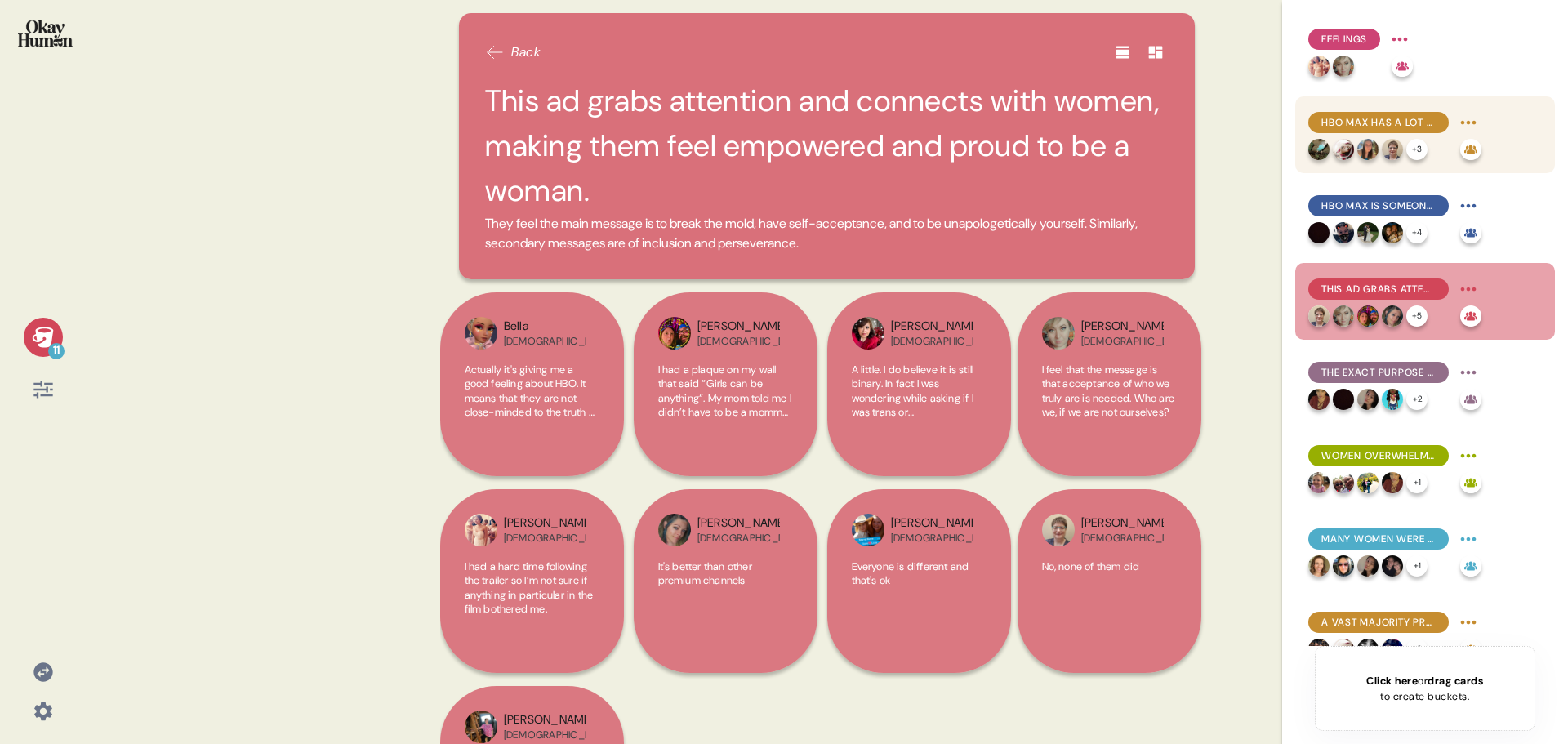
click at [1378, 117] on span "HBO Max has a lot of variety and quality programs, usually before anyone else." at bounding box center [1377, 122] width 114 height 15
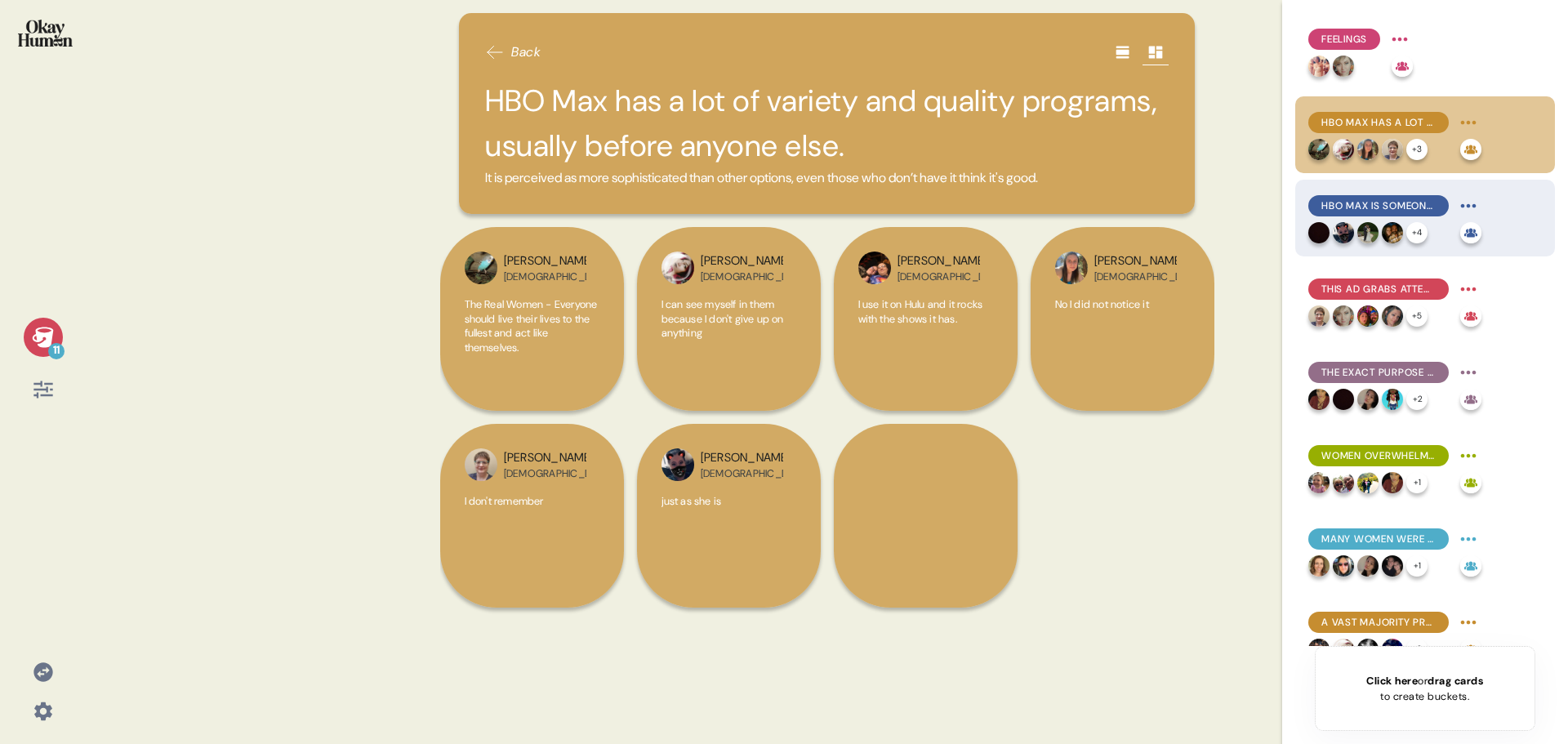
click at [1379, 208] on span "HBO Max is someone you would want to be around, enticing and exciting." at bounding box center [1377, 205] width 114 height 15
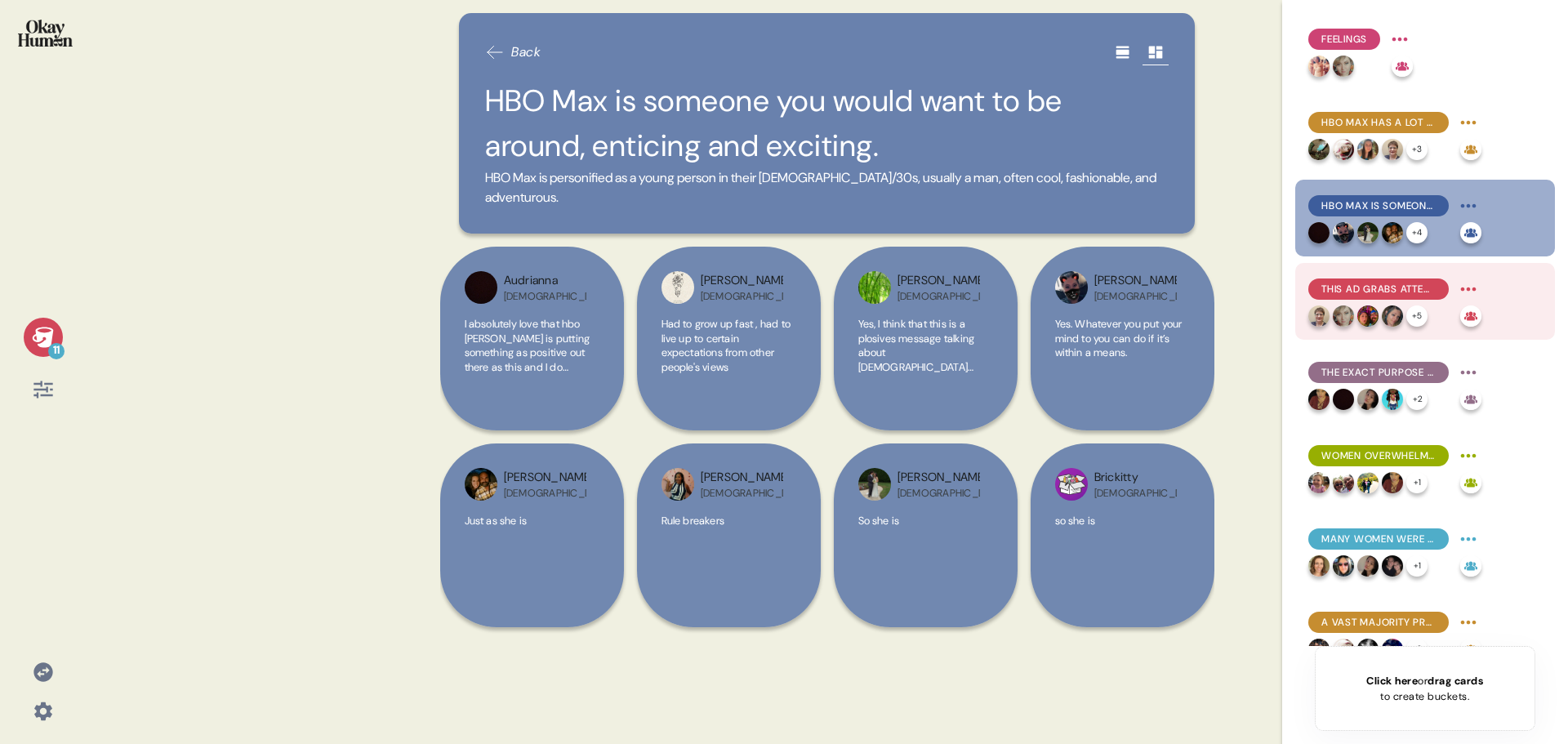
click at [1369, 295] on span "This ad grabs attention and connects with women, making them feel empowered and…" at bounding box center [1377, 288] width 114 height 15
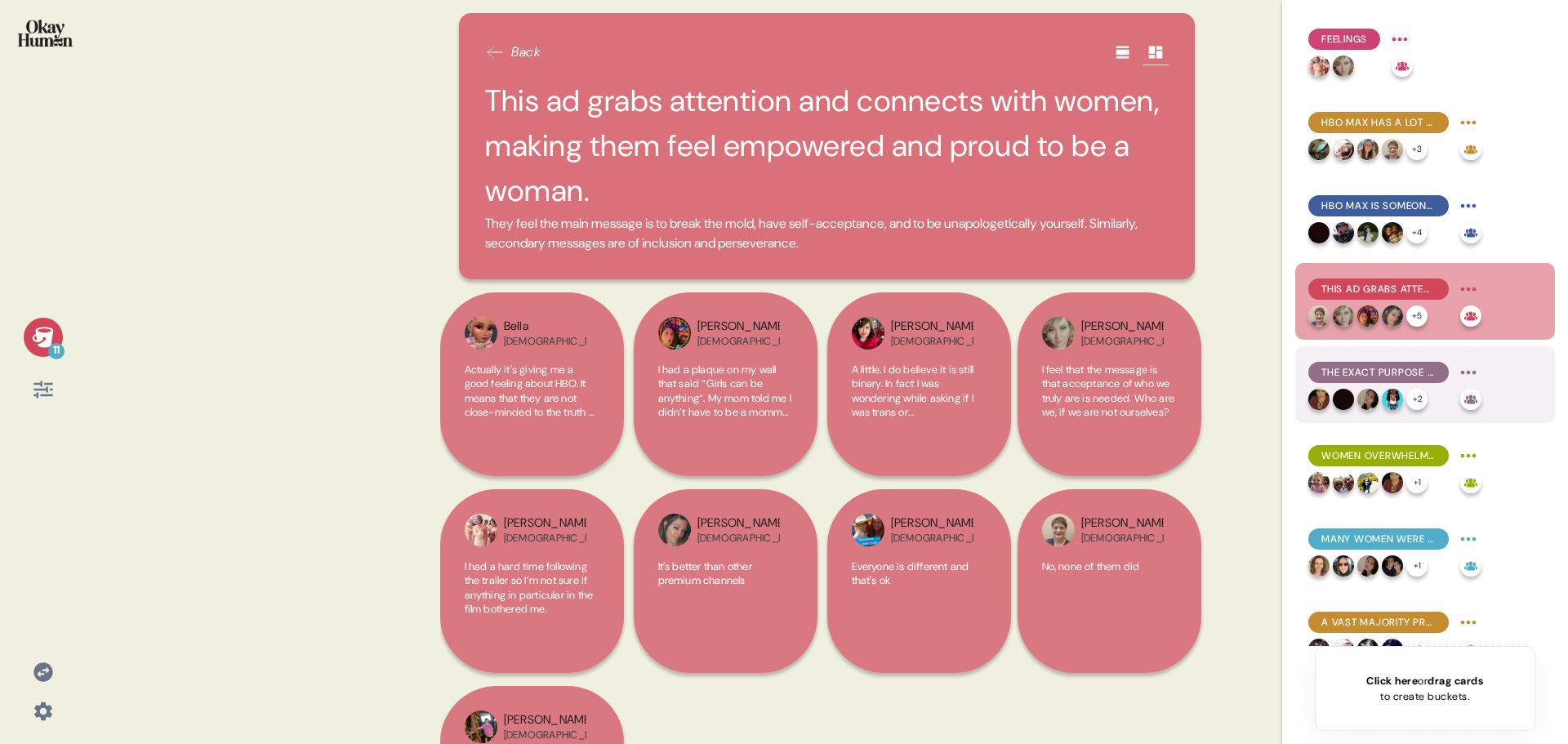
click at [1370, 374] on span "The exact purpose of the ad is unclear to many, audiences wondered if it was fo…" at bounding box center [1377, 372] width 114 height 15
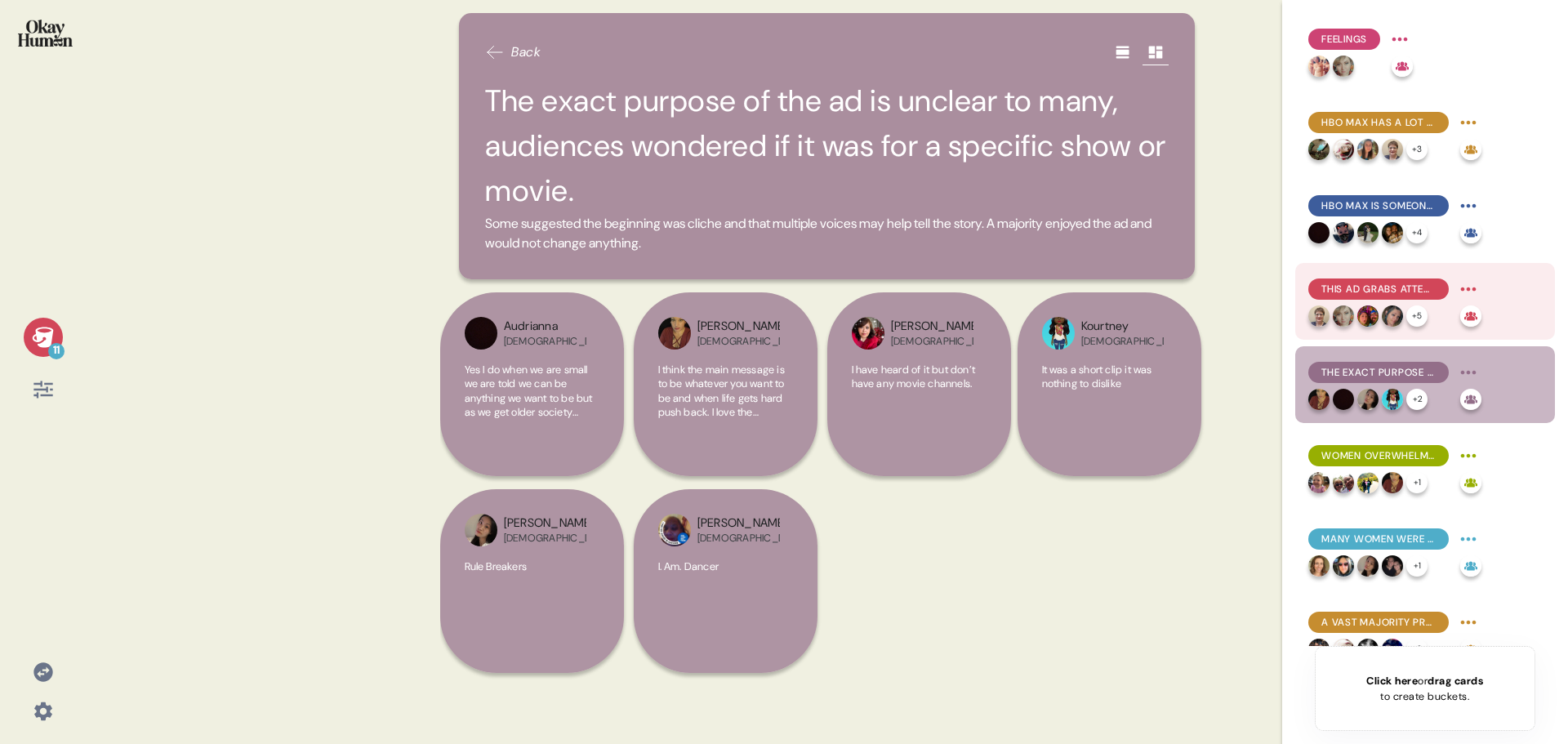
click at [1375, 285] on span "This ad grabs attention and connects with women, making them feel empowered and…" at bounding box center [1377, 288] width 114 height 15
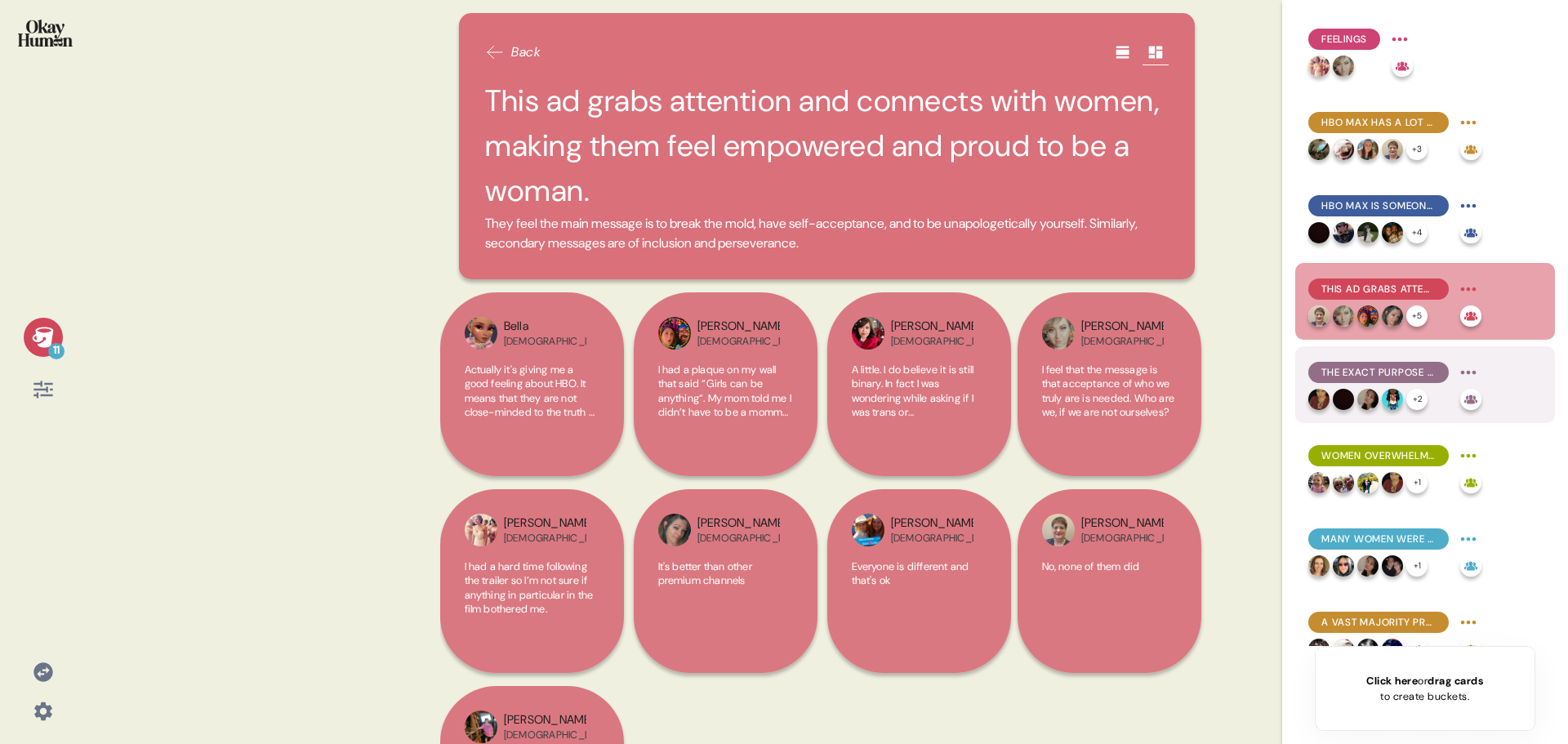
click at [1395, 371] on span "The exact purpose of the ad is unclear to many, audiences wondered if it was fo…" at bounding box center [1377, 372] width 114 height 15
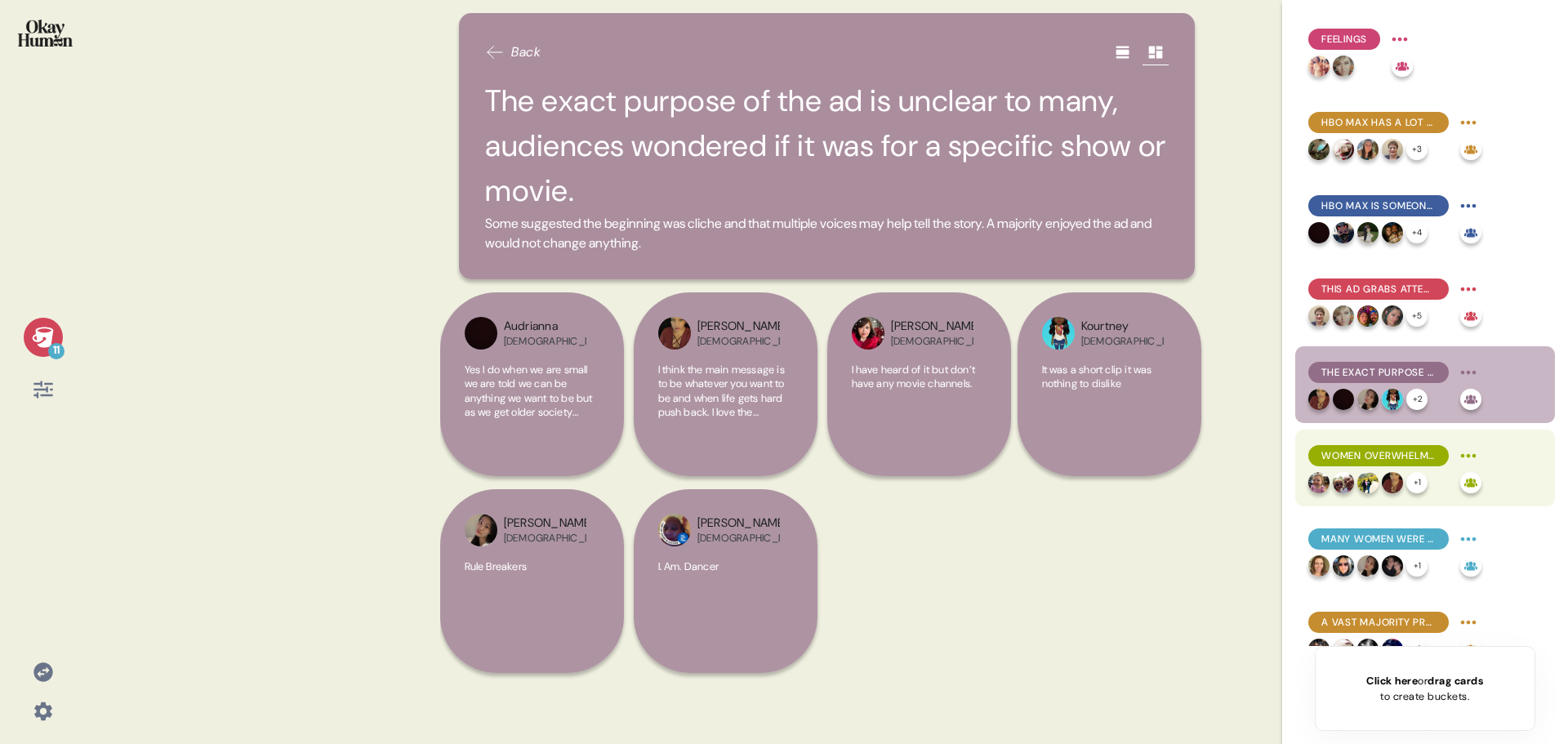
click at [1398, 456] on span "Women overwhelmingly relate to being called “too much”, “too emotional”, and “t…" at bounding box center [1377, 456] width 114 height 15
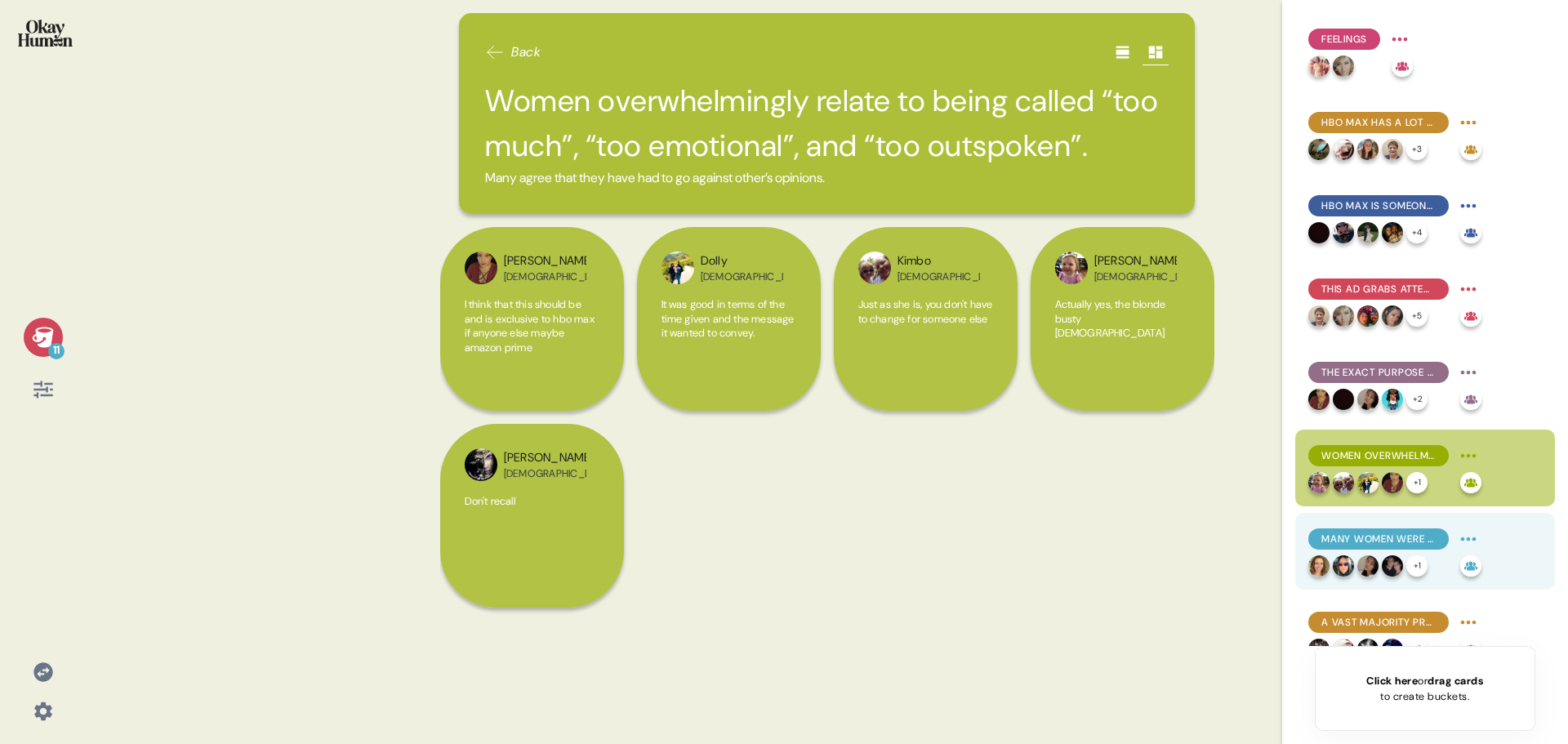
click at [1394, 534] on span "Many women were “told they can be anything” as children. But they were never to…" at bounding box center [1377, 539] width 114 height 15
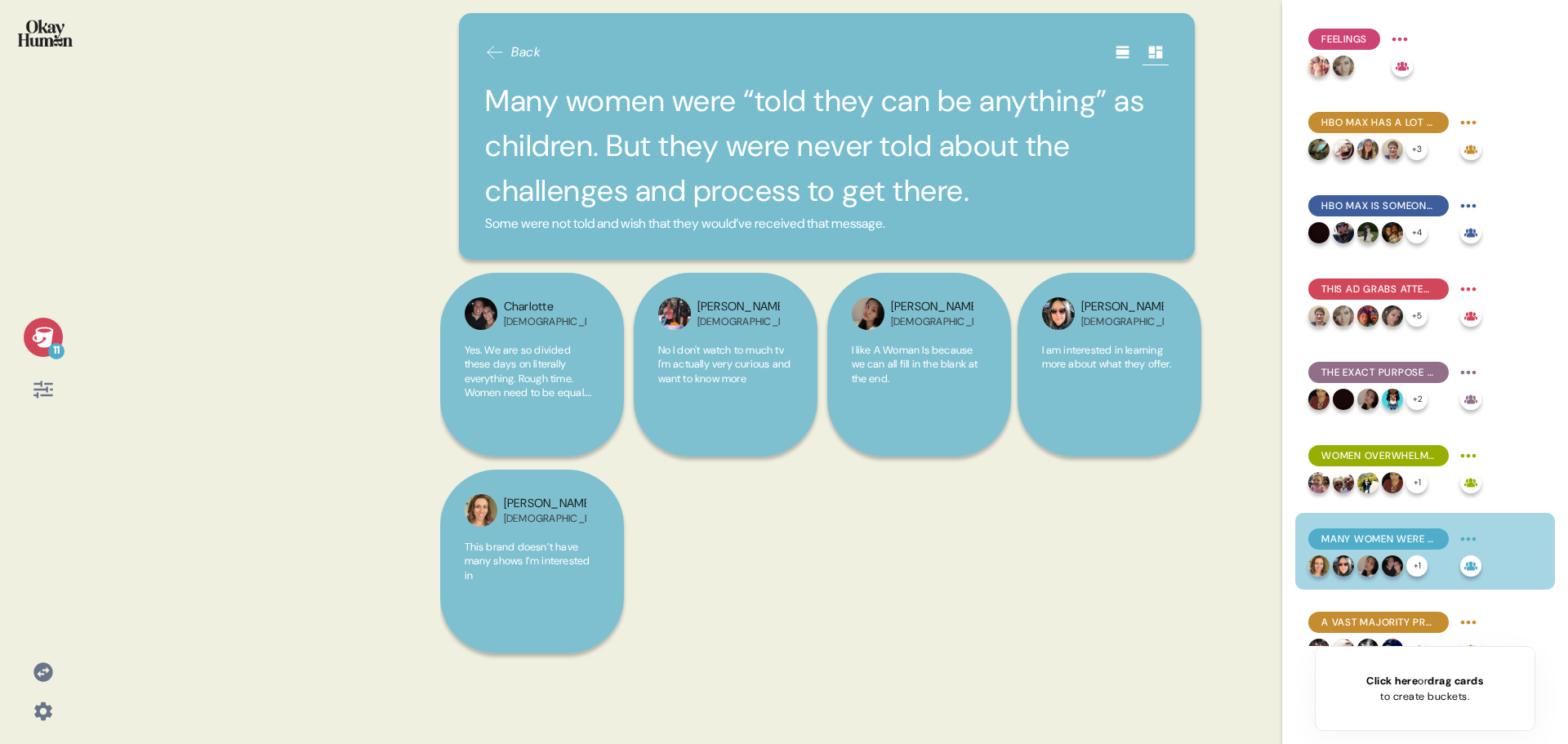
scroll to position [163, 0]
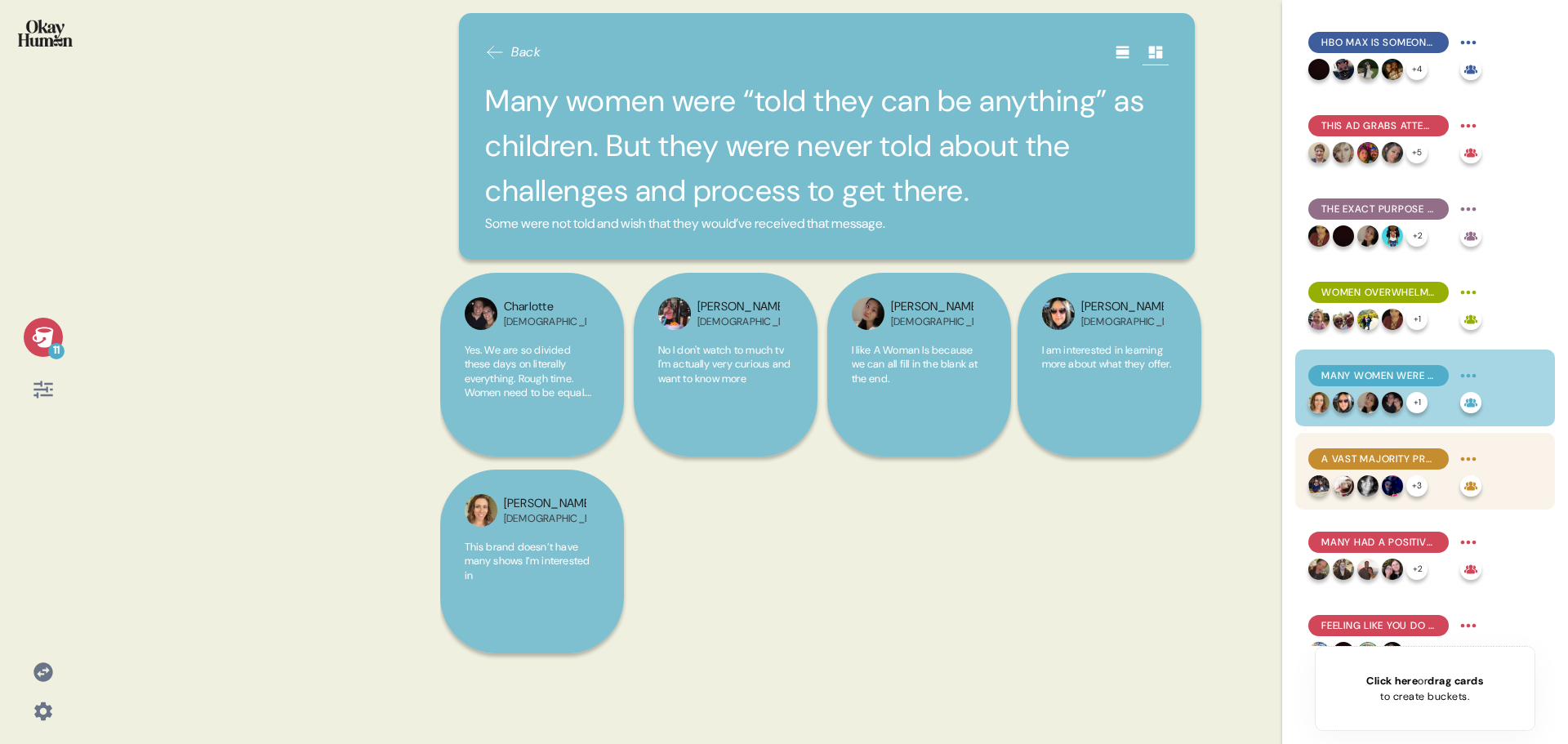
click at [1368, 468] on div "A vast majority preferred “Just as she is” as the title. It communicates sincer…" at bounding box center [1378, 460] width 141 height 22
